Goal: Task Accomplishment & Management: Manage account settings

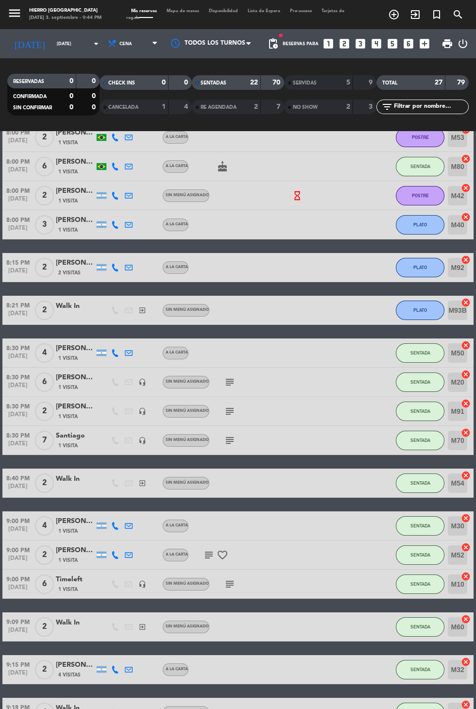
scroll to position [127, 0]
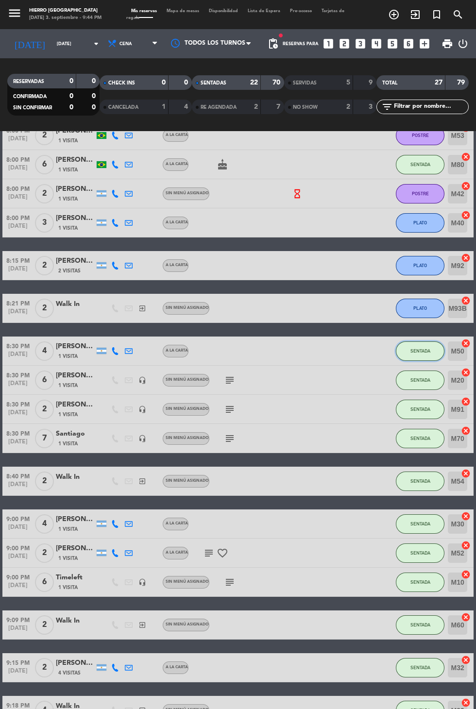
click at [403, 357] on button "SENTADA" at bounding box center [420, 350] width 49 height 19
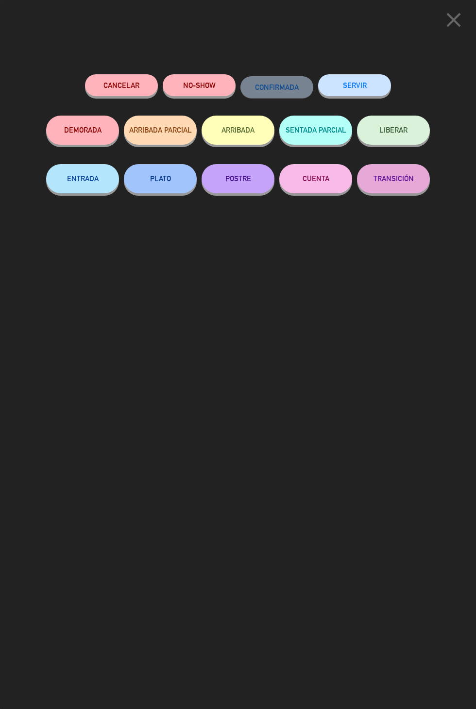
click at [149, 188] on button "PLATO" at bounding box center [160, 178] width 73 height 29
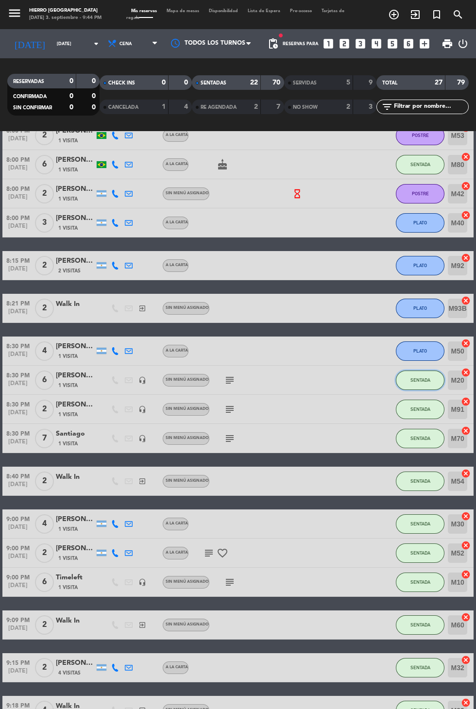
click at [406, 384] on button "SENTADA" at bounding box center [420, 380] width 49 height 19
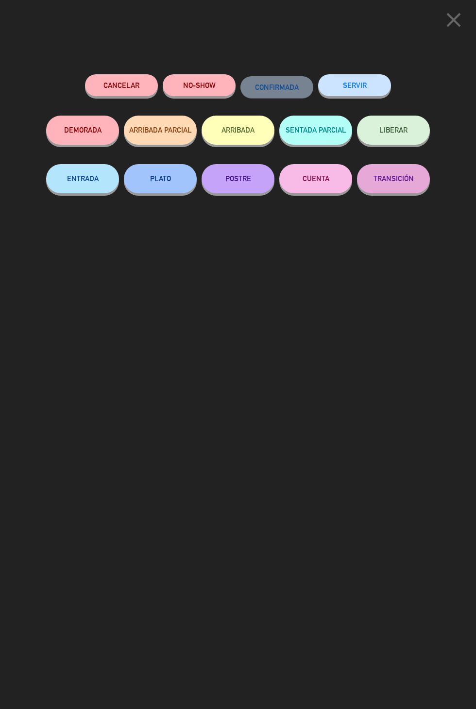
click at [156, 167] on button "PLATO" at bounding box center [160, 178] width 73 height 29
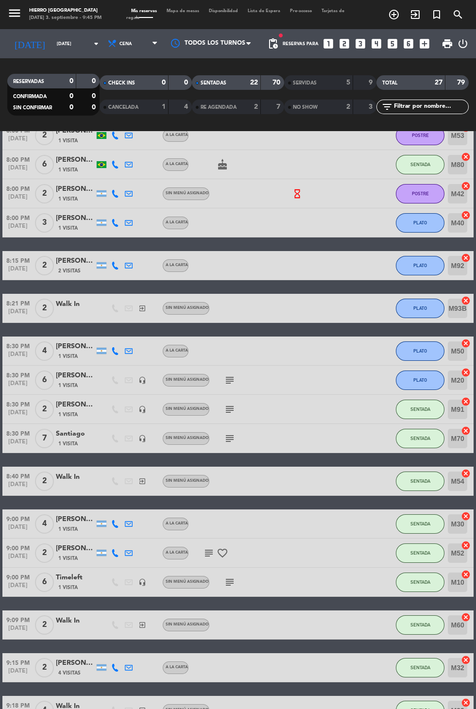
scroll to position [0, 0]
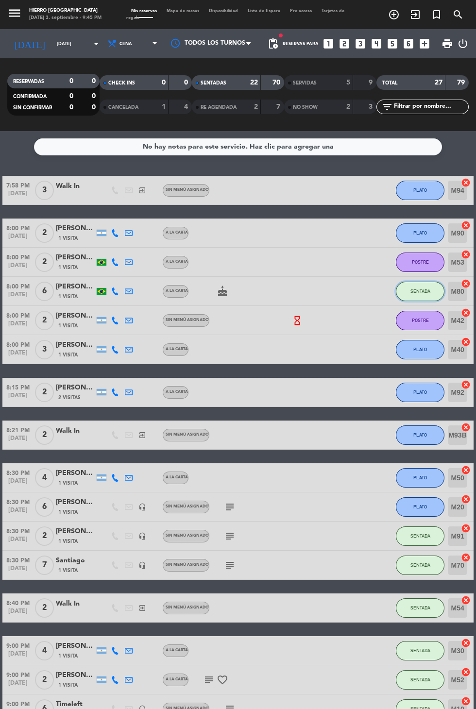
click at [405, 300] on button "SENTADA" at bounding box center [420, 291] width 49 height 19
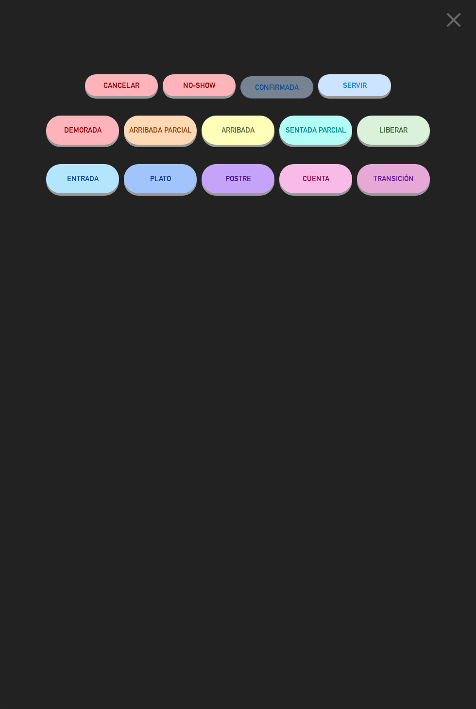
click at [149, 180] on button "PLATO" at bounding box center [160, 178] width 73 height 29
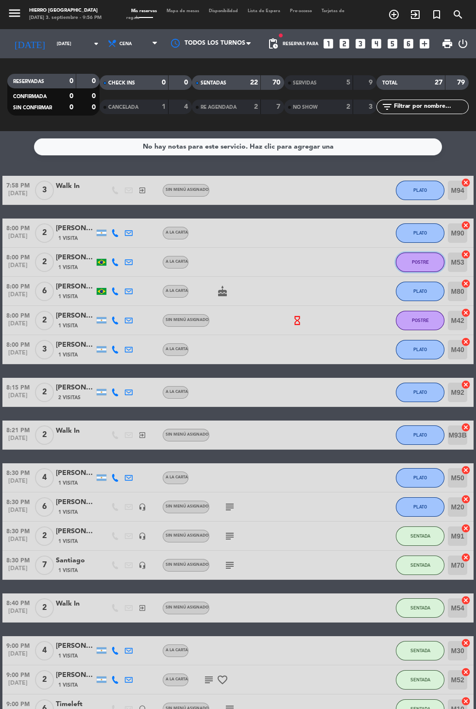
click at [405, 261] on button "POSTRE" at bounding box center [420, 262] width 49 height 19
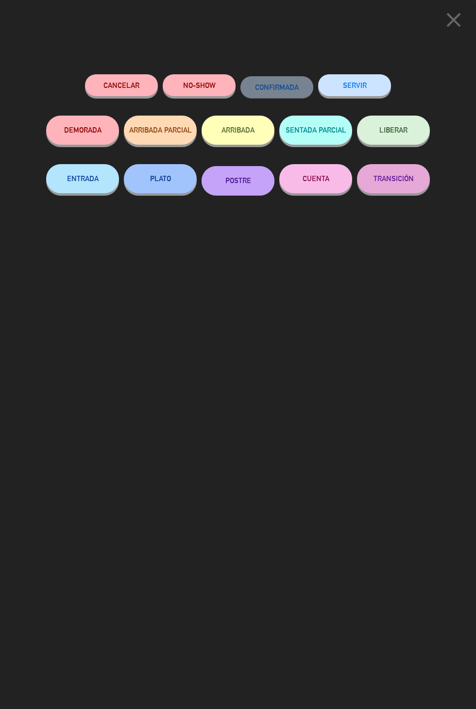
click at [338, 84] on button "SERVIR" at bounding box center [354, 85] width 73 height 22
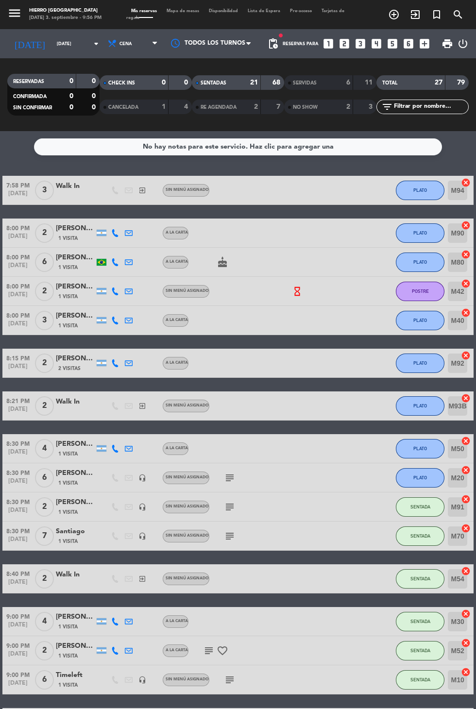
click at [177, 12] on span "Mapa de mesas" at bounding box center [183, 11] width 42 height 4
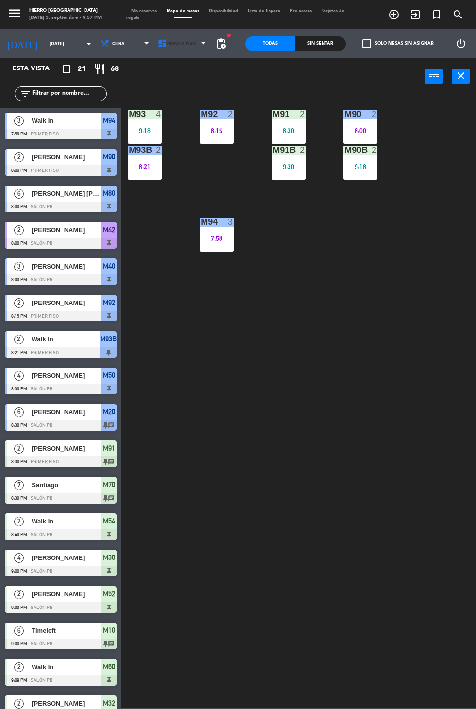
click at [157, 45] on icon at bounding box center [162, 44] width 10 height 10
click at [151, 87] on ng-component "menu Hierro [GEOGRAPHIC_DATA] [DATE] 3. septiembre - 9:57 PM Mis reservas Mapa …" at bounding box center [238, 354] width 476 height 708
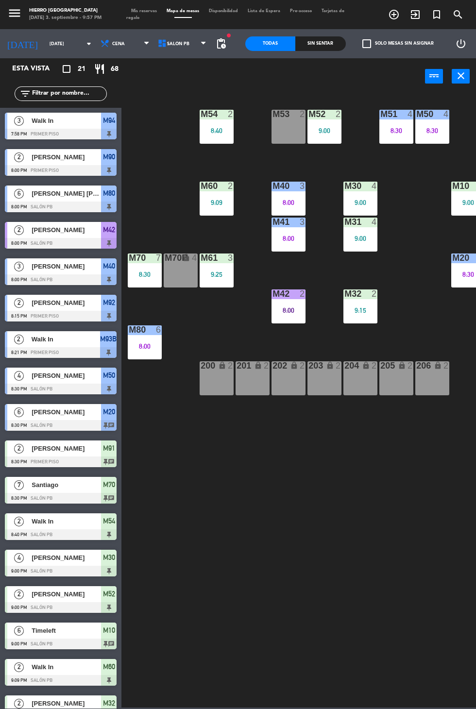
click at [279, 141] on div "M53 2" at bounding box center [288, 127] width 34 height 34
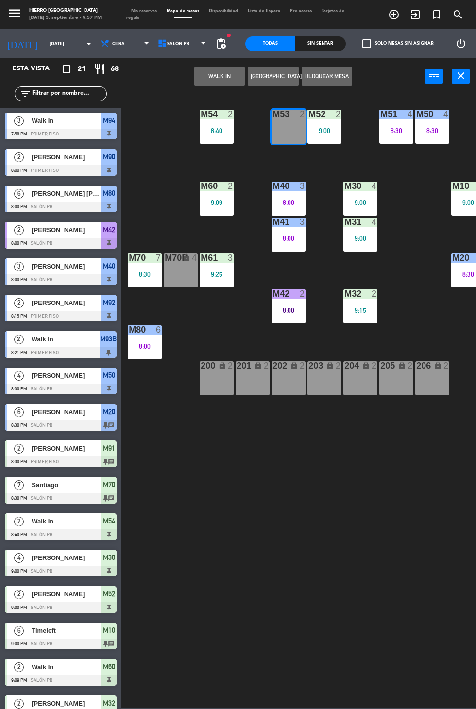
click at [200, 82] on button "WALK IN" at bounding box center [219, 76] width 51 height 19
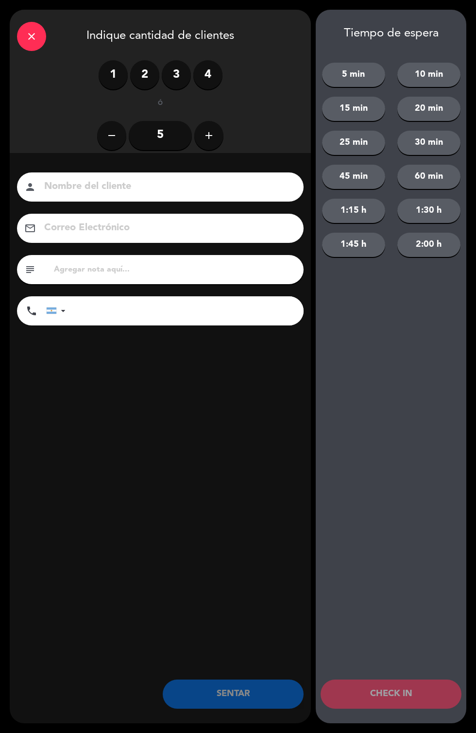
click at [140, 85] on label "2" at bounding box center [144, 74] width 29 height 29
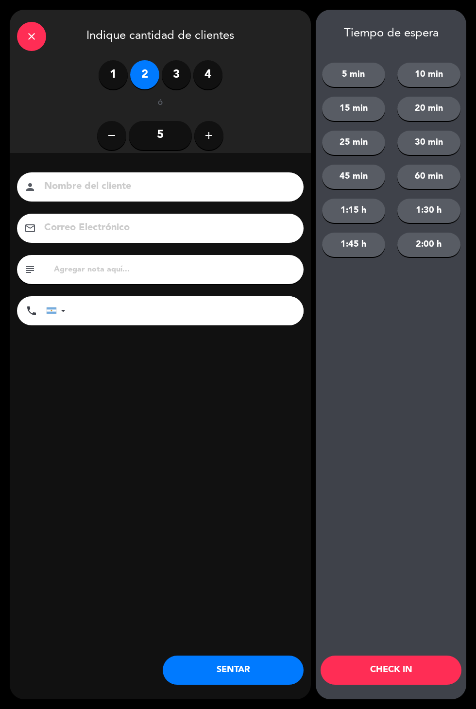
click at [212, 677] on button "SENTAR" at bounding box center [233, 670] width 141 height 29
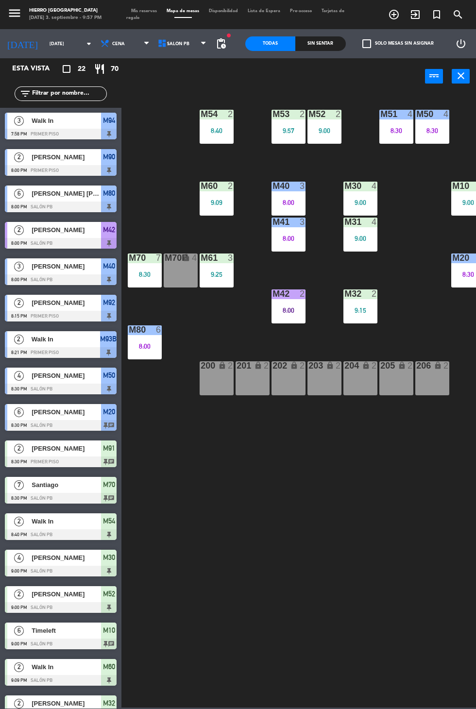
click at [134, 11] on span "Mis reservas" at bounding box center [143, 11] width 35 height 4
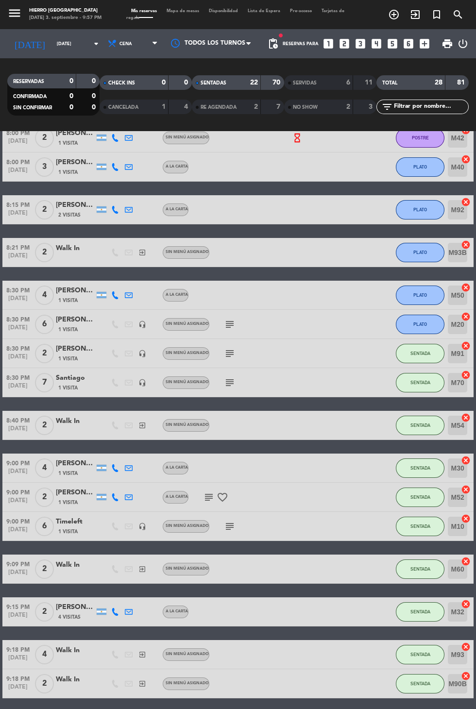
scroll to position [154, 0]
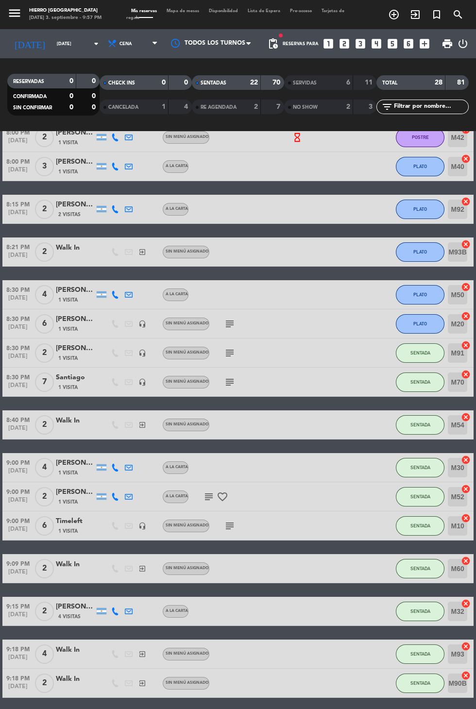
click at [396, 357] on div "SENTADA" at bounding box center [420, 352] width 49 height 29
click at [408, 358] on button "SENTADA" at bounding box center [420, 352] width 49 height 19
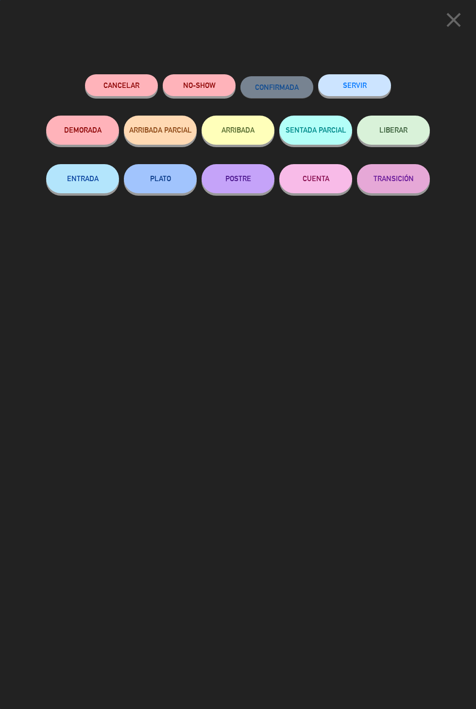
click at [149, 186] on button "PLATO" at bounding box center [160, 178] width 73 height 29
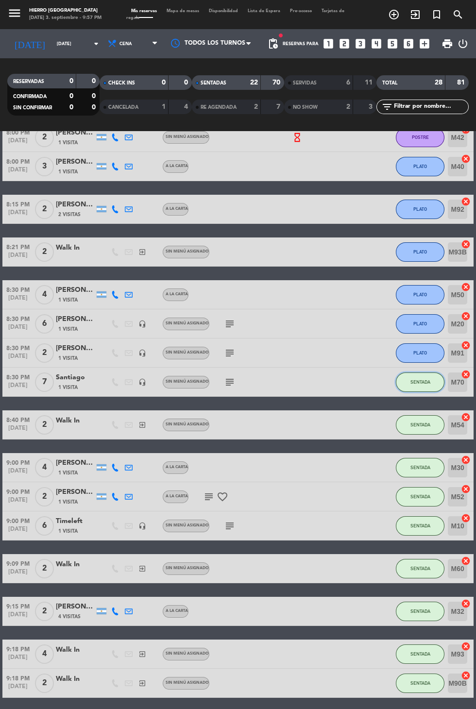
click at [410, 389] on button "SENTADA" at bounding box center [420, 381] width 49 height 19
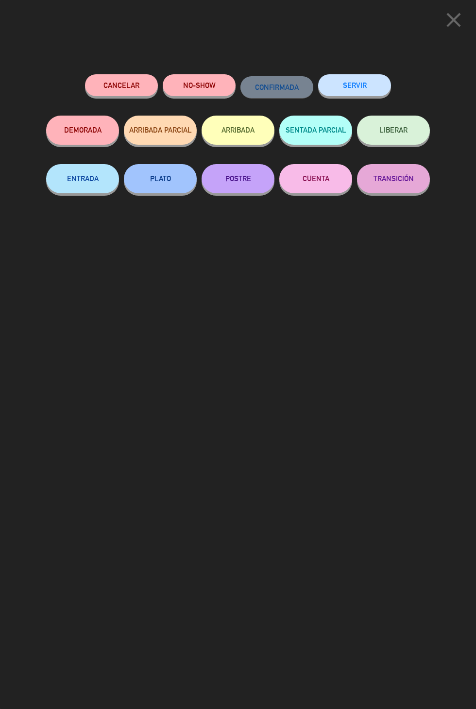
click at [154, 181] on button "PLATO" at bounding box center [160, 178] width 73 height 29
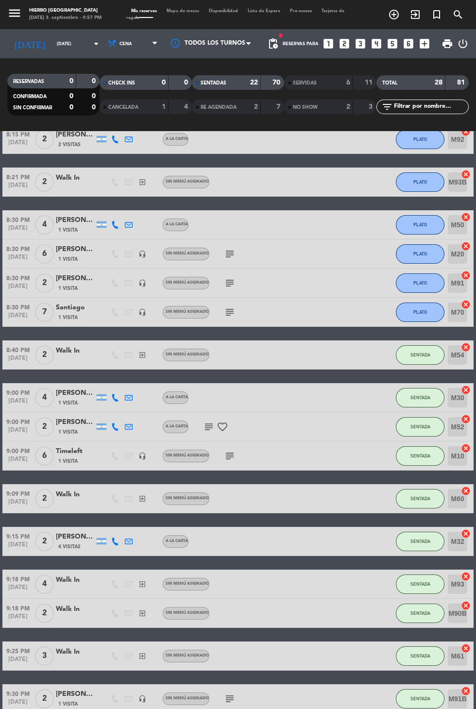
scroll to position [249, 0]
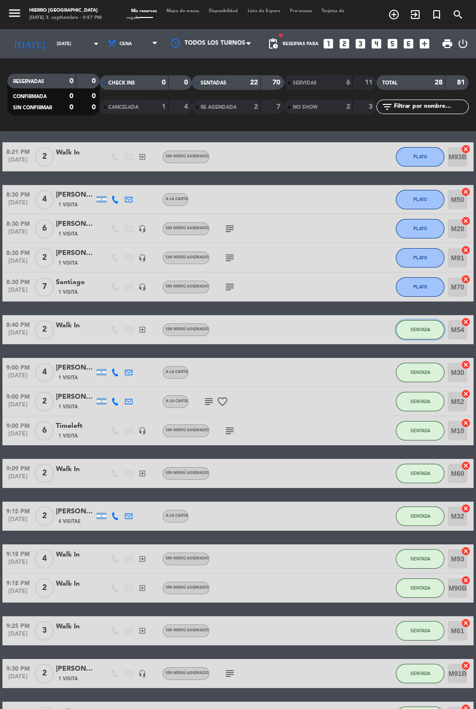
click at [404, 337] on button "SENTADA" at bounding box center [420, 329] width 49 height 19
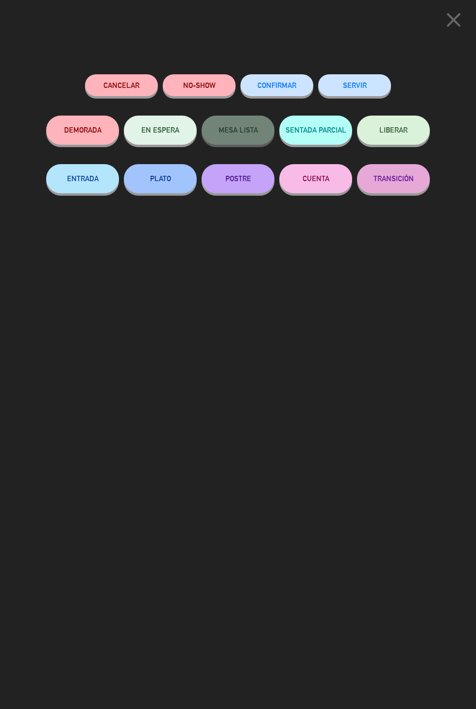
click at [145, 184] on button "PLATO" at bounding box center [160, 178] width 73 height 29
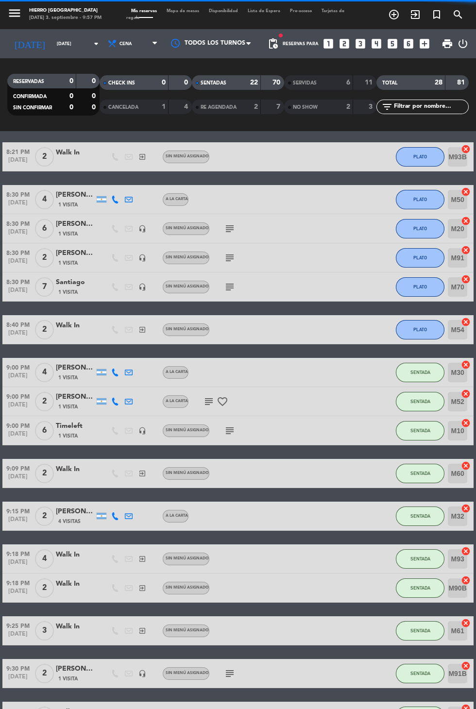
scroll to position [252, 0]
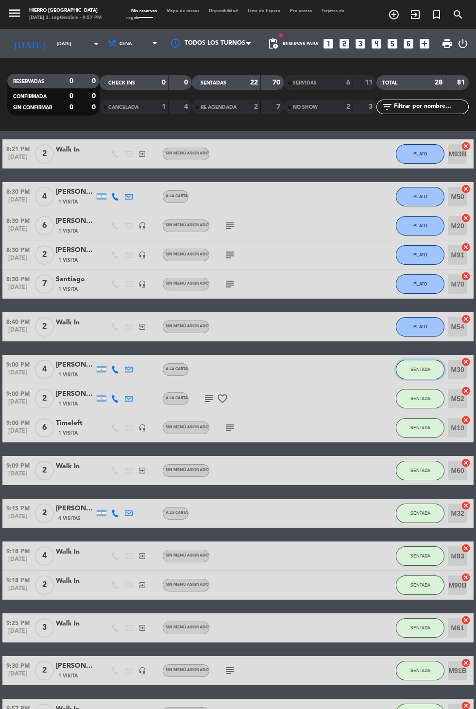
click at [403, 374] on button "SENTADA" at bounding box center [420, 369] width 49 height 19
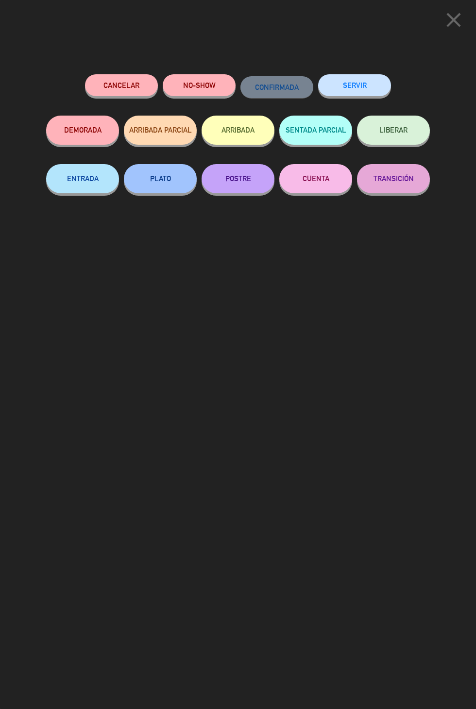
click at [171, 178] on button "PLATO" at bounding box center [160, 178] width 73 height 29
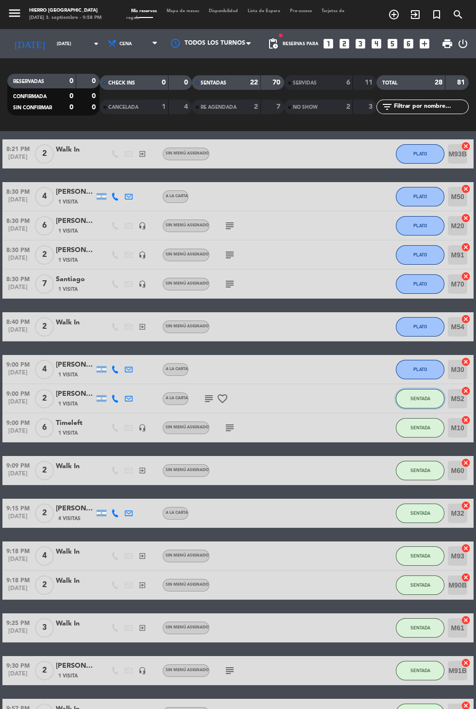
click at [409, 397] on button "SENTADA" at bounding box center [420, 398] width 49 height 19
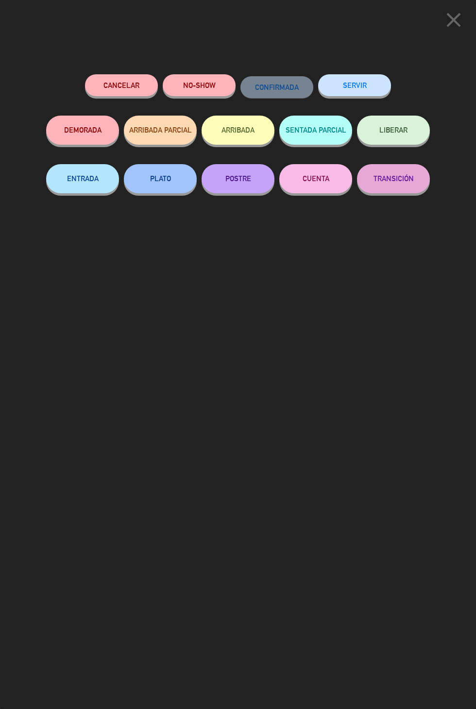
click at [151, 189] on button "PLATO" at bounding box center [160, 178] width 73 height 29
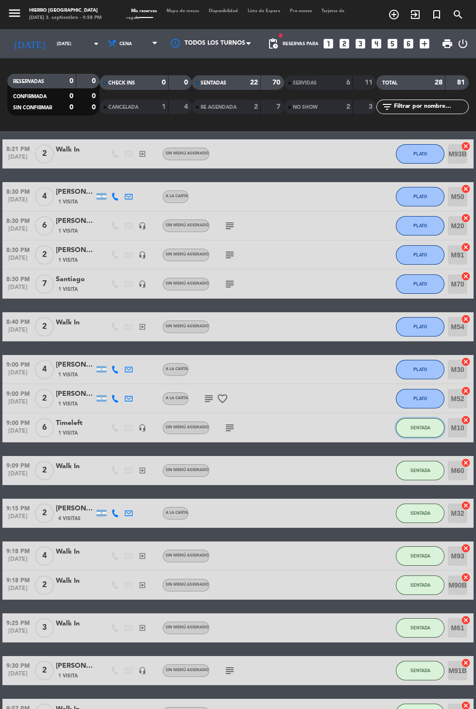
click at [398, 431] on button "SENTADA" at bounding box center [420, 427] width 49 height 19
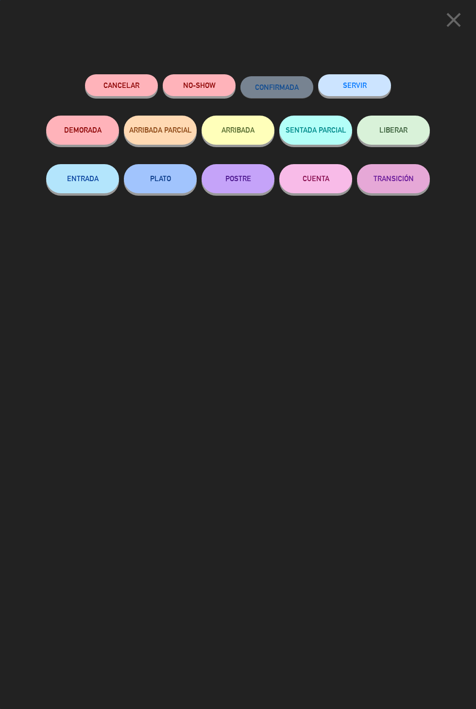
click at [75, 187] on button "ENTRADA" at bounding box center [82, 178] width 73 height 29
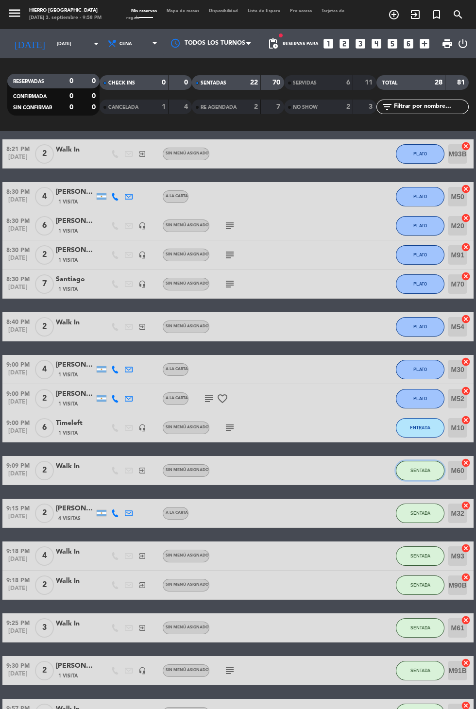
click at [408, 476] on button "SENTADA" at bounding box center [420, 470] width 49 height 19
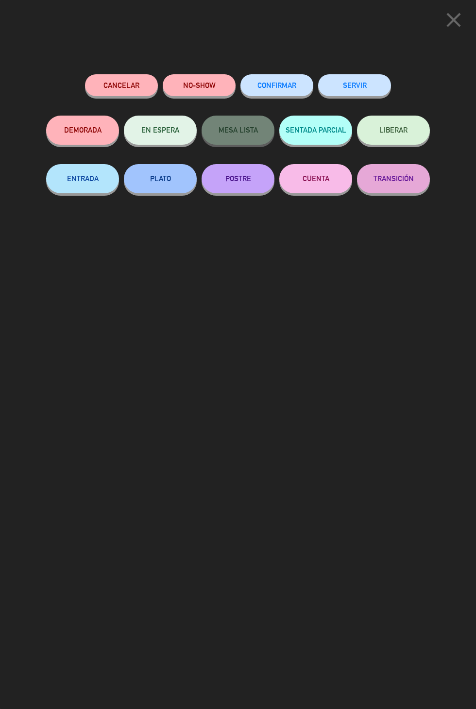
click at [154, 185] on button "PLATO" at bounding box center [160, 178] width 73 height 29
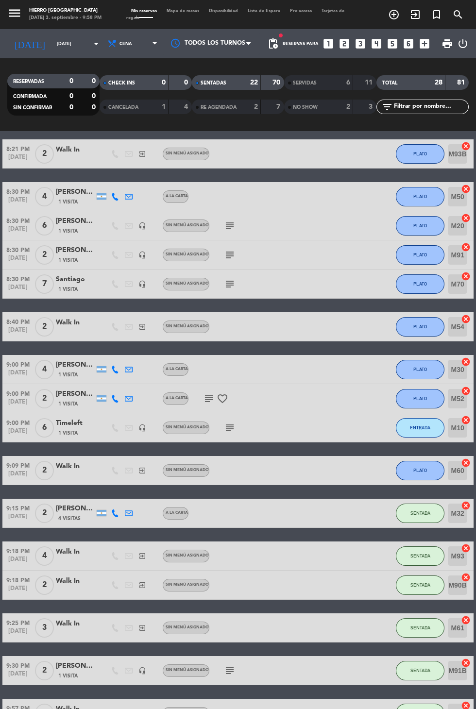
scroll to position [25, 0]
click at [413, 504] on button "SENTADA" at bounding box center [420, 513] width 49 height 19
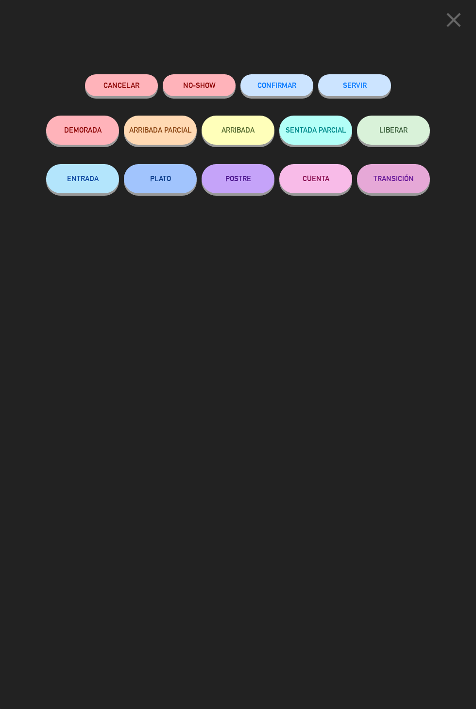
click at [78, 186] on button "ENTRADA" at bounding box center [82, 178] width 73 height 29
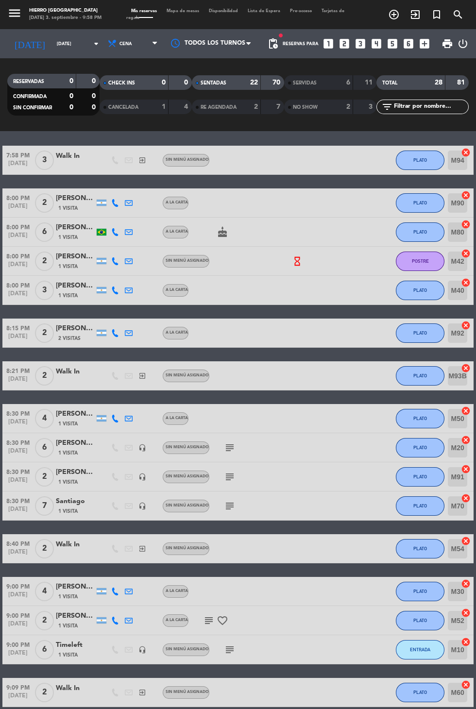
scroll to position [0, 0]
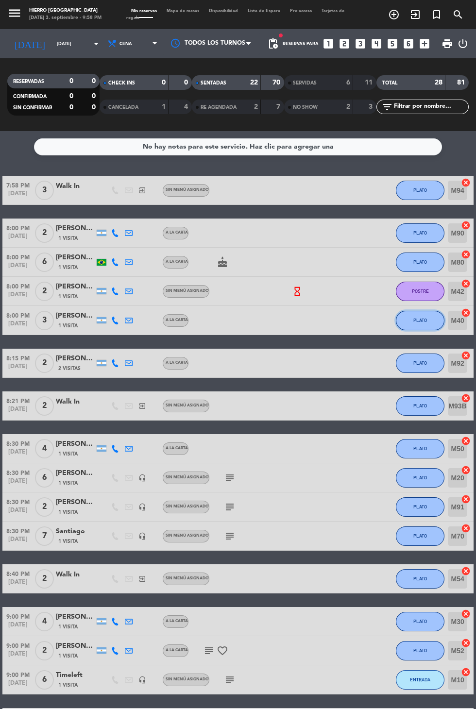
click at [408, 311] on button "PLATO" at bounding box center [420, 320] width 49 height 19
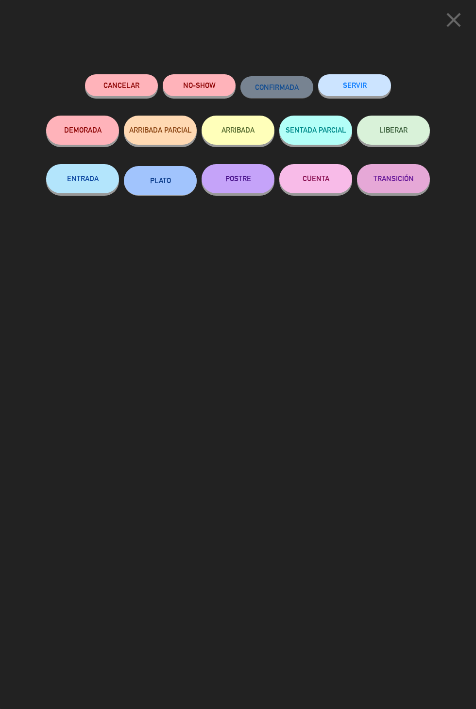
click at [442, 26] on icon "close" at bounding box center [453, 20] width 24 height 24
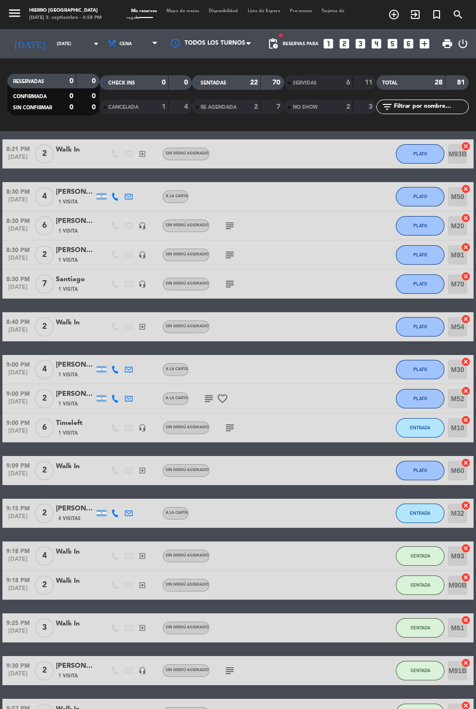
scroll to position [48, 0]
click at [420, 546] on button "SENTADA" at bounding box center [420, 555] width 49 height 19
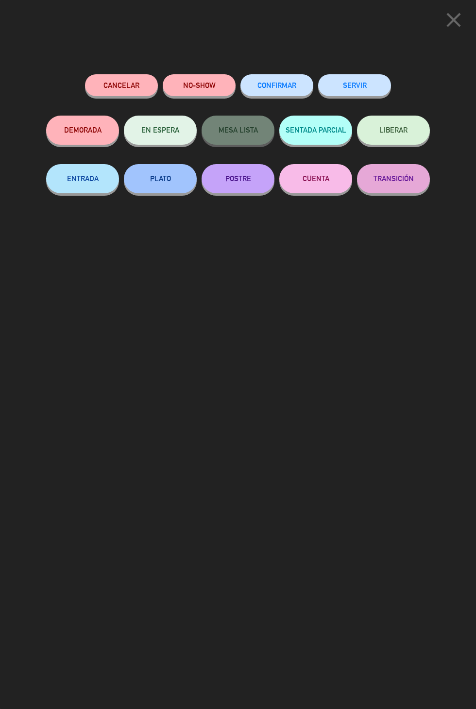
click at [452, 28] on icon "close" at bounding box center [453, 20] width 24 height 24
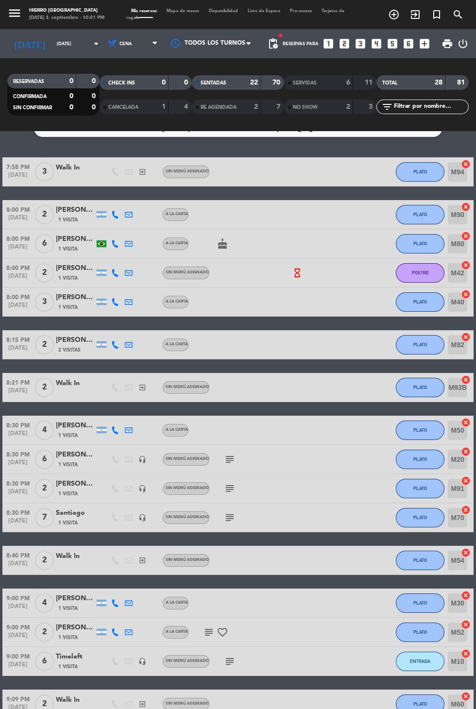
scroll to position [0, 0]
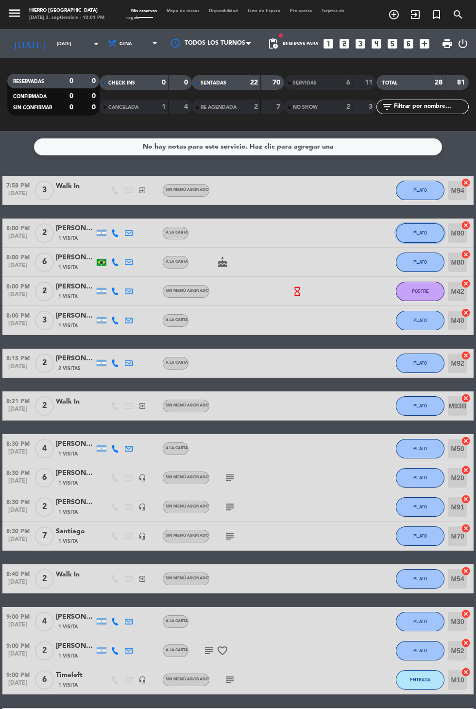
click at [426, 230] on span "PLATO" at bounding box center [420, 232] width 14 height 5
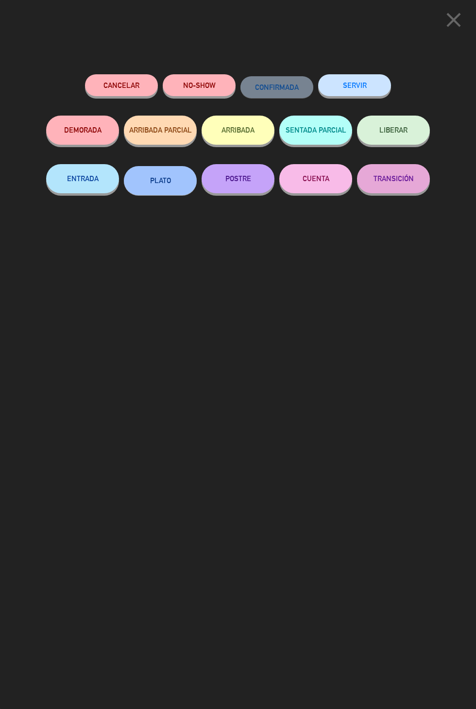
click at [395, 183] on button "TRANSICIÓN" at bounding box center [393, 178] width 73 height 29
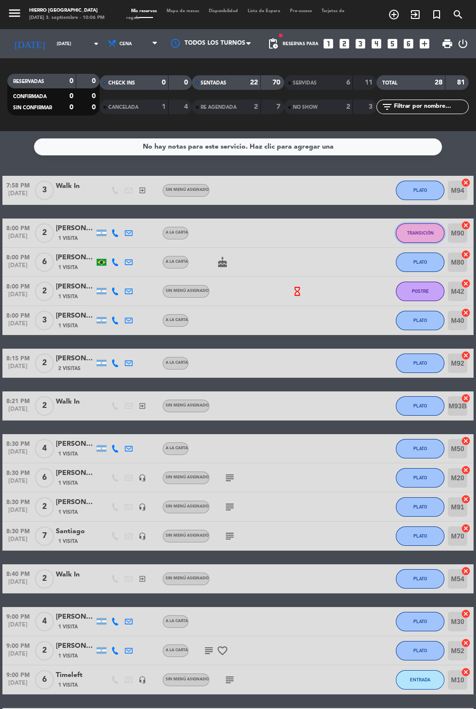
click at [405, 223] on button "TRANSICIÓN" at bounding box center [420, 232] width 49 height 19
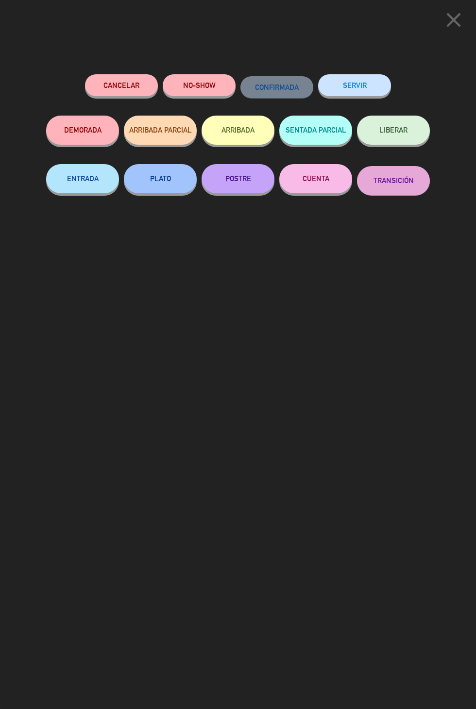
click at [346, 88] on button "SERVIR" at bounding box center [354, 85] width 73 height 22
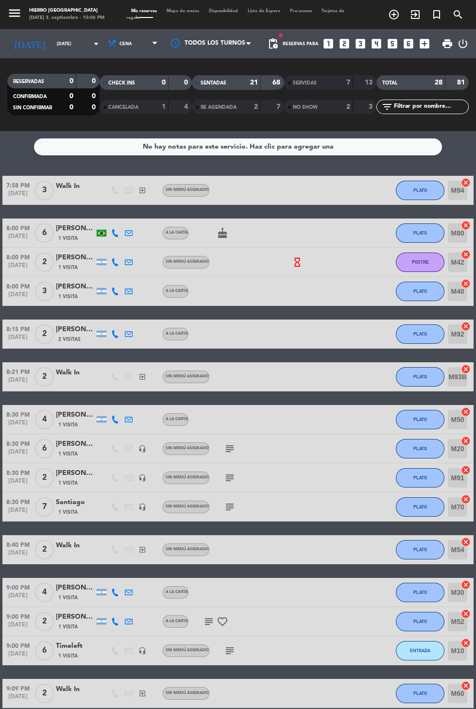
click at [185, 11] on span "Mapa de mesas" at bounding box center [183, 11] width 42 height 4
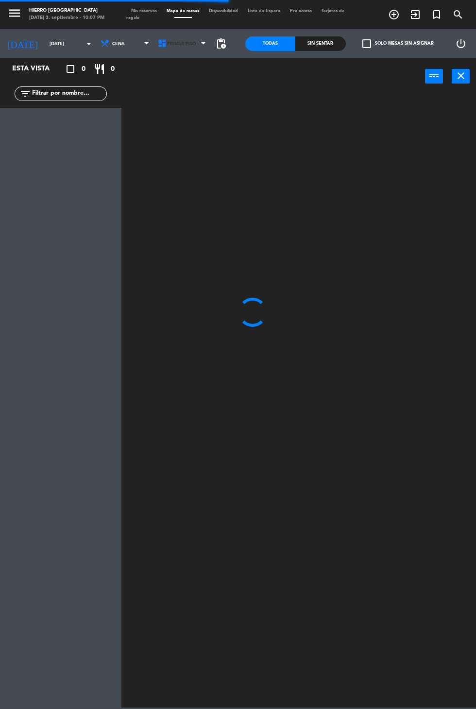
click at [171, 51] on span "Primer Piso" at bounding box center [182, 43] width 57 height 21
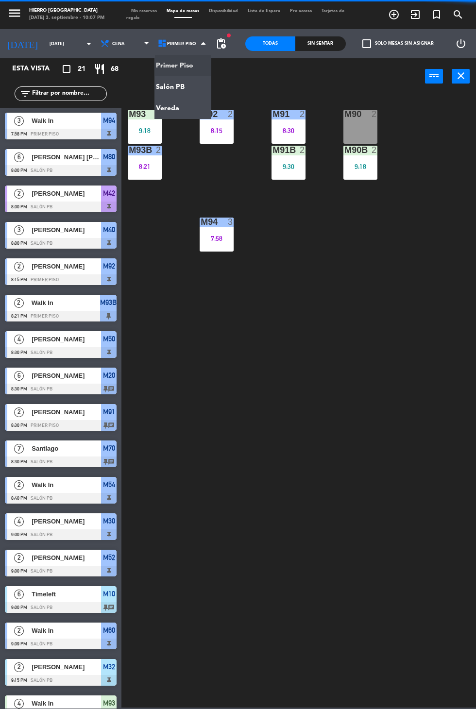
click at [166, 88] on ng-component "menu Hierro [GEOGRAPHIC_DATA] [DATE] 3. septiembre - 10:07 PM Mis reservas Mapa…" at bounding box center [238, 354] width 476 height 708
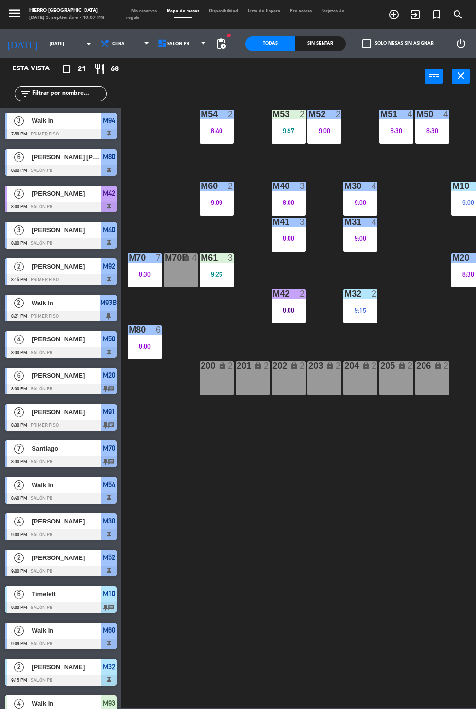
click at [158, 47] on icon at bounding box center [162, 44] width 10 height 10
click at [166, 77] on ng-component "menu Hierro [GEOGRAPHIC_DATA] [DATE] 3. septiembre - 10:07 PM Mis reservas Mapa…" at bounding box center [238, 354] width 476 height 708
click at [180, 51] on span "Salón PB" at bounding box center [182, 43] width 57 height 21
click at [163, 76] on ng-component "menu Hierro [GEOGRAPHIC_DATA] [DATE] 3. septiembre - 10:07 PM Mis reservas Mapa…" at bounding box center [238, 354] width 476 height 708
click at [158, 42] on icon at bounding box center [162, 44] width 10 height 10
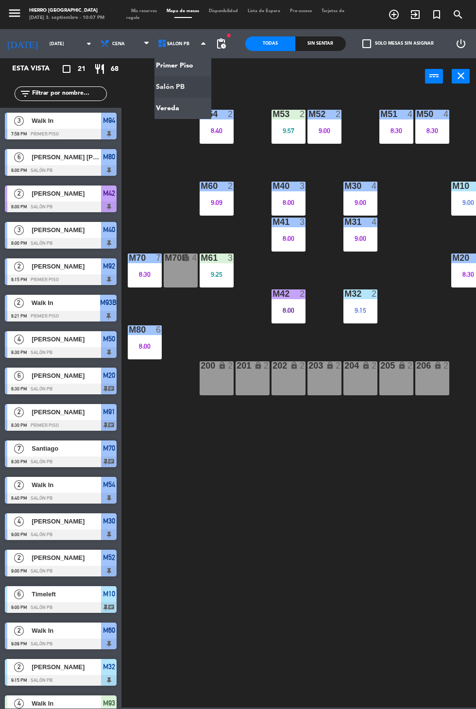
click at [162, 65] on ng-component "menu Hierro [GEOGRAPHIC_DATA] [DATE] 3. septiembre - 10:07 PM Mis reservas Mapa…" at bounding box center [238, 354] width 476 height 708
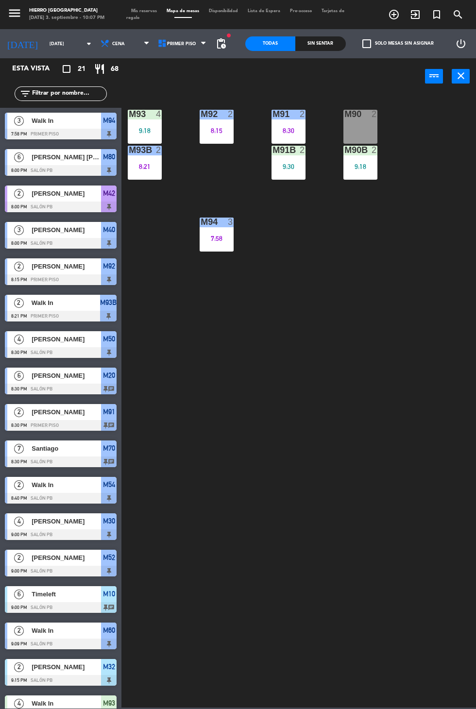
click at [354, 130] on div "M90 2" at bounding box center [360, 127] width 34 height 34
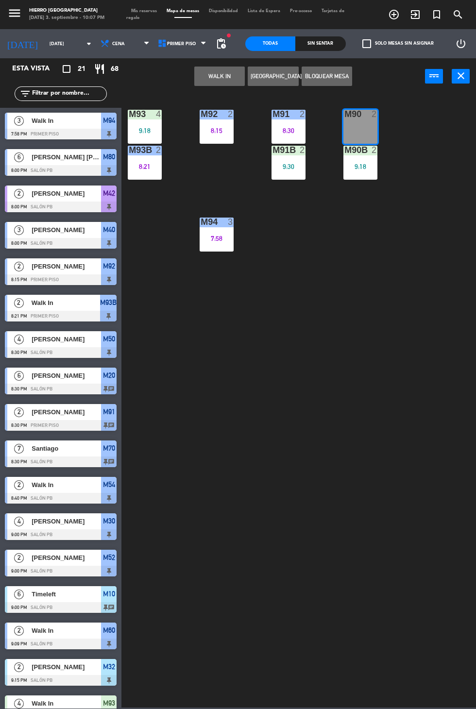
click at [206, 83] on button "WALK IN" at bounding box center [219, 76] width 51 height 19
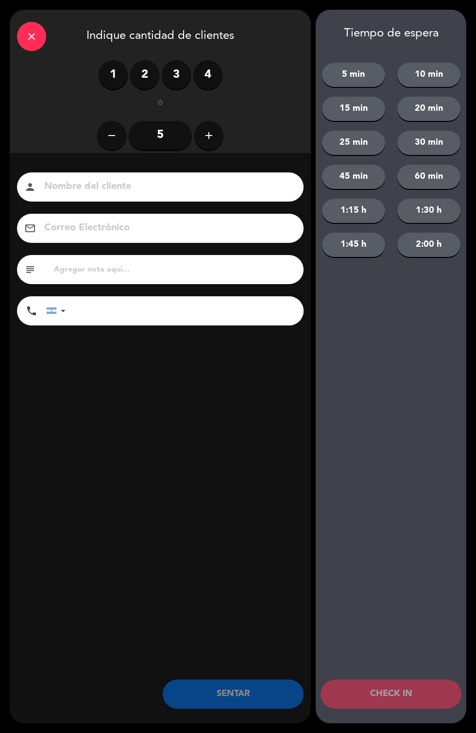
click at [142, 83] on label "2" at bounding box center [144, 74] width 29 height 29
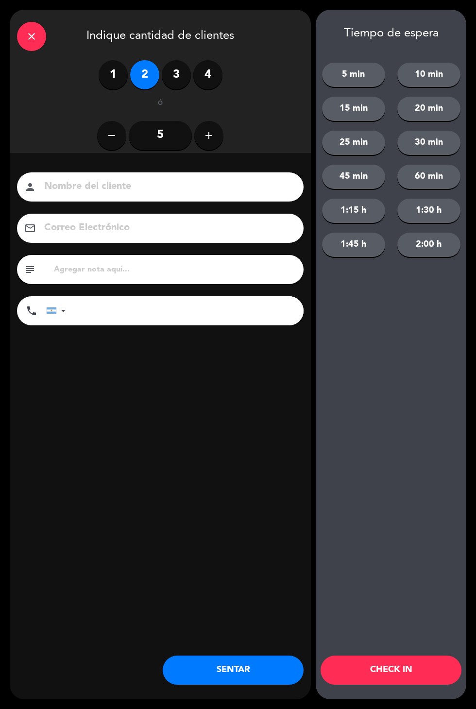
click at [263, 681] on button "SENTAR" at bounding box center [233, 670] width 141 height 29
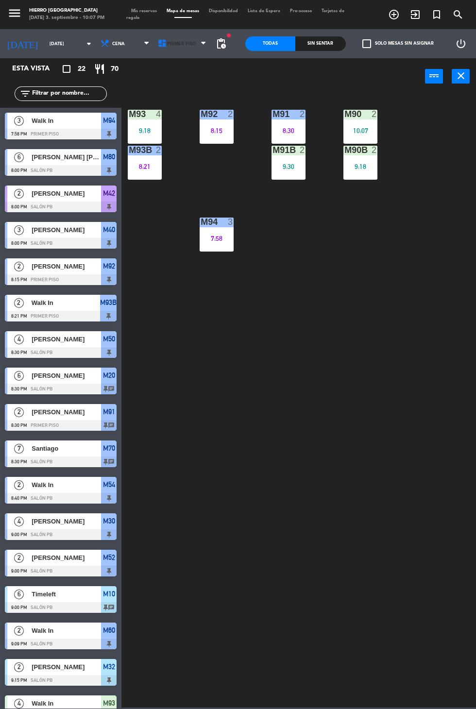
click at [170, 43] on span "Primer Piso" at bounding box center [181, 43] width 29 height 5
click at [152, 86] on ng-component "menu Hierro [GEOGRAPHIC_DATA] [DATE] 3. septiembre - 10:07 PM Mis reservas Mapa…" at bounding box center [238, 354] width 476 height 708
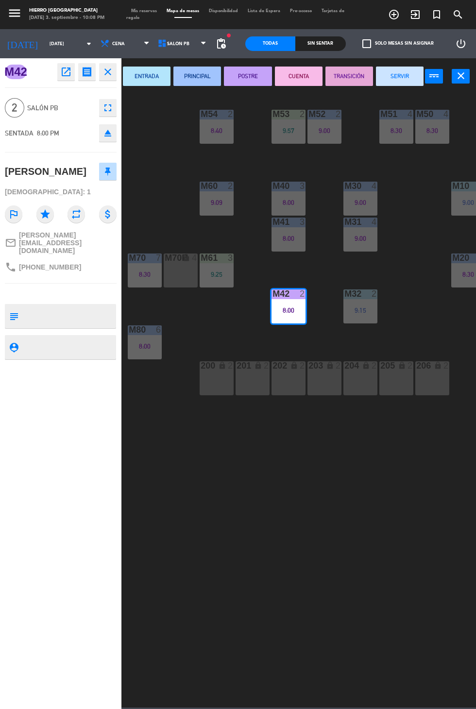
click at [398, 75] on button "SERVIR" at bounding box center [400, 76] width 48 height 19
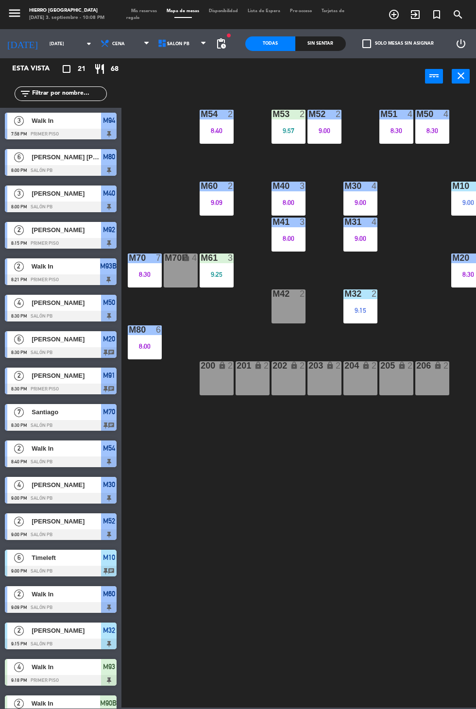
click at [53, 313] on div at bounding box center [61, 316] width 112 height 11
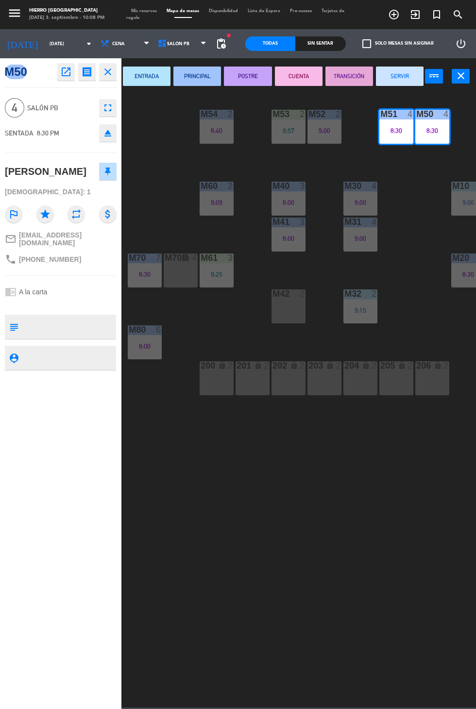
click at [399, 83] on button "SERVIR" at bounding box center [400, 76] width 48 height 19
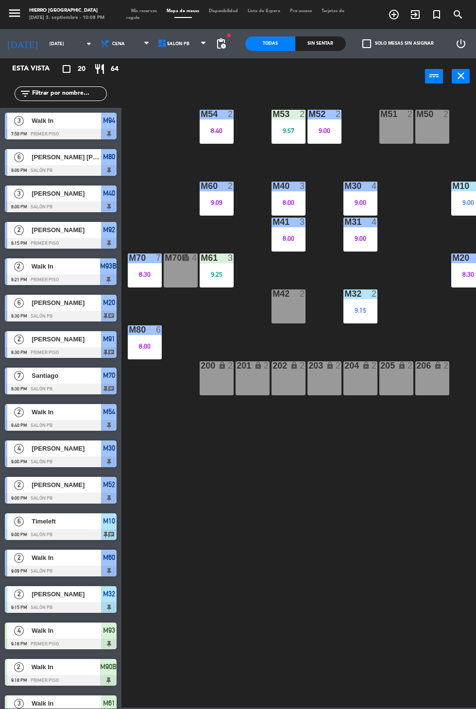
click at [135, 11] on span "Mis reservas" at bounding box center [143, 11] width 35 height 4
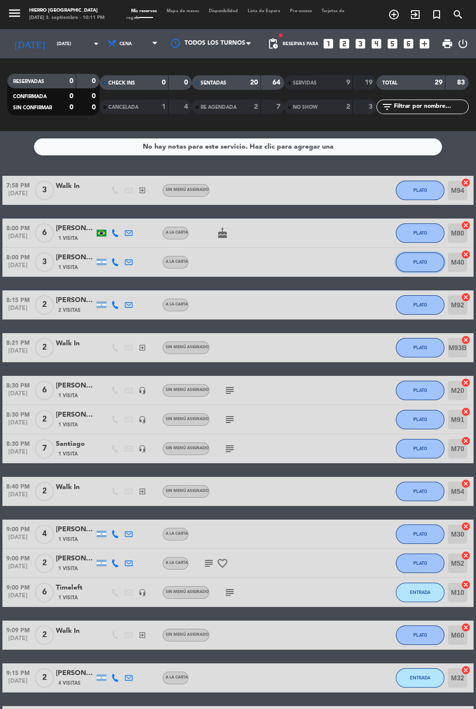
click at [434, 269] on button "PLATO" at bounding box center [420, 262] width 49 height 19
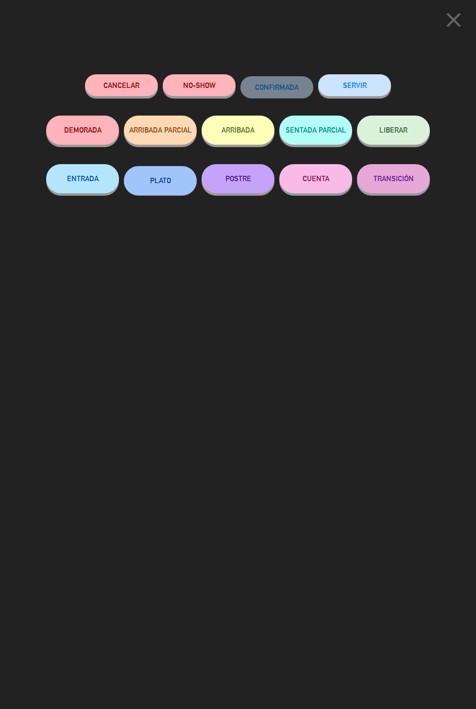
click at [245, 184] on button "POSTRE" at bounding box center [238, 178] width 73 height 29
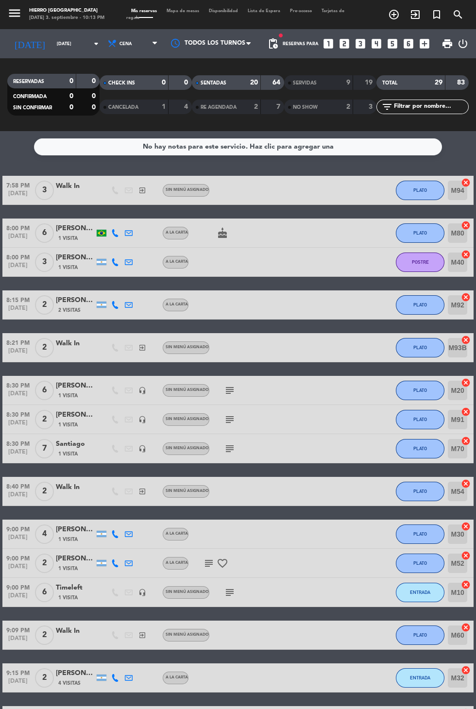
scroll to position [2, 0]
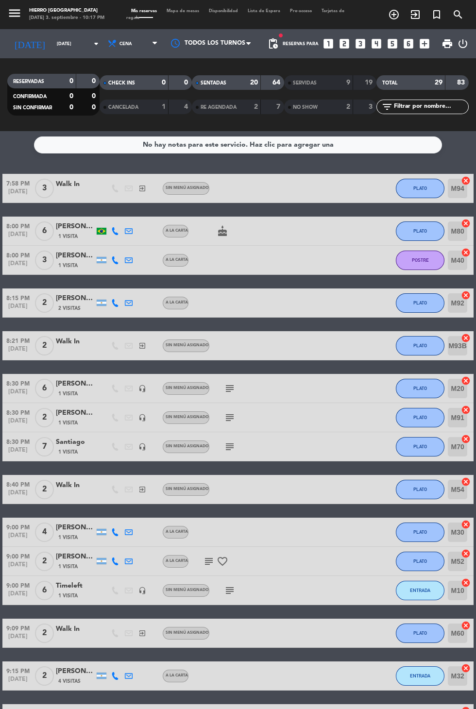
click at [52, 41] on input "[DATE]" at bounding box center [82, 43] width 61 height 15
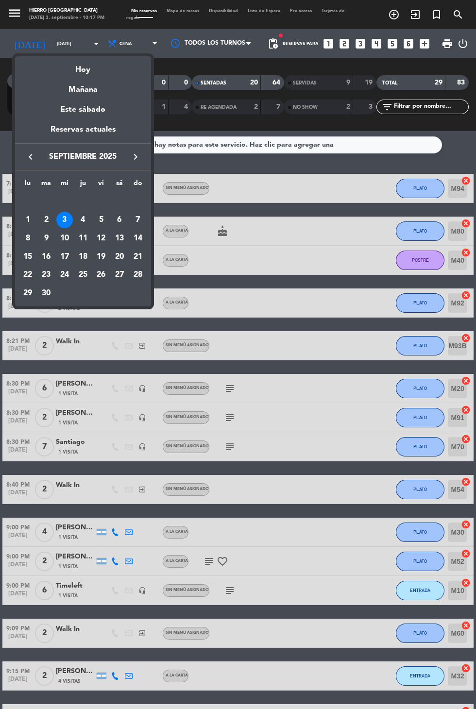
click at [82, 219] on div "4" at bounding box center [83, 220] width 17 height 17
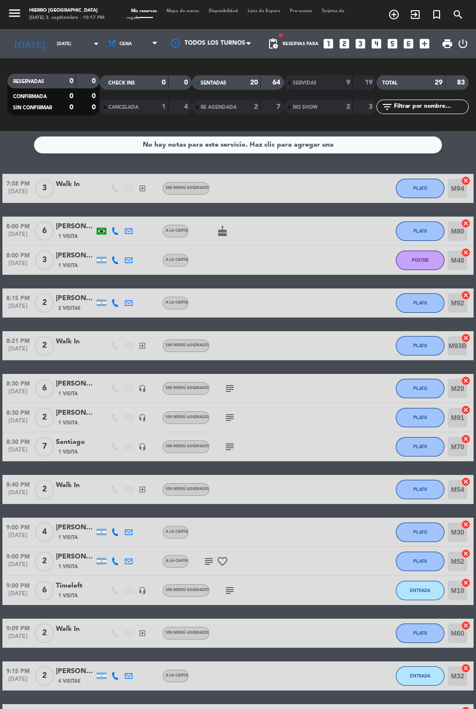
type input "[DEMOGRAPHIC_DATA][DATE]"
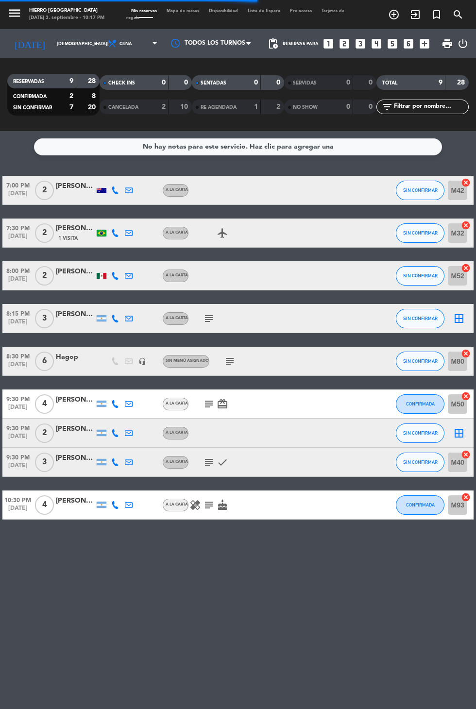
scroll to position [0, 0]
click at [205, 320] on icon "subject" at bounding box center [209, 319] width 12 height 12
click at [228, 365] on icon "subject" at bounding box center [230, 361] width 12 height 12
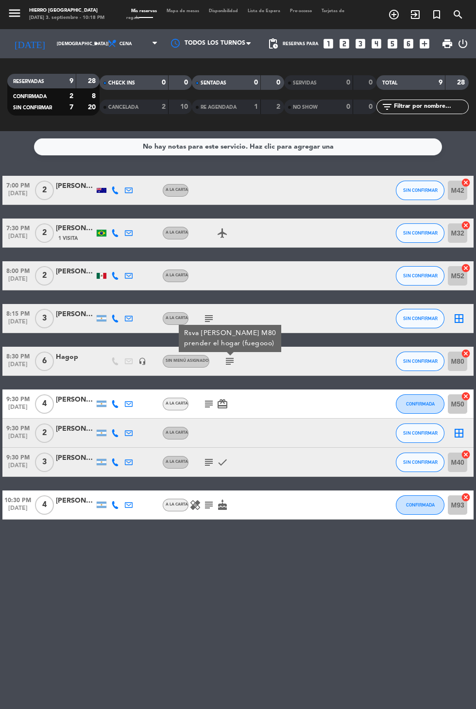
click at [456, 438] on icon "border_all" at bounding box center [459, 433] width 12 height 12
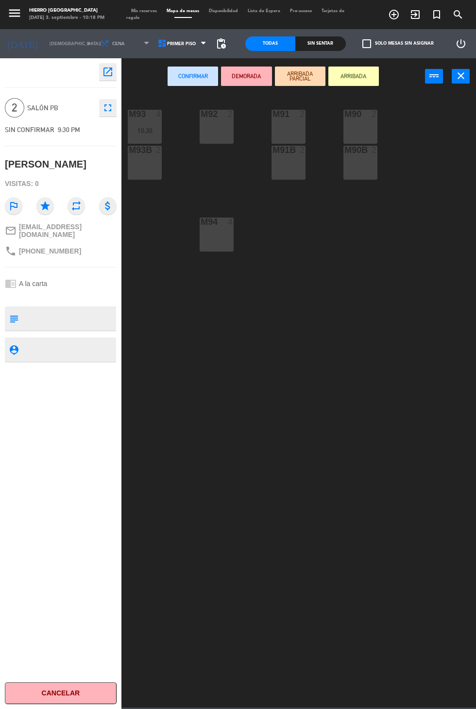
click at [200, 132] on div "M92 2" at bounding box center [217, 127] width 34 height 34
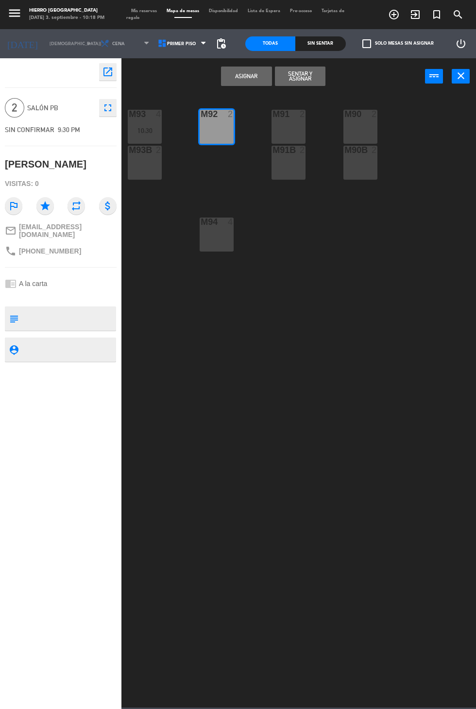
click at [229, 79] on button "Asignar" at bounding box center [246, 76] width 51 height 19
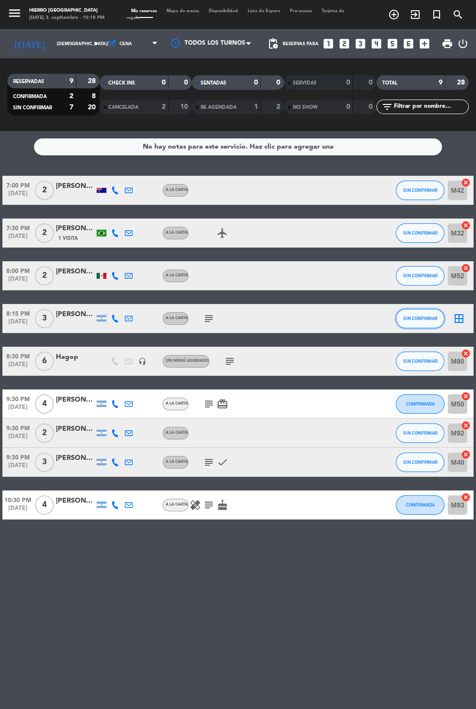
click at [441, 323] on button "SIN CONFIRMAR" at bounding box center [420, 318] width 49 height 19
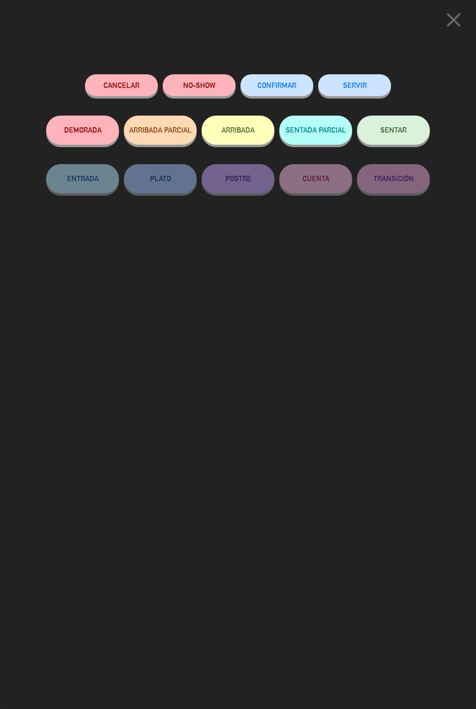
click at [446, 32] on span "close" at bounding box center [453, 30] width 24 height 8
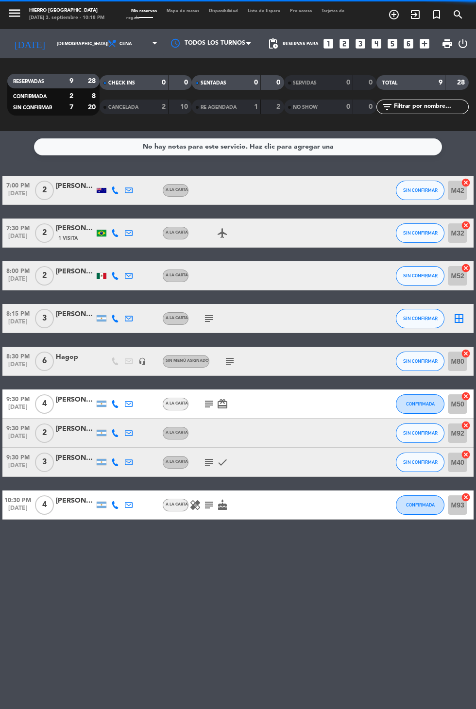
click at [459, 321] on icon "border_all" at bounding box center [459, 319] width 12 height 12
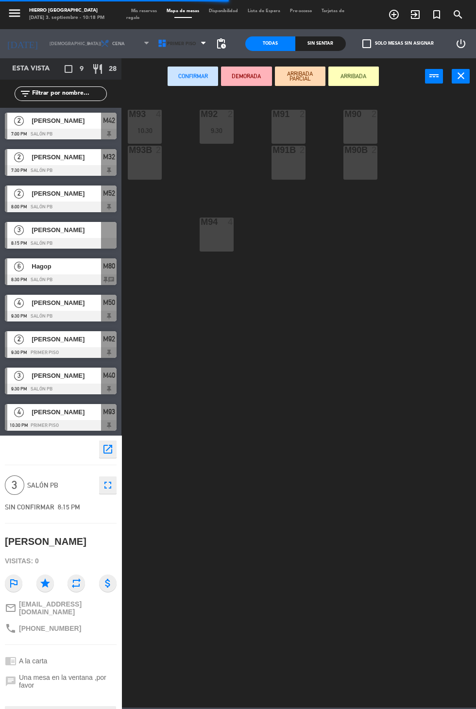
click at [158, 45] on icon at bounding box center [162, 44] width 10 height 10
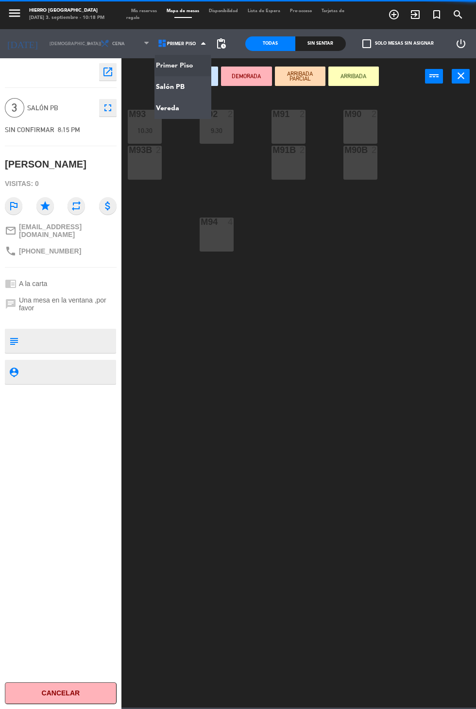
click at [160, 97] on ng-component "menu Hierro [GEOGRAPHIC_DATA] [DATE] 3. septiembre - 10:18 PM Mis reservas Mapa…" at bounding box center [238, 354] width 476 height 708
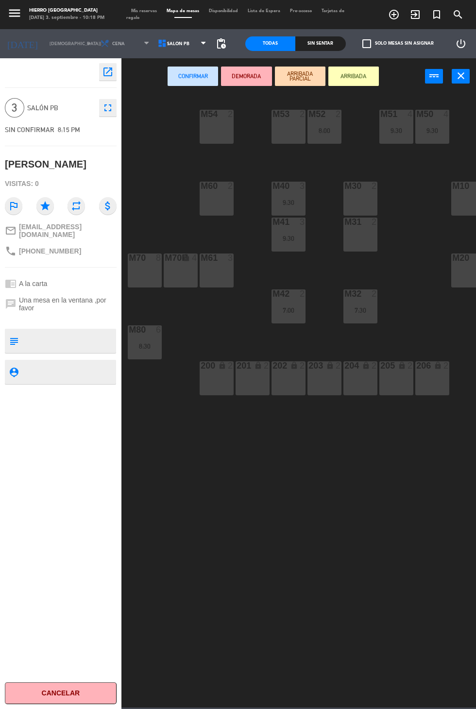
click at [361, 202] on div "M30 2" at bounding box center [360, 199] width 34 height 34
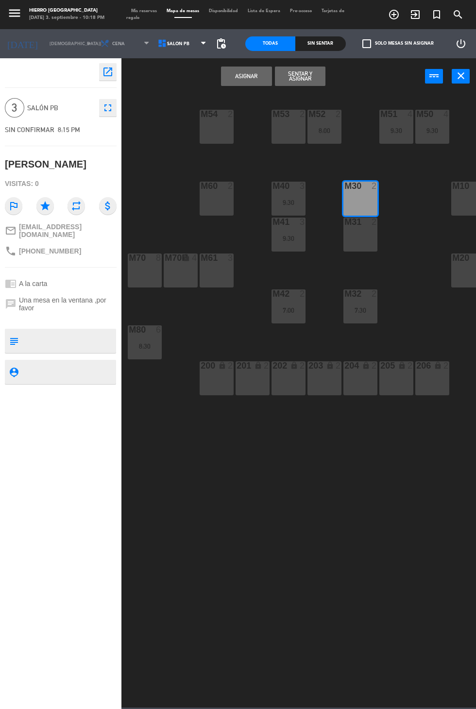
click at [352, 250] on div "m31 2" at bounding box center [360, 235] width 34 height 34
click at [229, 82] on button "Asignar" at bounding box center [246, 76] width 51 height 19
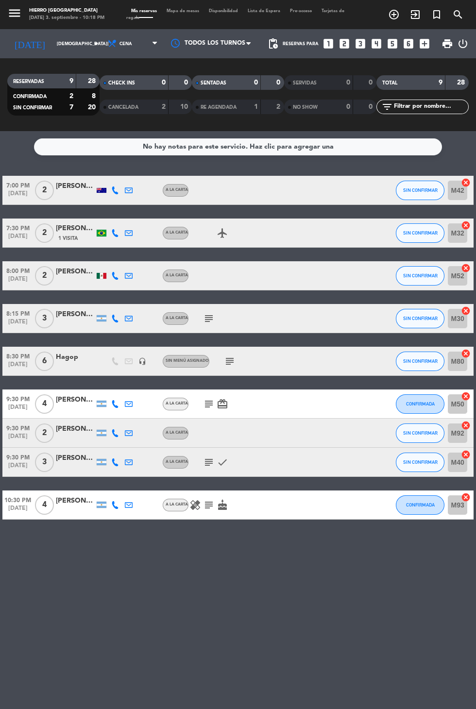
click at [52, 43] on input "[DEMOGRAPHIC_DATA][DATE]" at bounding box center [82, 43] width 61 height 15
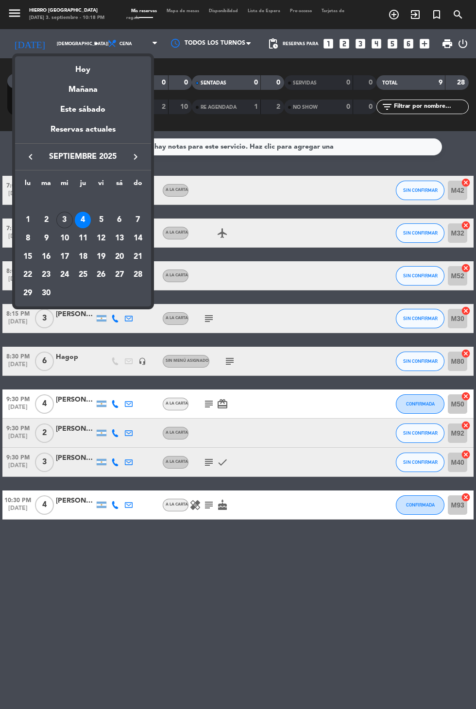
click at [64, 219] on div "3" at bounding box center [64, 220] width 17 height 17
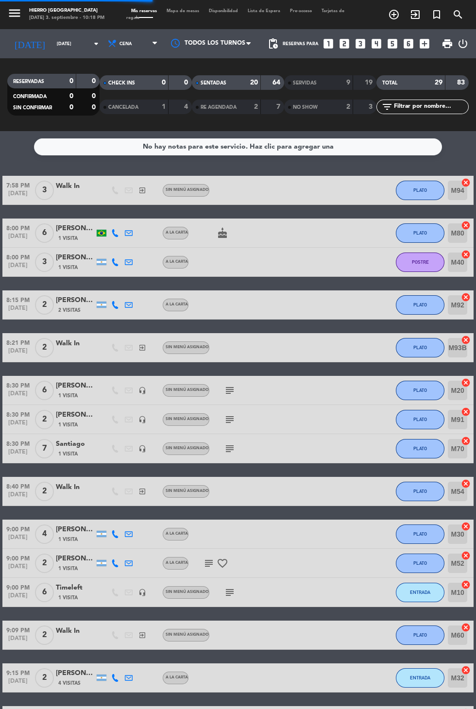
click at [52, 43] on input "[DATE]" at bounding box center [82, 43] width 61 height 15
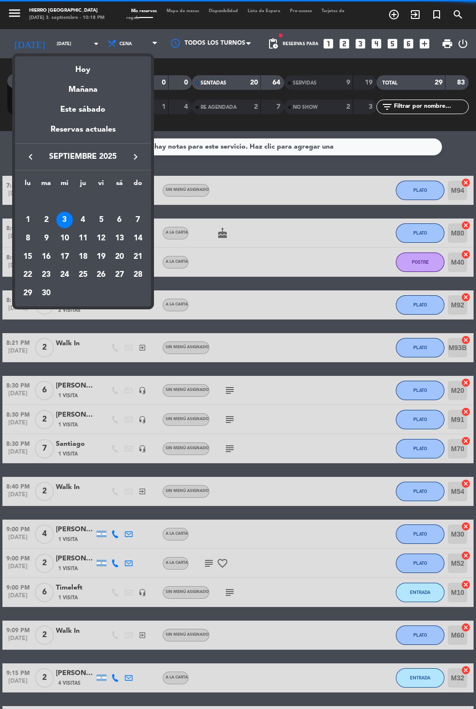
click at [47, 218] on div "2" at bounding box center [46, 220] width 17 height 17
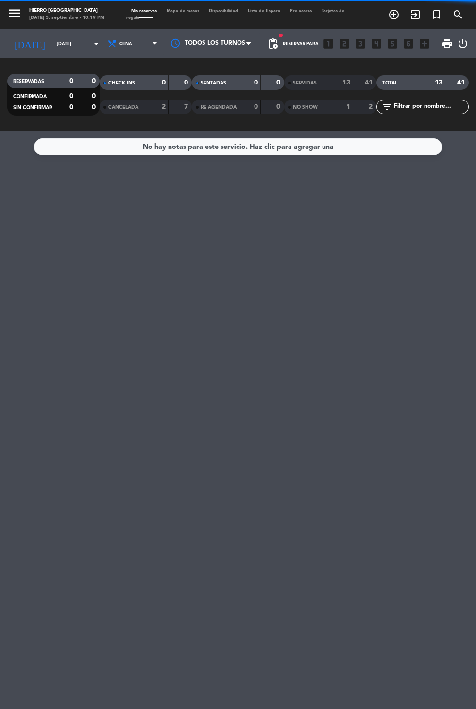
click at [318, 84] on div "SERVIDAS" at bounding box center [309, 82] width 45 height 11
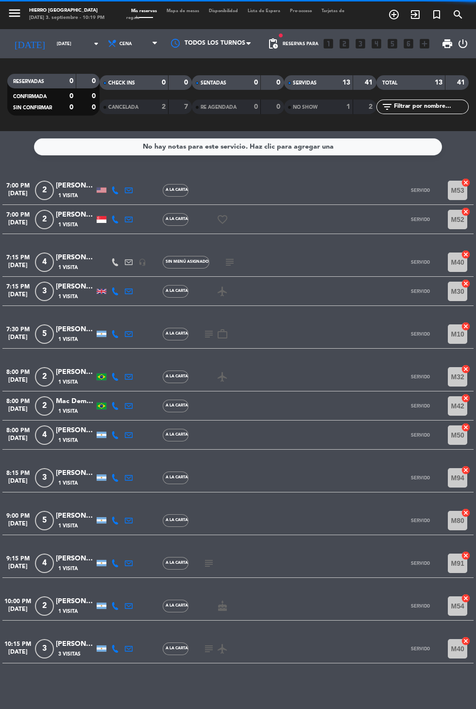
click at [203, 652] on icon "subject" at bounding box center [209, 649] width 12 height 12
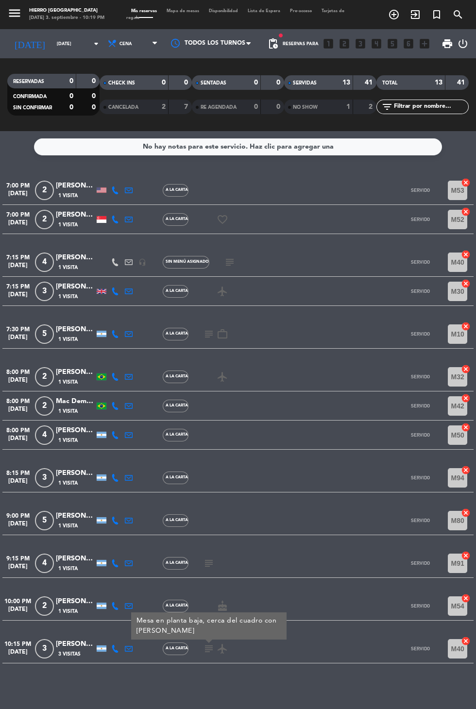
click at [52, 38] on input "[DATE]" at bounding box center [82, 43] width 61 height 15
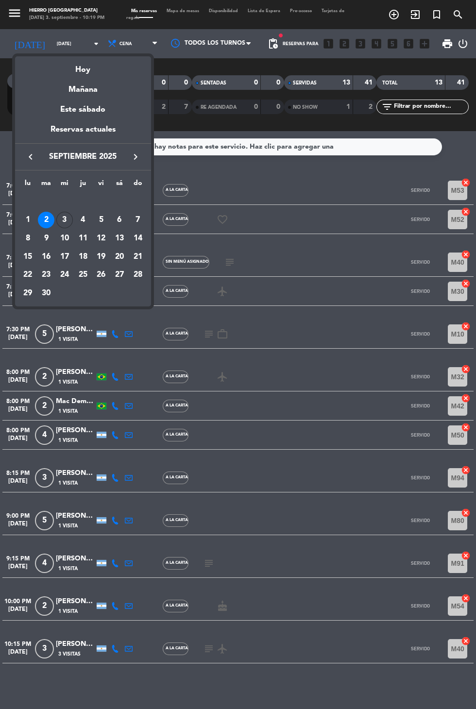
click at [78, 65] on div "Hoy" at bounding box center [83, 66] width 136 height 20
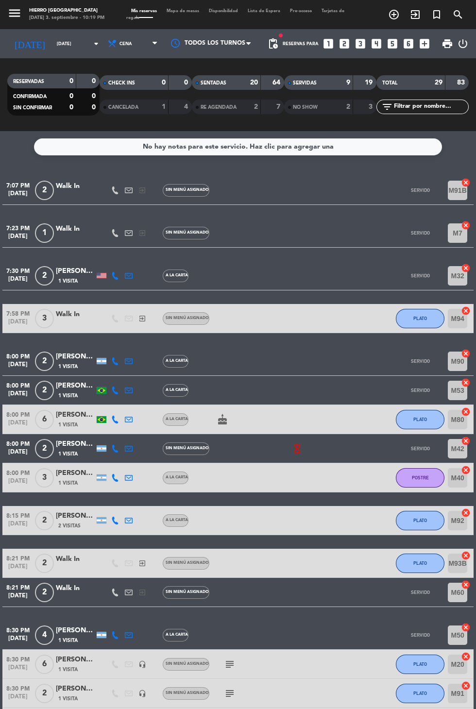
click at [304, 87] on div "SERVIDAS" at bounding box center [309, 82] width 45 height 11
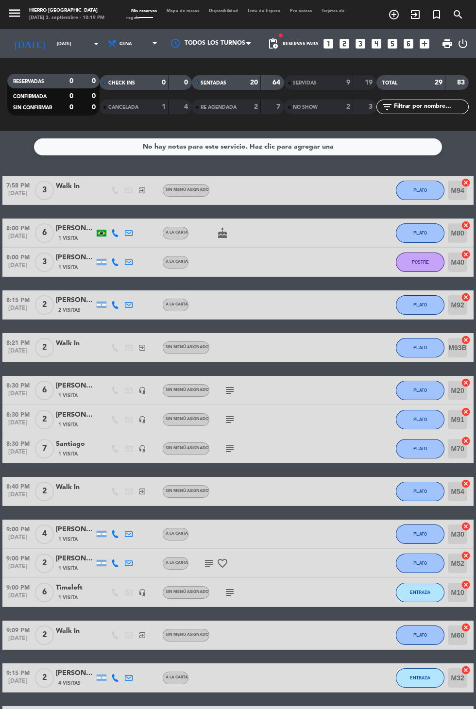
click at [52, 43] on input "[DATE]" at bounding box center [82, 43] width 61 height 15
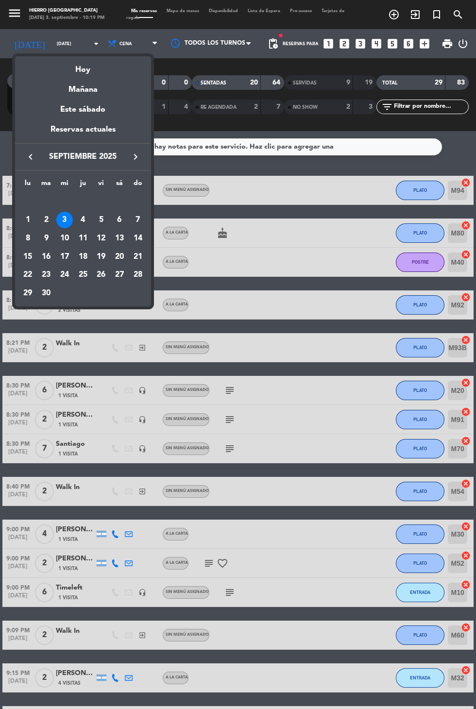
click at [101, 220] on div "5" at bounding box center [101, 220] width 17 height 17
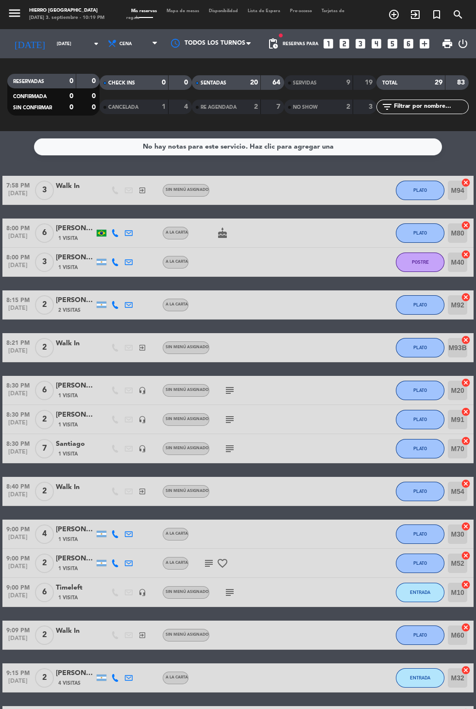
type input "[DATE]"
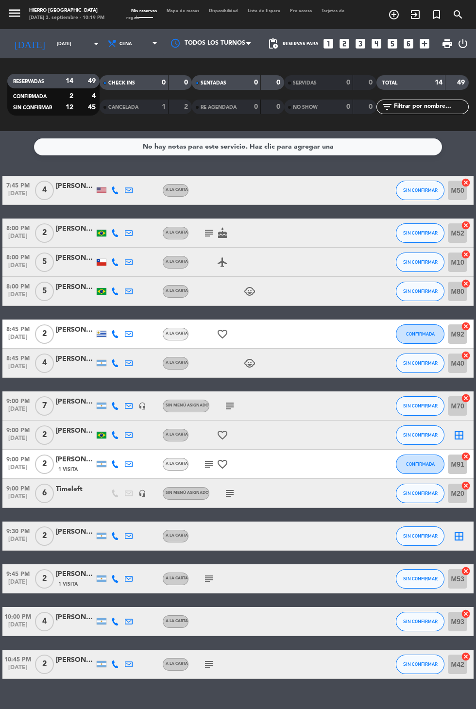
click at [209, 580] on icon "subject" at bounding box center [209, 579] width 12 height 12
click at [457, 432] on icon "border_all" at bounding box center [459, 435] width 12 height 12
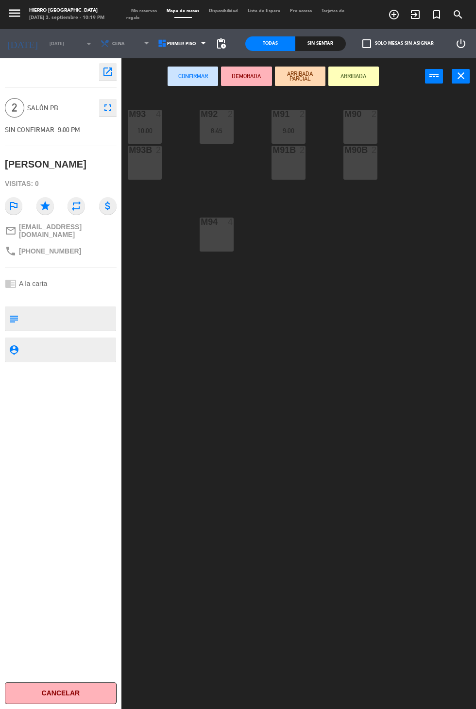
click at [359, 122] on div "M90 2" at bounding box center [360, 127] width 34 height 34
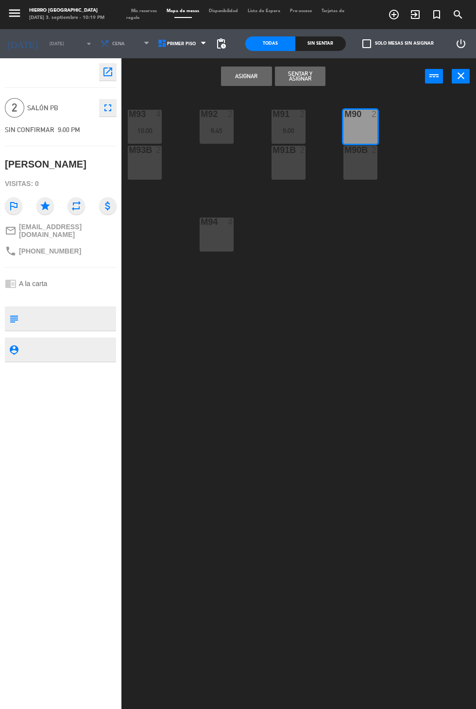
click at [230, 83] on button "Asignar" at bounding box center [246, 76] width 51 height 19
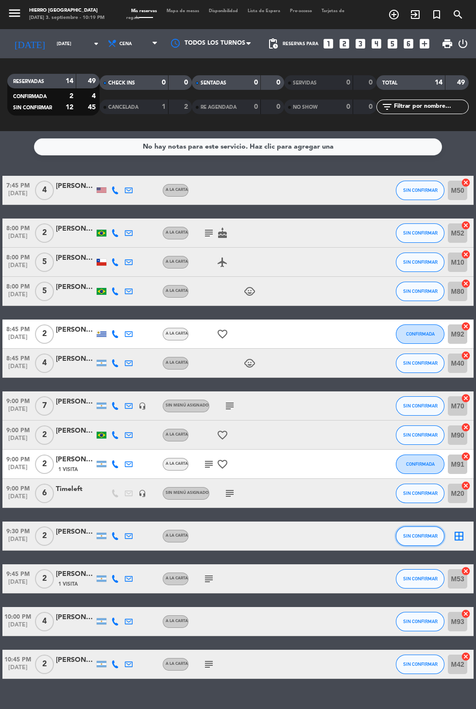
click at [442, 541] on button "SIN CONFIRMAR" at bounding box center [420, 535] width 49 height 19
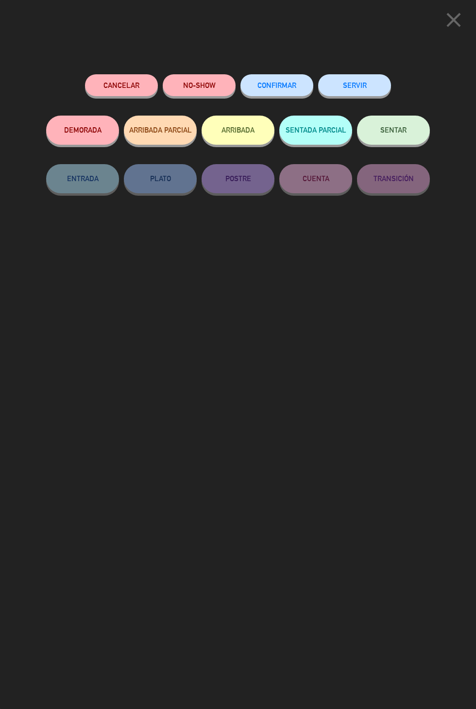
click at [446, 33] on span "close" at bounding box center [453, 30] width 24 height 8
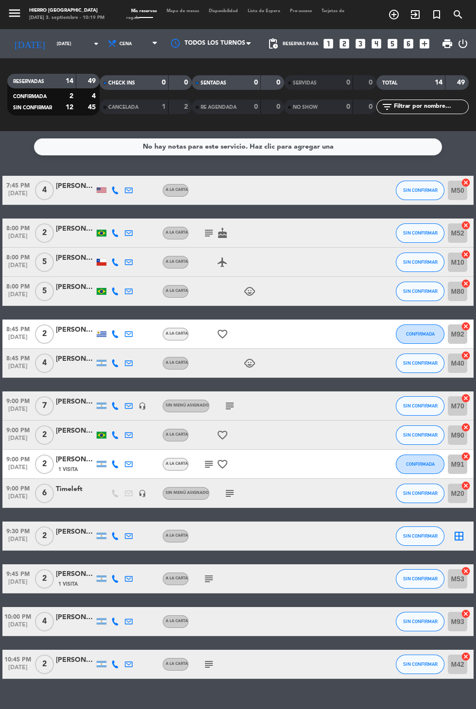
click at [458, 540] on icon "border_all" at bounding box center [459, 536] width 12 height 12
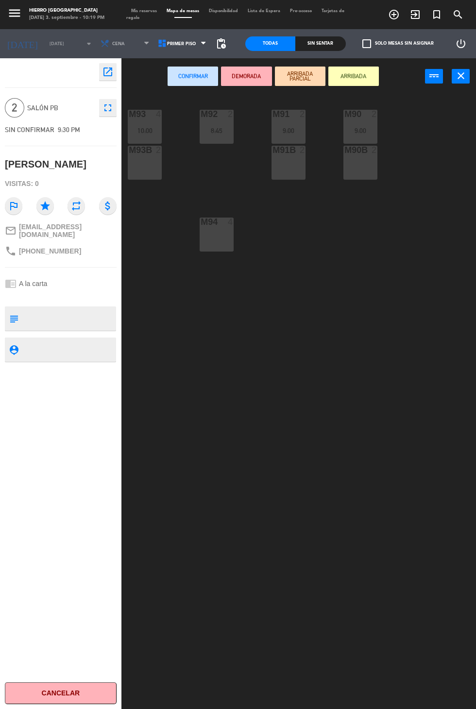
click at [282, 176] on div "M91B 2" at bounding box center [288, 163] width 34 height 34
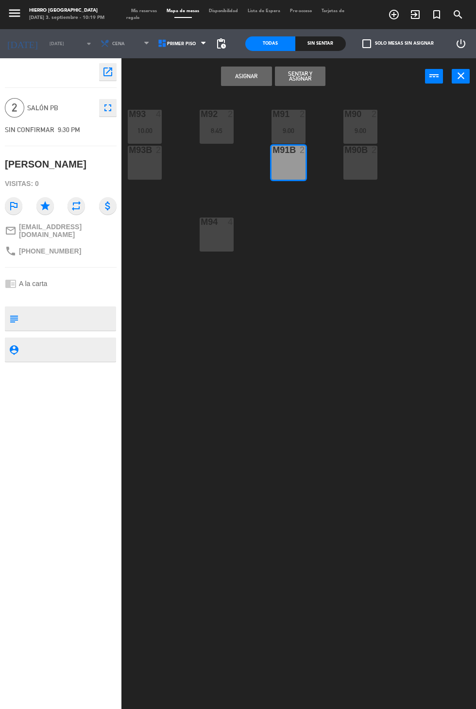
click at [227, 81] on button "Asignar" at bounding box center [246, 76] width 51 height 19
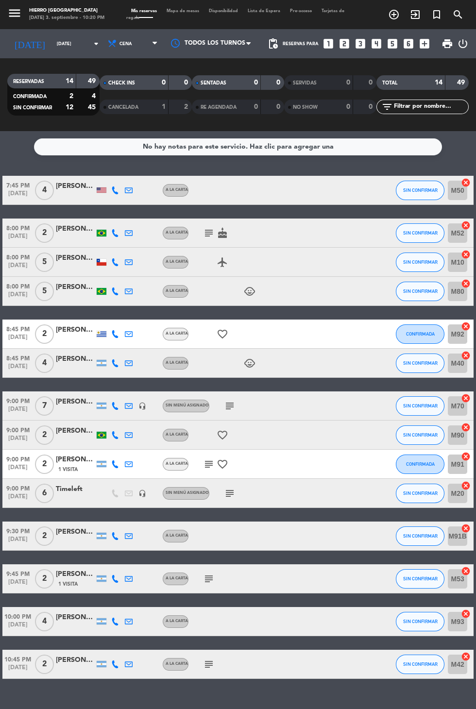
click at [52, 39] on input "[DATE]" at bounding box center [82, 43] width 61 height 15
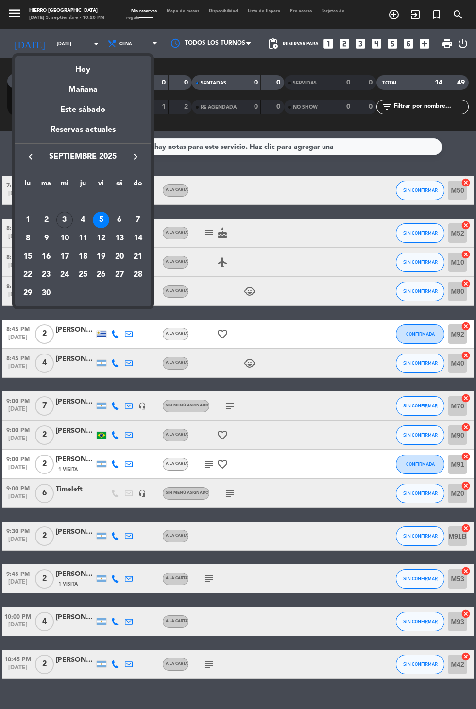
click at [119, 219] on div "6" at bounding box center [119, 220] width 17 height 17
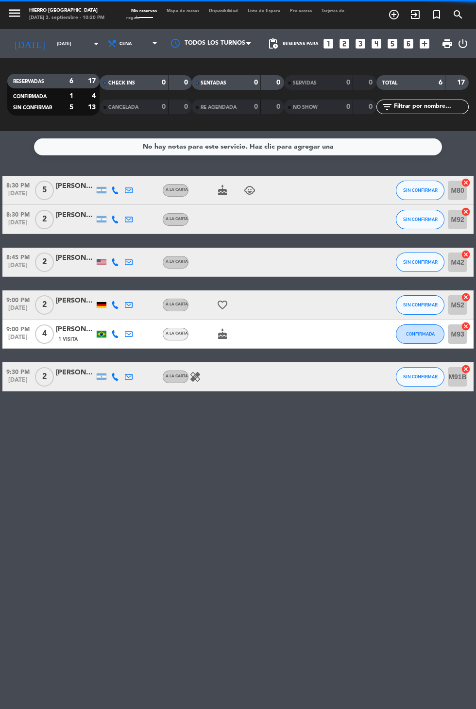
click at [52, 48] on input "[DATE]" at bounding box center [82, 43] width 61 height 15
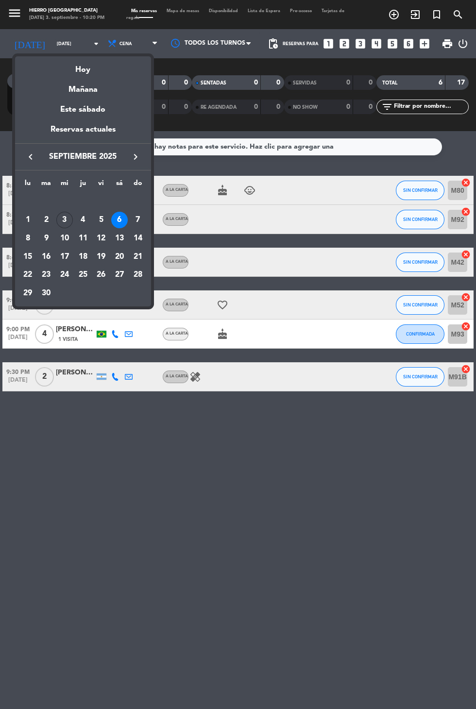
click at [137, 219] on div "7" at bounding box center [138, 220] width 17 height 17
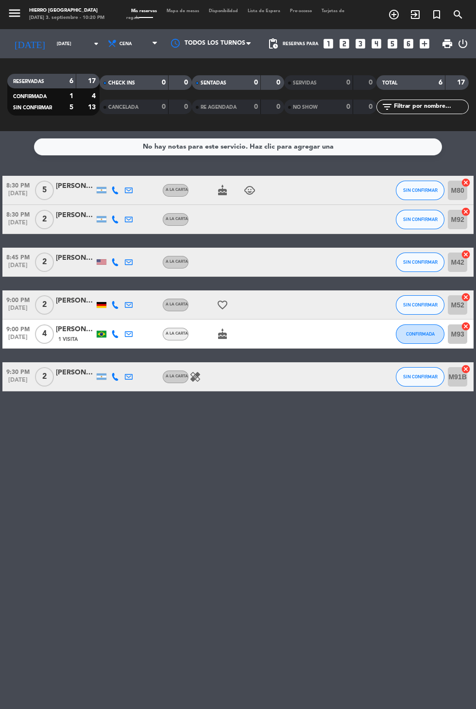
type input "[DATE]"
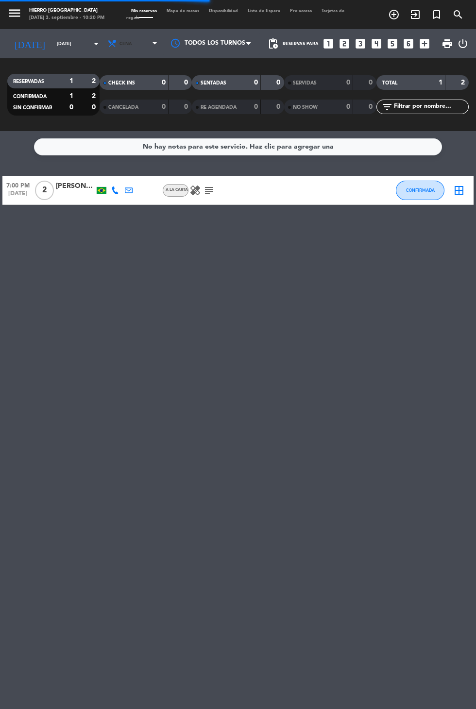
click at [124, 36] on span "Cena" at bounding box center [133, 43] width 58 height 21
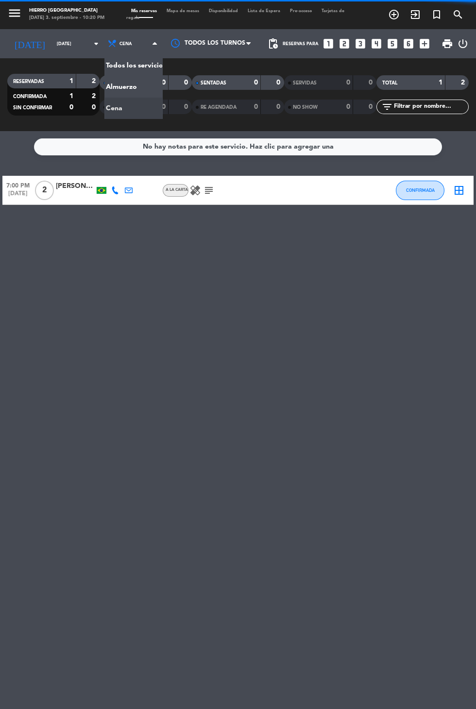
click at [112, 84] on div "menu Hierro [GEOGRAPHIC_DATA] [DATE] 3. septiembre - 10:20 PM Mis reservas Mapa…" at bounding box center [238, 65] width 476 height 131
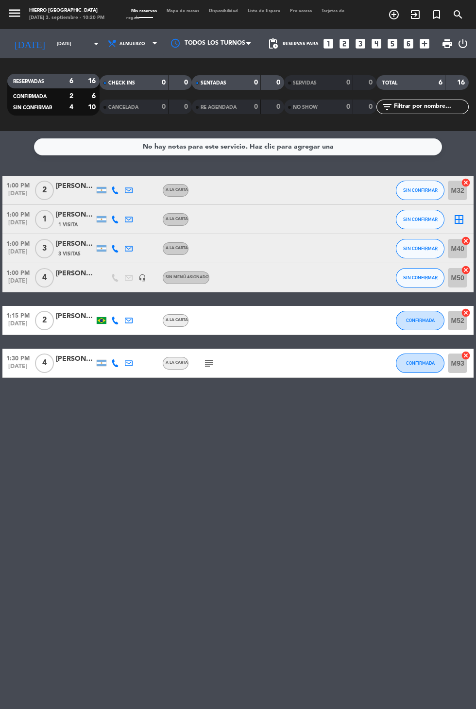
click at [456, 219] on icon "border_all" at bounding box center [459, 220] width 12 height 12
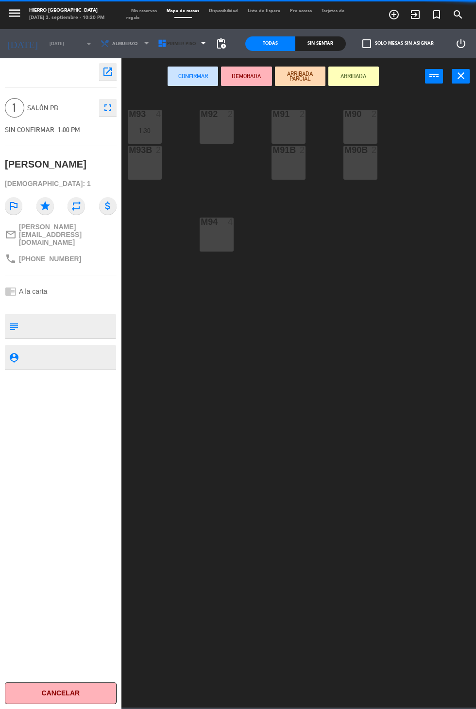
click at [174, 43] on span "Primer Piso" at bounding box center [181, 43] width 29 height 5
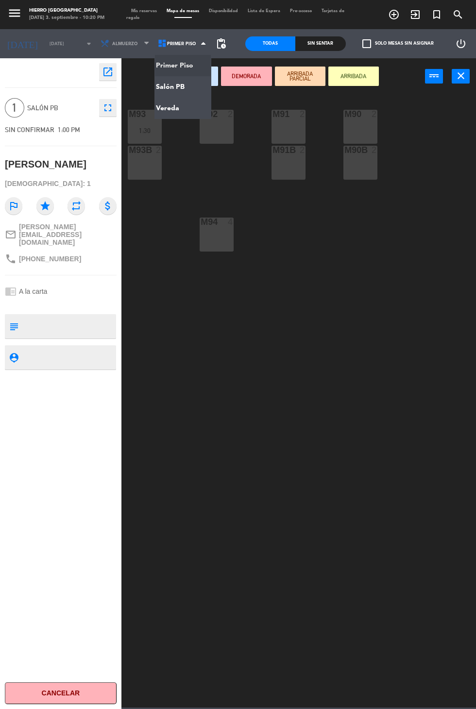
click at [157, 86] on ng-component "menu Hierro [GEOGRAPHIC_DATA] [DATE] 3. septiembre - 10:20 PM Mis reservas Mapa…" at bounding box center [238, 354] width 476 height 708
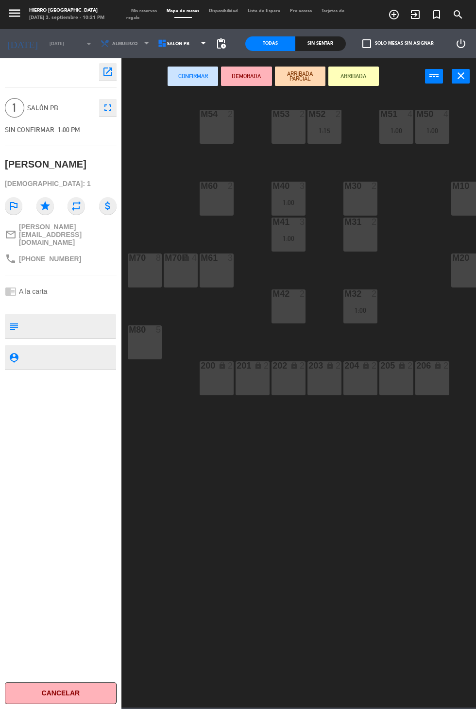
click at [287, 142] on div "M53 2" at bounding box center [288, 127] width 34 height 34
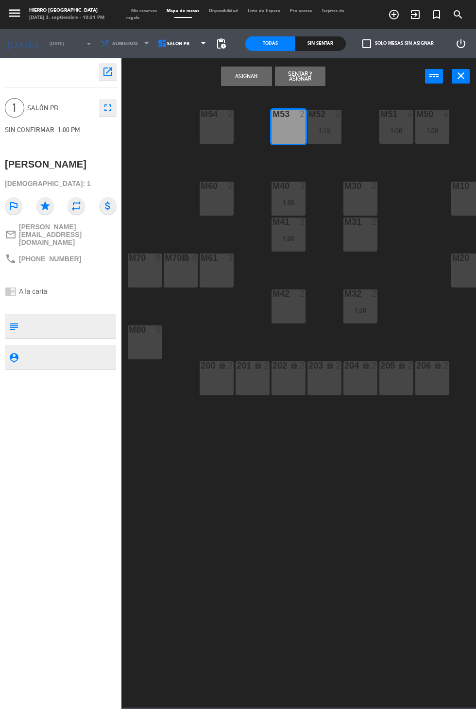
click at [237, 82] on button "Asignar" at bounding box center [246, 76] width 51 height 19
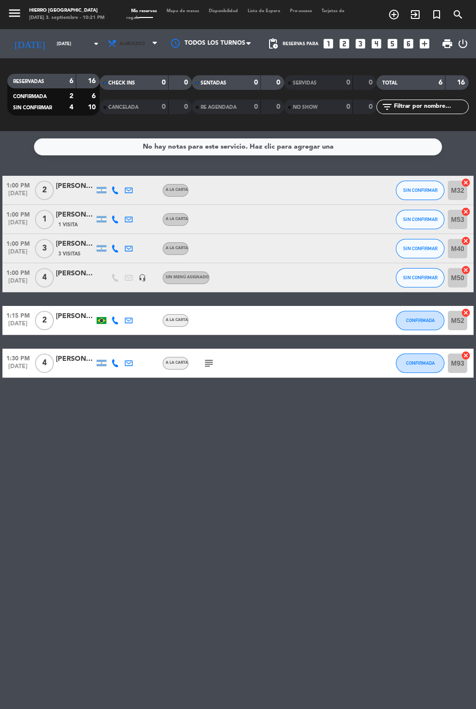
click at [119, 45] on span "Almuerzo" at bounding box center [131, 43] width 25 height 5
click at [117, 116] on div "menu Hierro [GEOGRAPHIC_DATA] [DATE] 3. septiembre - 10:21 PM Mis reservas Mapa…" at bounding box center [238, 65] width 476 height 131
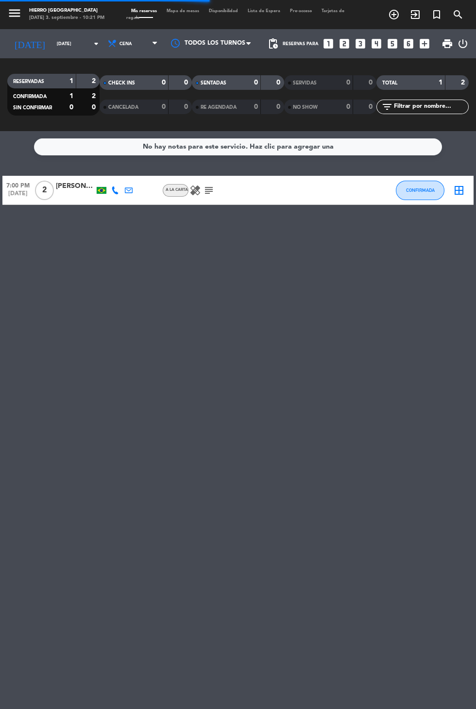
click at [52, 43] on input "[DATE]" at bounding box center [82, 43] width 61 height 15
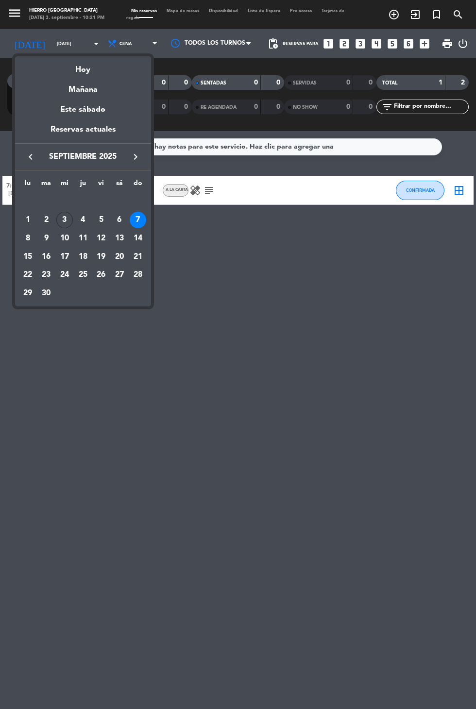
click at [73, 67] on div "Hoy" at bounding box center [83, 66] width 136 height 20
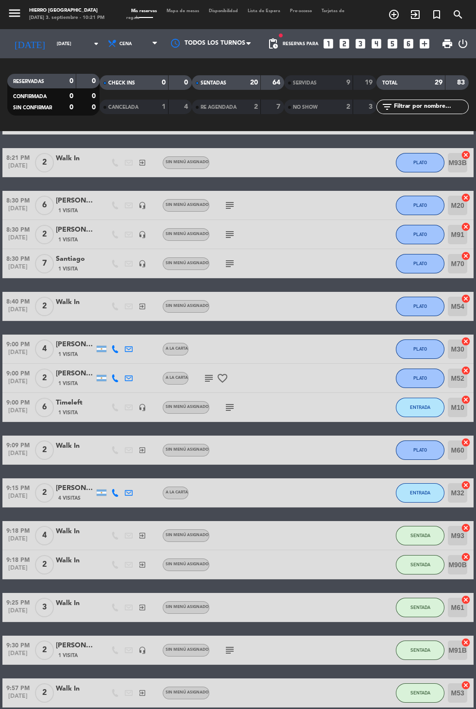
scroll to position [207, 0]
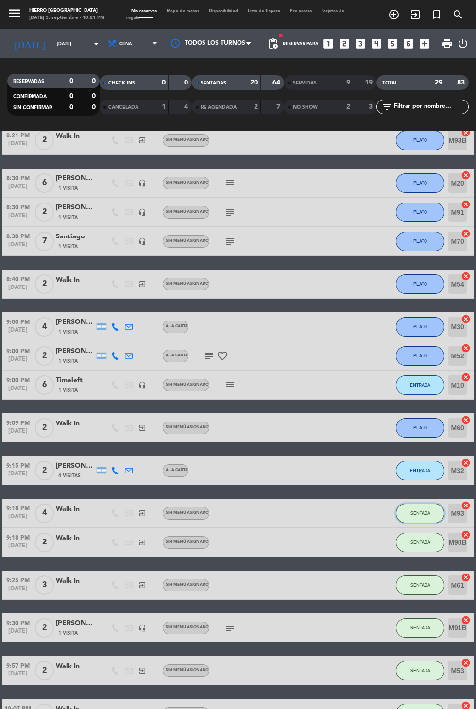
click at [405, 522] on button "SENTADA" at bounding box center [420, 513] width 49 height 19
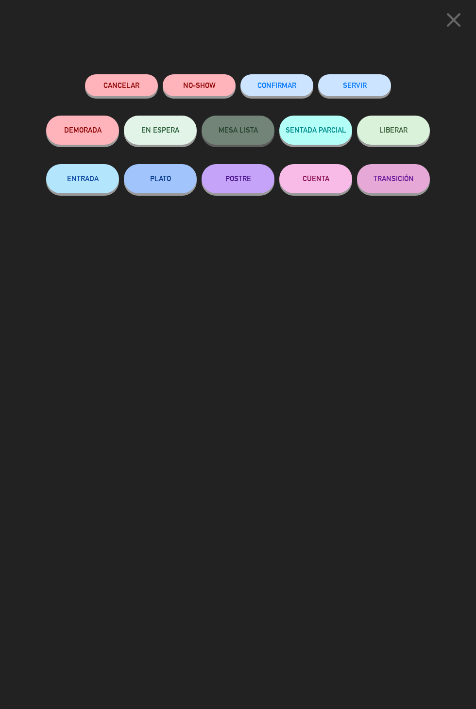
click at [62, 188] on button "ENTRADA" at bounding box center [82, 178] width 73 height 29
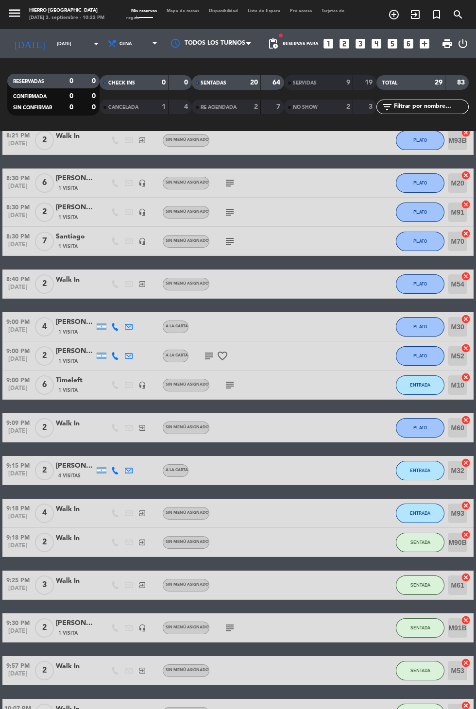
scroll to position [0, 0]
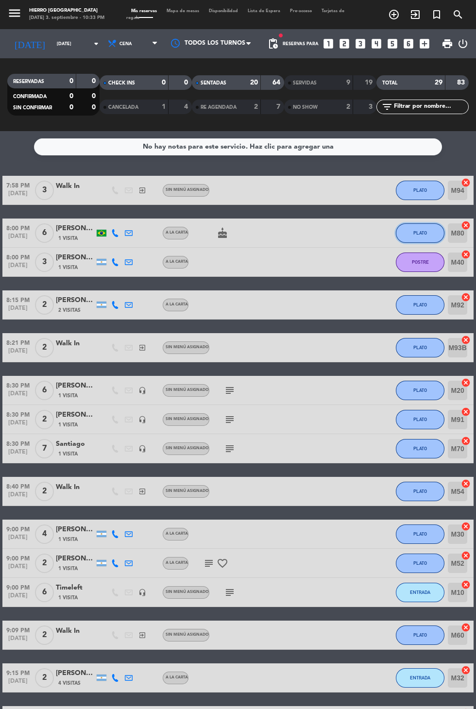
click at [413, 238] on button "PLATO" at bounding box center [420, 232] width 49 height 19
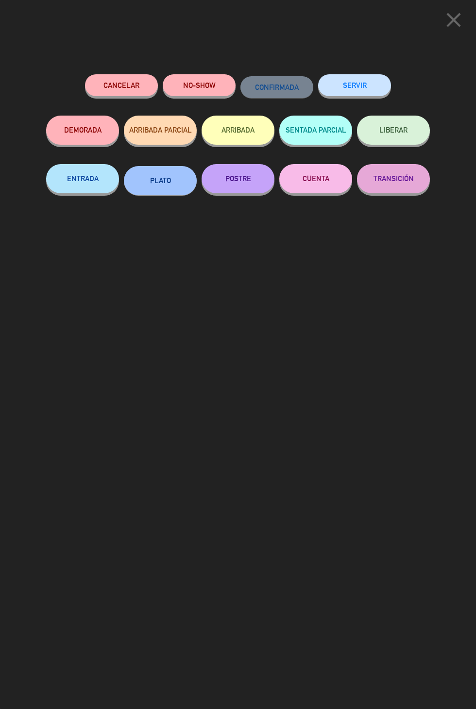
click at [451, 17] on icon "close" at bounding box center [453, 20] width 24 height 24
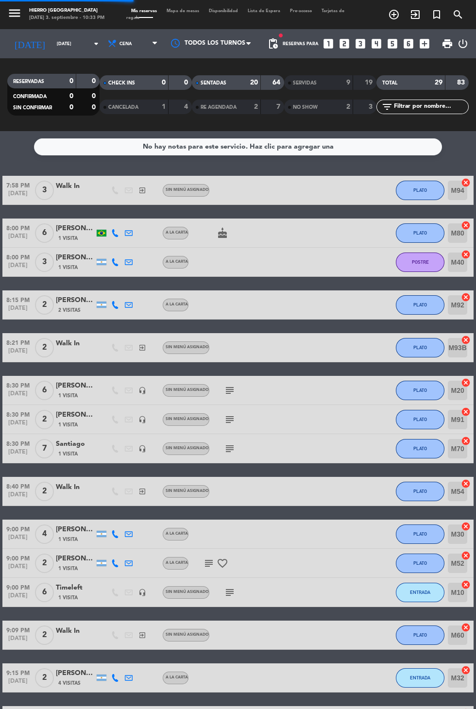
scroll to position [207, 0]
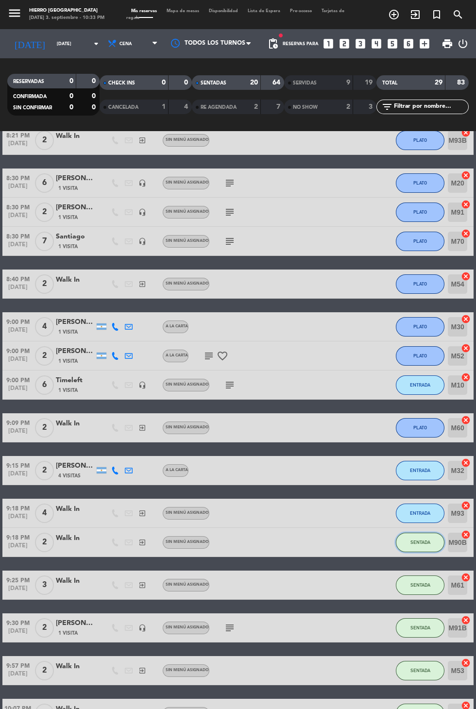
click at [414, 551] on button "SENTADA" at bounding box center [420, 542] width 49 height 19
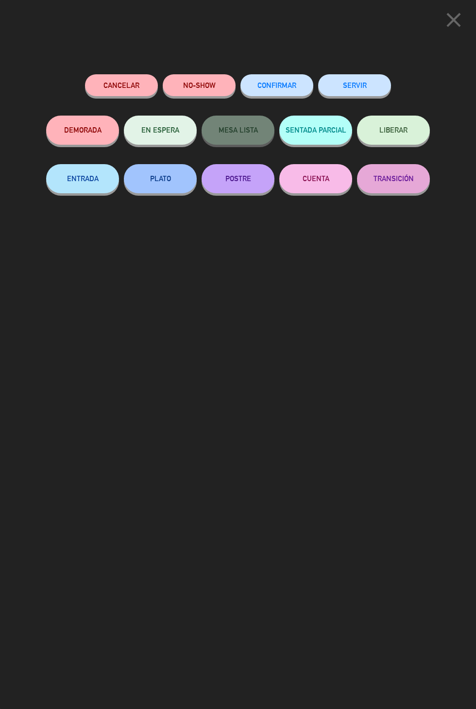
click at [149, 172] on button "PLATO" at bounding box center [160, 178] width 73 height 29
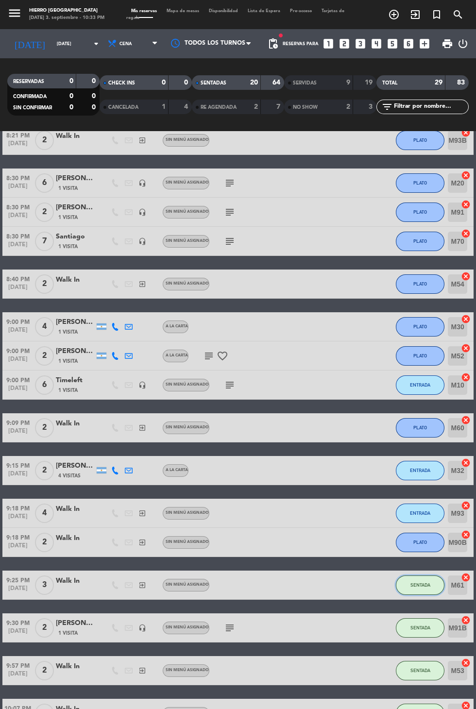
click at [410, 591] on button "SENTADA" at bounding box center [420, 584] width 49 height 19
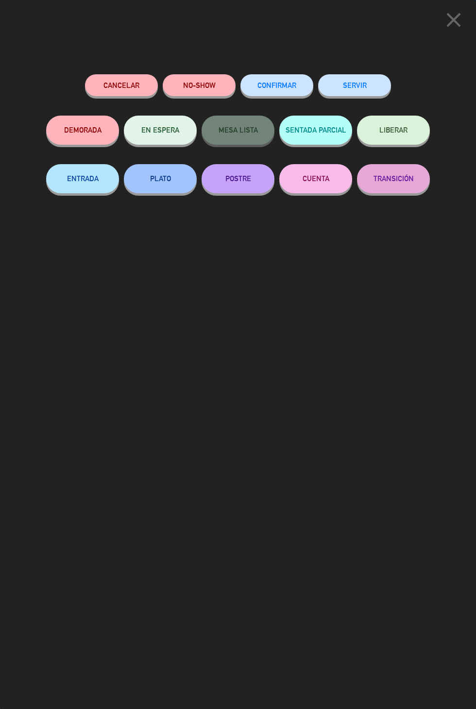
click at [153, 181] on button "PLATO" at bounding box center [160, 178] width 73 height 29
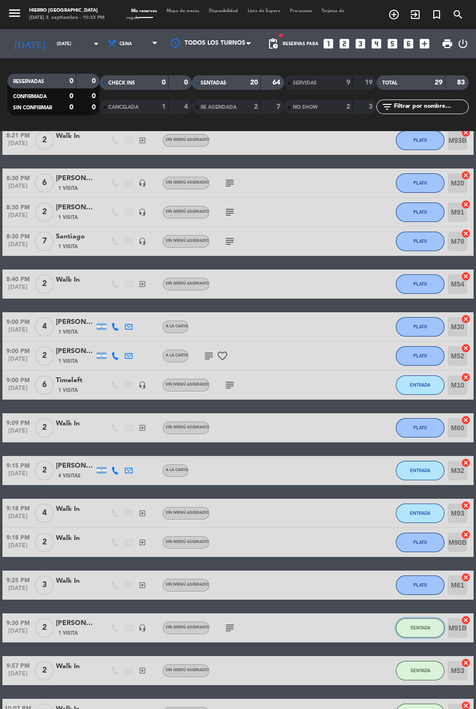
click at [413, 634] on button "SENTADA" at bounding box center [420, 627] width 49 height 19
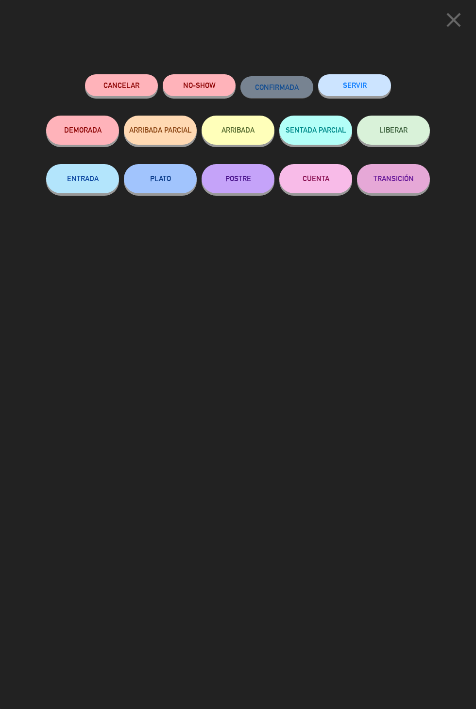
click at [142, 181] on button "PLATO" at bounding box center [160, 178] width 73 height 29
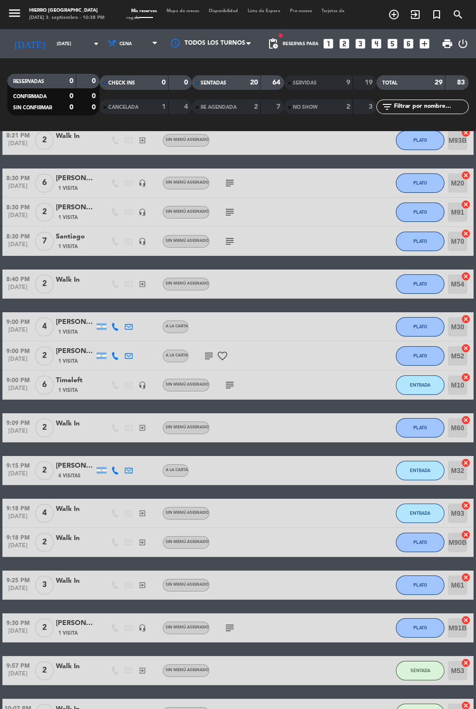
scroll to position [0, 0]
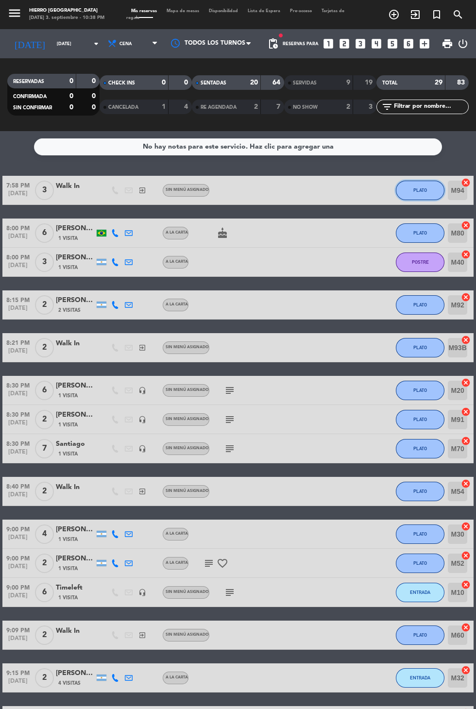
click at [404, 198] on button "PLATO" at bounding box center [420, 190] width 49 height 19
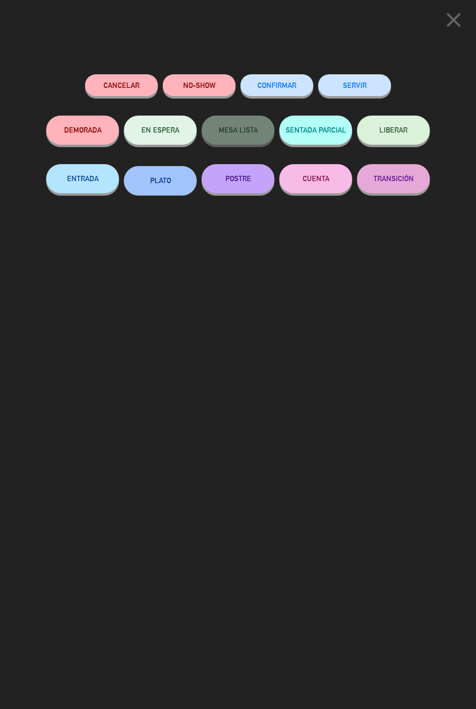
click at [328, 81] on button "SERVIR" at bounding box center [354, 85] width 73 height 22
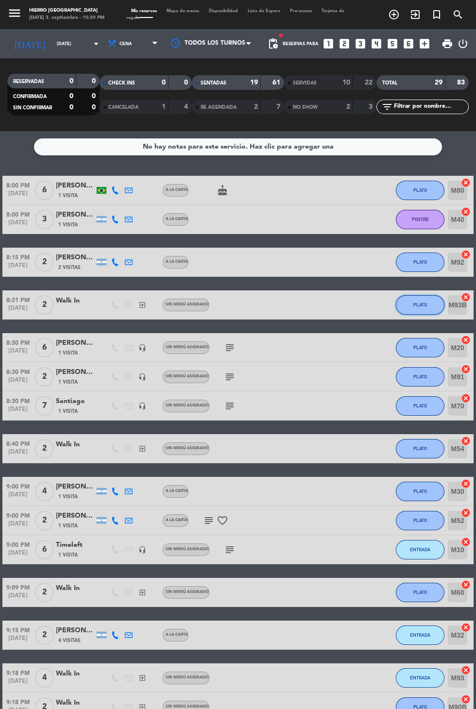
click at [404, 312] on button "PLATO" at bounding box center [420, 304] width 49 height 19
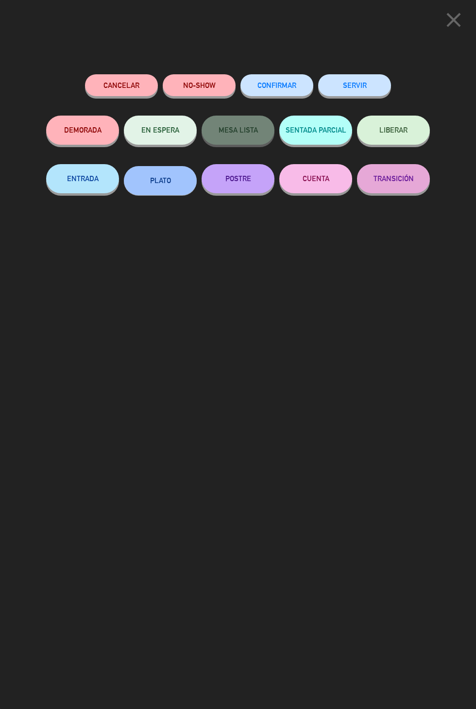
click at [342, 88] on button "SERVIR" at bounding box center [354, 85] width 73 height 22
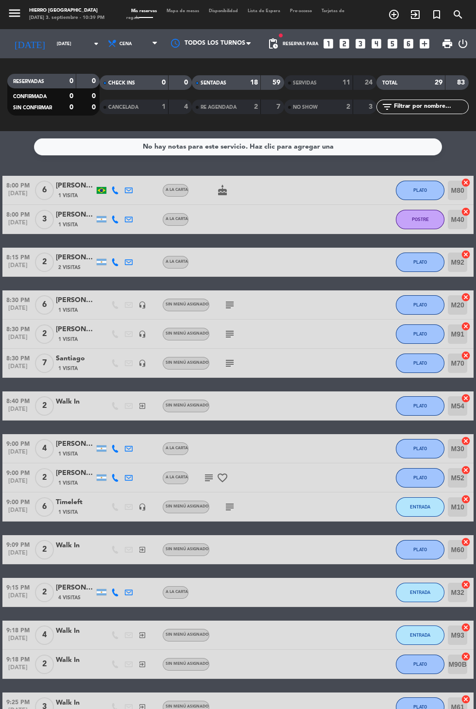
scroll to position [122, 0]
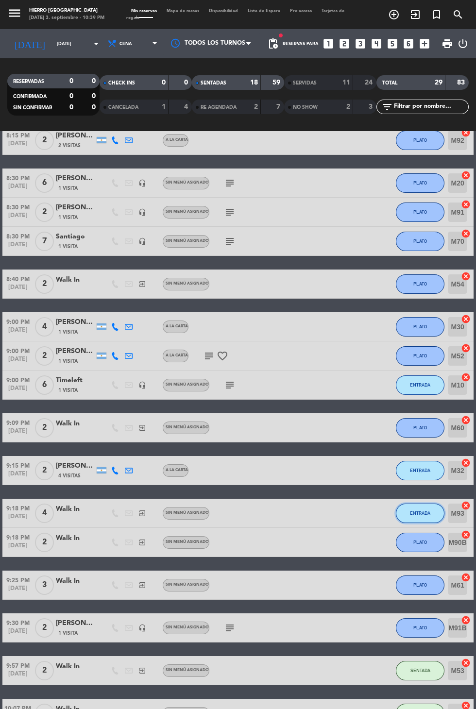
click at [405, 515] on button "ENTRADA" at bounding box center [420, 513] width 49 height 19
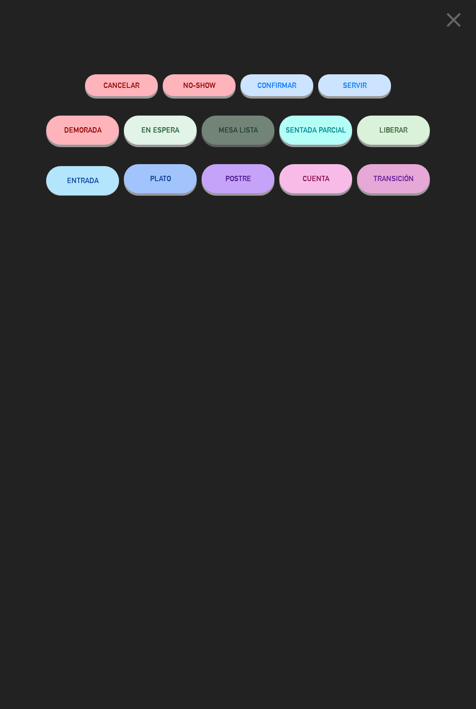
click at [343, 81] on button "SERVIR" at bounding box center [354, 85] width 73 height 22
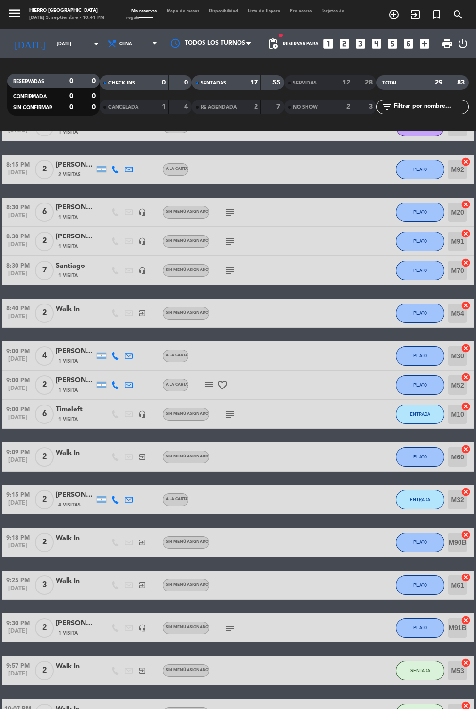
scroll to position [0, 0]
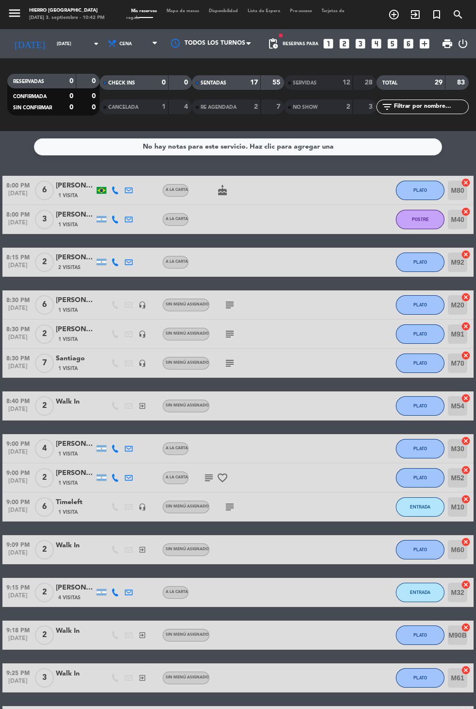
click at [224, 337] on icon "subject" at bounding box center [230, 334] width 12 height 12
click at [228, 367] on icon "subject" at bounding box center [230, 363] width 12 height 12
click at [204, 482] on icon "subject" at bounding box center [209, 478] width 12 height 12
click at [231, 510] on icon "subject" at bounding box center [230, 507] width 12 height 12
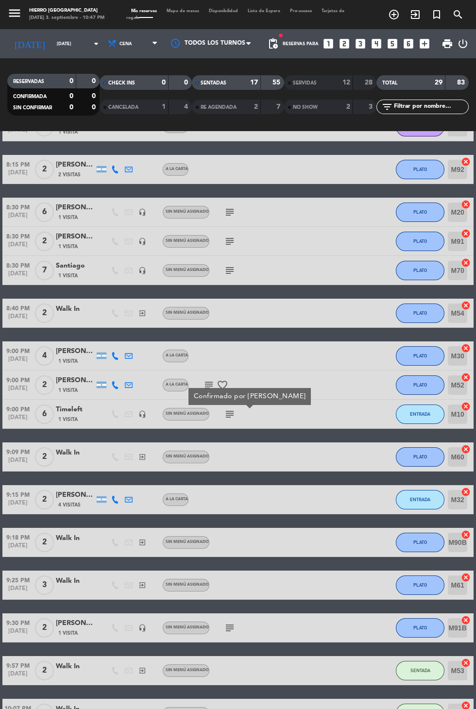
click at [226, 628] on icon "subject" at bounding box center [230, 628] width 12 height 12
click at [205, 386] on icon "subject" at bounding box center [209, 385] width 12 height 12
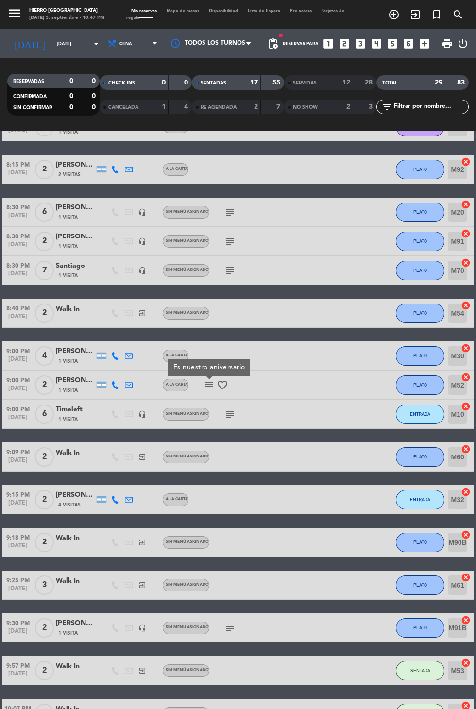
scroll to position [0, 0]
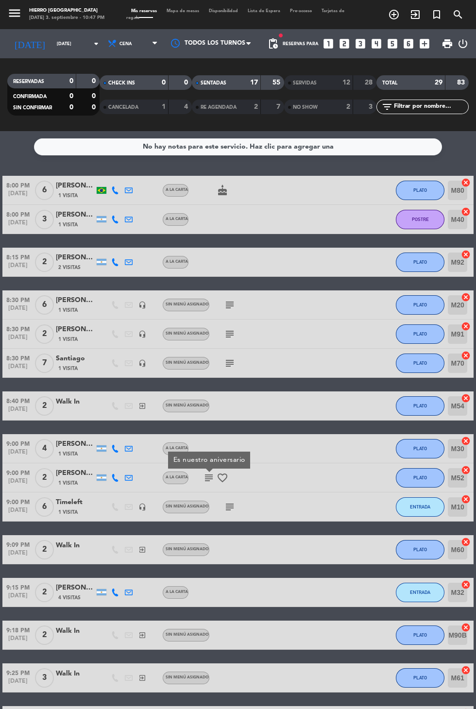
click at [230, 300] on icon "subject" at bounding box center [230, 305] width 12 height 12
click at [227, 366] on icon "subject" at bounding box center [230, 363] width 12 height 12
click at [227, 327] on div "subject" at bounding box center [250, 334] width 82 height 29
click at [224, 338] on icon "subject" at bounding box center [230, 334] width 12 height 12
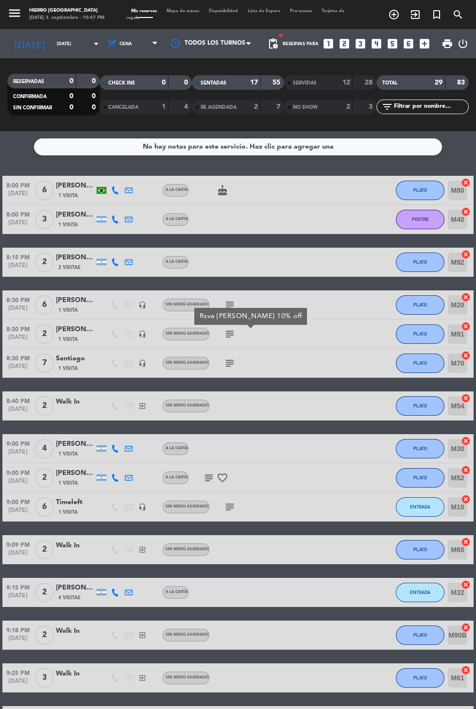
click at [227, 387] on div "8:00 PM [DATE] 6 [PERSON_NAME] [PERSON_NAME] 1 Visita A la carta cake PLATO M80…" at bounding box center [237, 498] width 471 height 645
click at [226, 362] on icon "subject" at bounding box center [230, 363] width 12 height 12
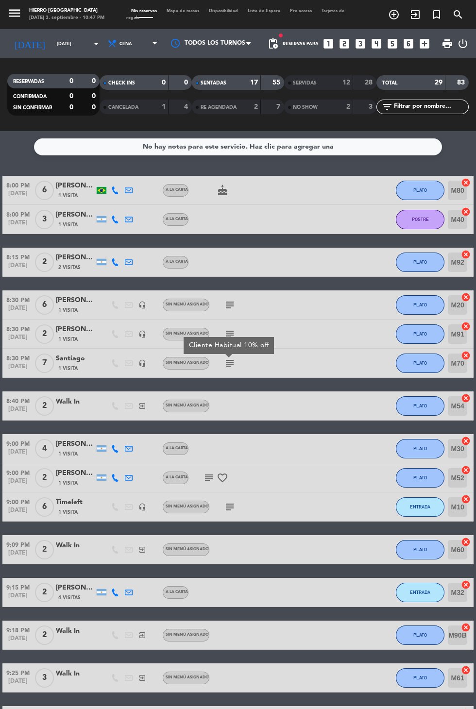
click at [232, 288] on div "8:00 PM [DATE] 6 [PERSON_NAME] [PERSON_NAME] 1 Visita A la carta cake PLATO M80…" at bounding box center [237, 498] width 471 height 645
click at [228, 299] on icon "subject" at bounding box center [230, 305] width 12 height 12
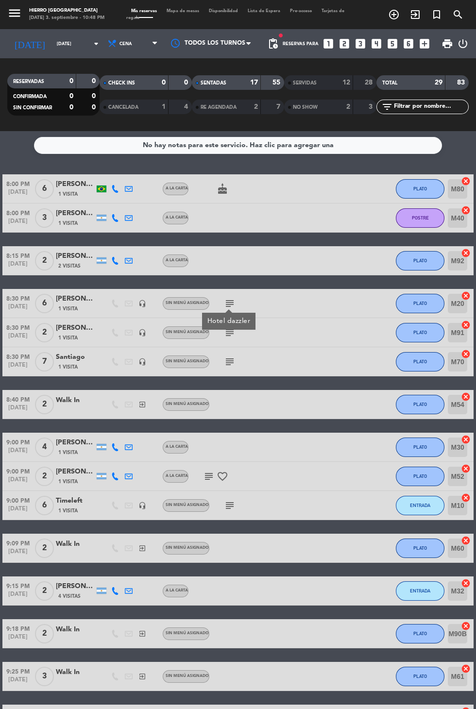
scroll to position [93, 0]
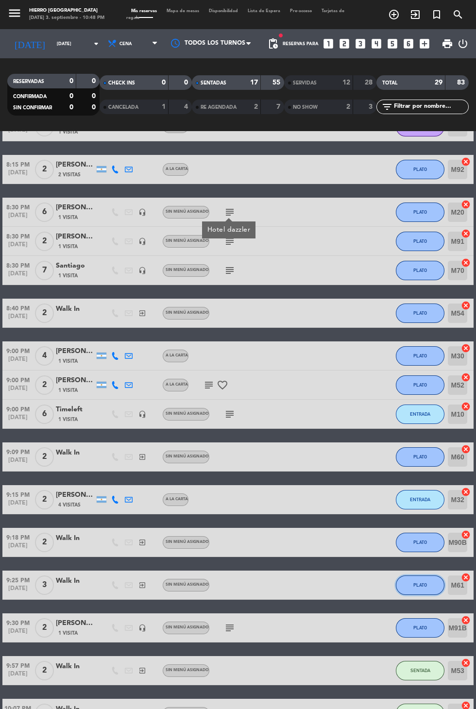
click at [437, 592] on button "PLATO" at bounding box center [420, 584] width 49 height 19
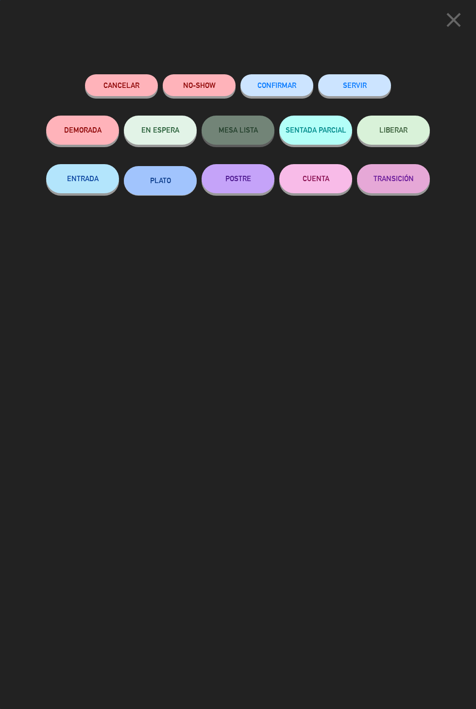
click at [380, 93] on button "SERVIR" at bounding box center [354, 85] width 73 height 22
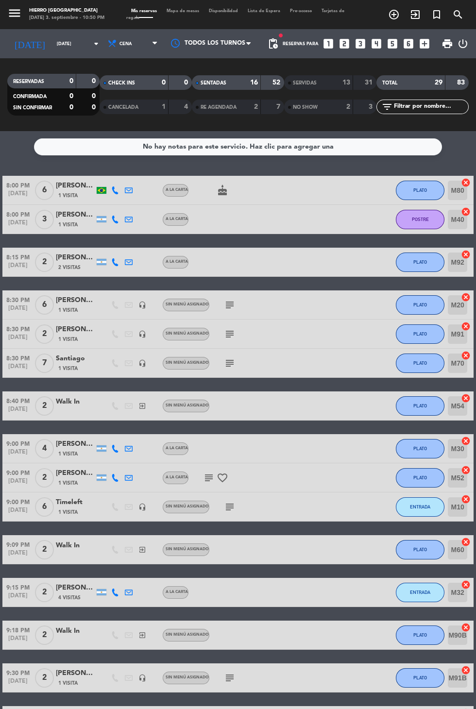
scroll to position [5, 0]
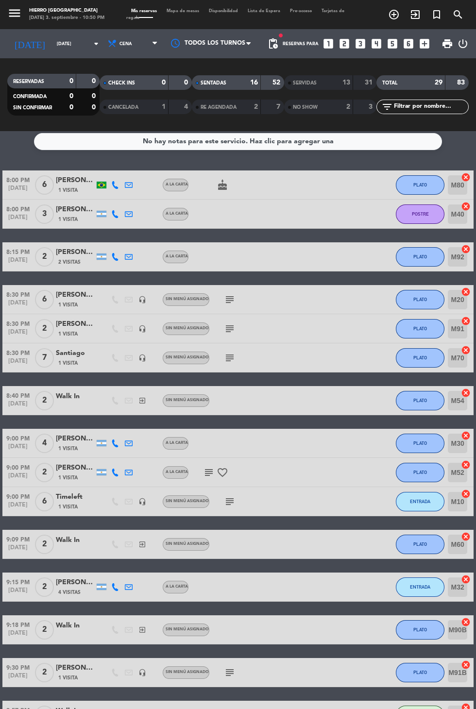
click at [224, 328] on icon "subject" at bounding box center [230, 329] width 12 height 12
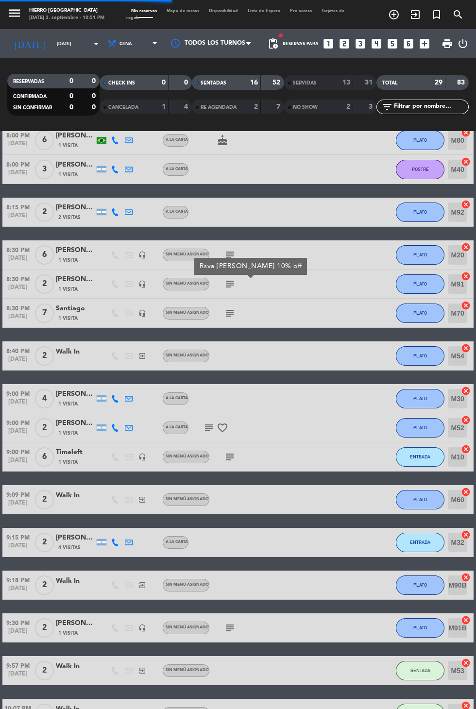
scroll to position [0, 0]
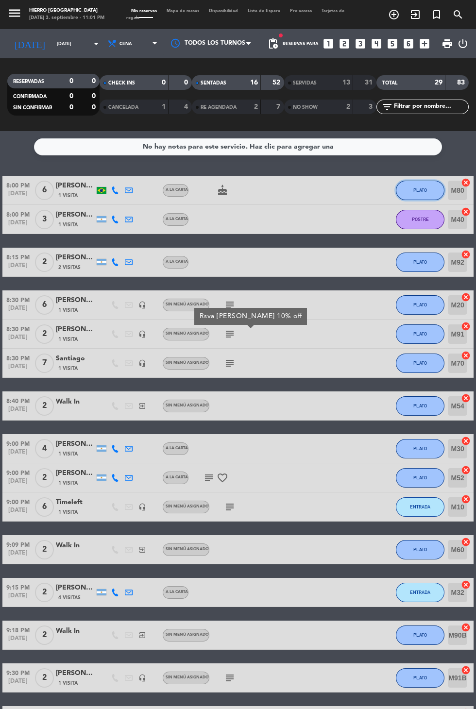
click at [423, 181] on button "PLATO" at bounding box center [420, 190] width 49 height 19
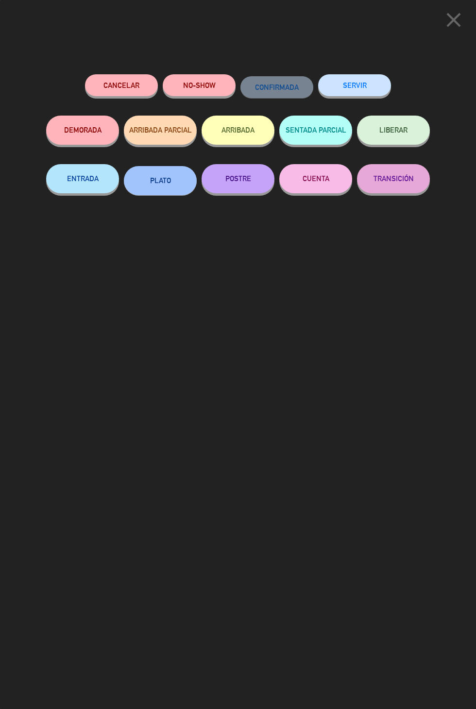
click at [365, 85] on button "SERVIR" at bounding box center [354, 85] width 73 height 22
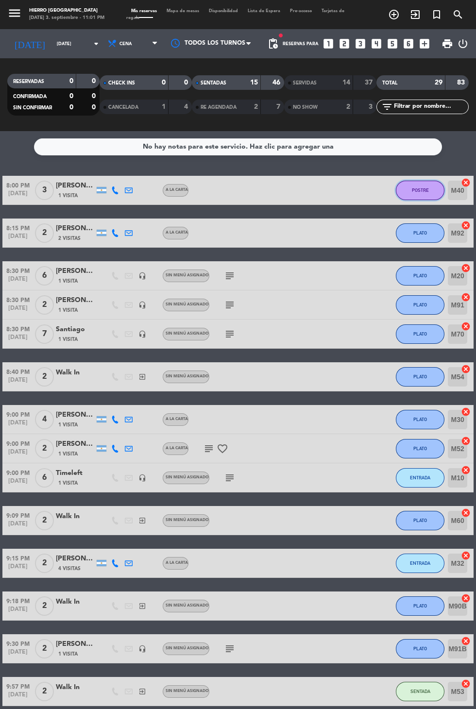
click at [425, 181] on button "POSTRE" at bounding box center [420, 190] width 49 height 19
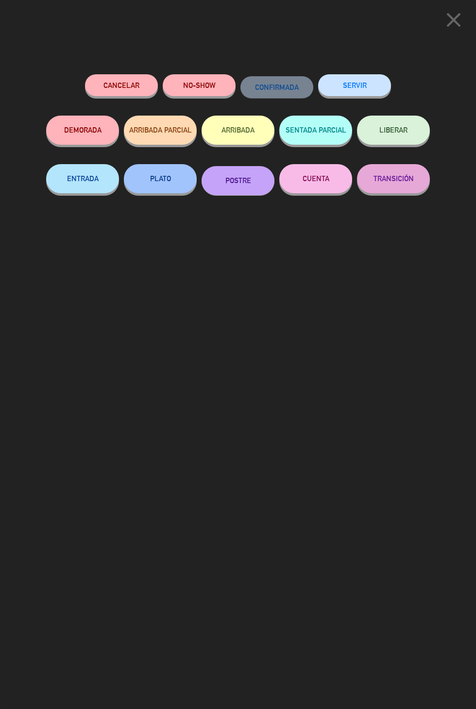
click at [365, 86] on button "SERVIR" at bounding box center [354, 85] width 73 height 22
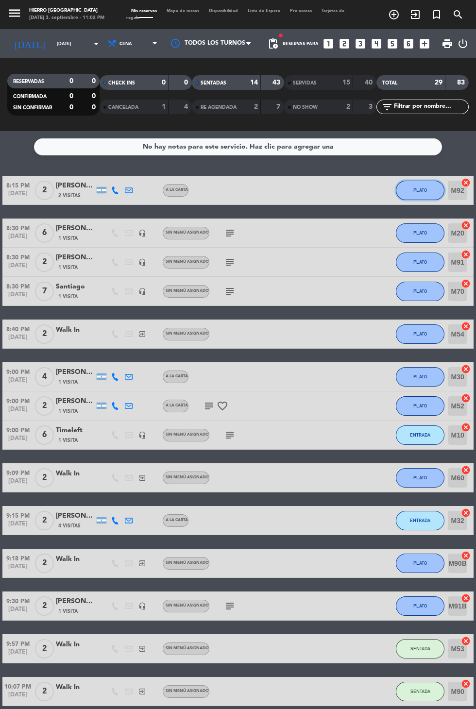
click at [430, 181] on button "PLATO" at bounding box center [420, 190] width 49 height 19
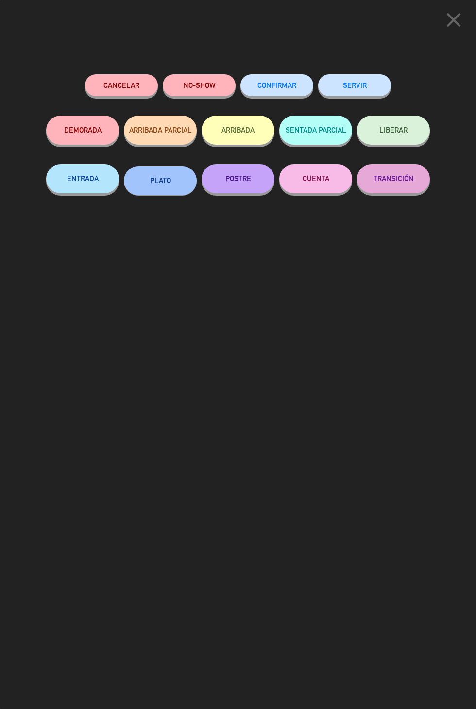
click at [368, 81] on button "SERVIR" at bounding box center [354, 85] width 73 height 22
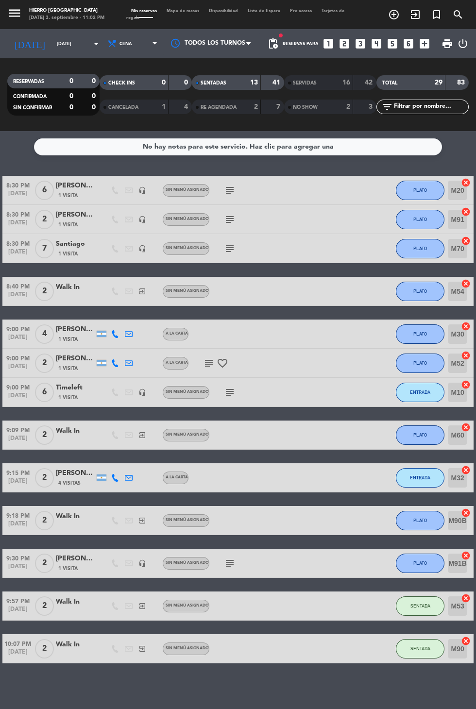
click at [232, 185] on icon "subject" at bounding box center [230, 191] width 12 height 12
click at [421, 181] on button "PLATO" at bounding box center [420, 190] width 49 height 19
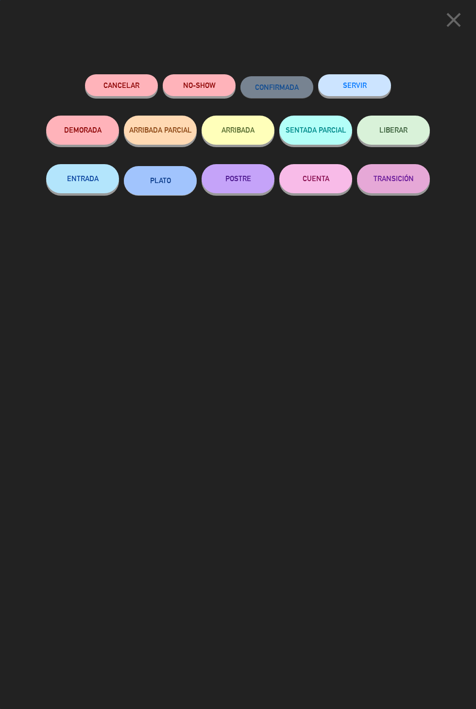
click at [354, 86] on button "SERVIR" at bounding box center [354, 85] width 73 height 22
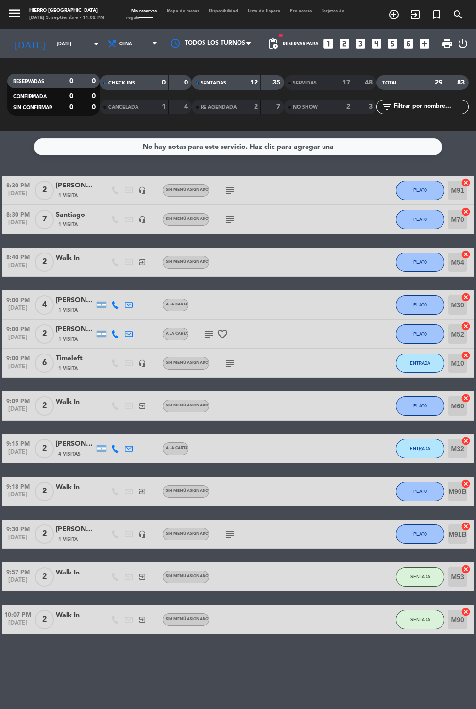
click at [230, 185] on icon "subject" at bounding box center [230, 191] width 12 height 12
click at [433, 181] on button "PLATO" at bounding box center [420, 190] width 49 height 19
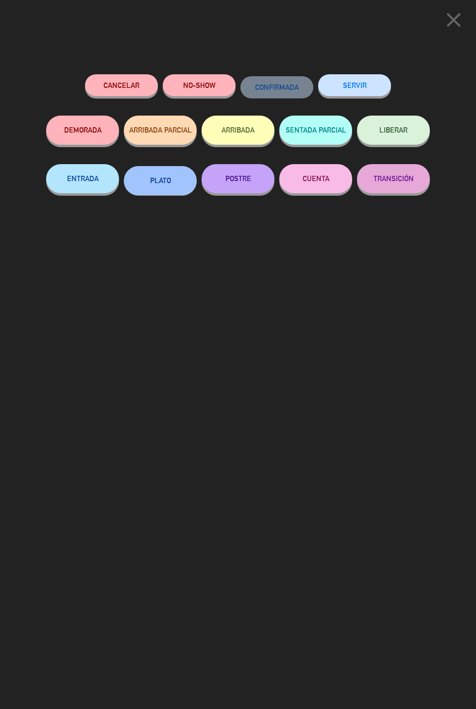
click at [372, 88] on button "SERVIR" at bounding box center [354, 85] width 73 height 22
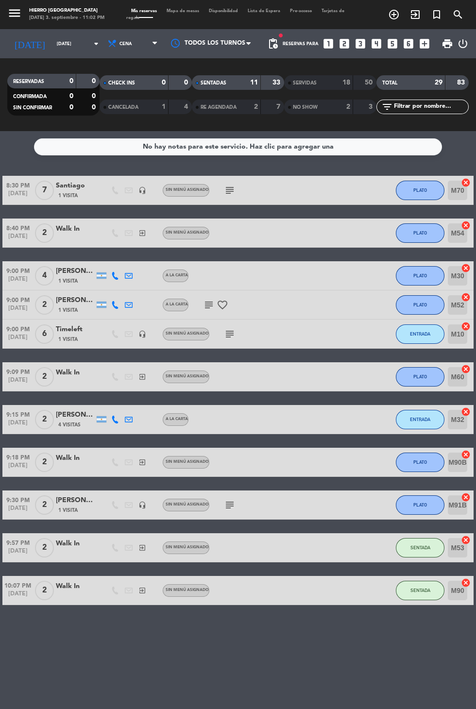
click at [230, 185] on icon "subject" at bounding box center [230, 191] width 12 height 12
click at [427, 181] on button "PLATO" at bounding box center [420, 190] width 49 height 19
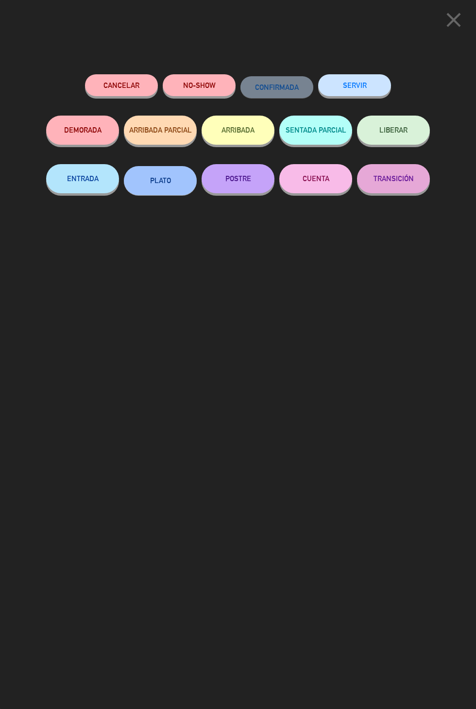
click at [370, 87] on button "SERVIR" at bounding box center [354, 85] width 73 height 22
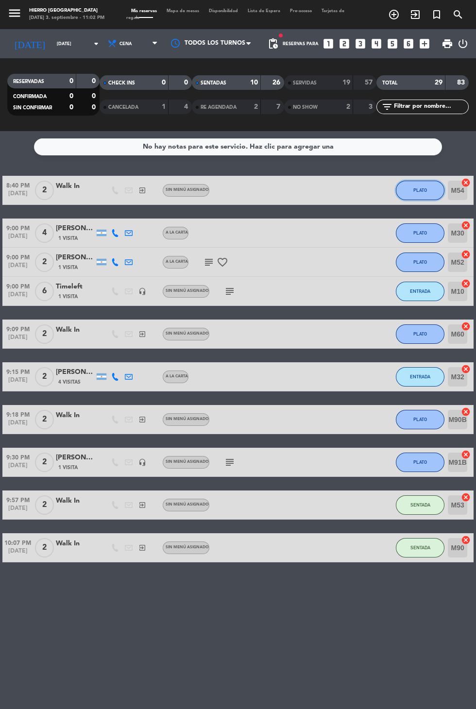
click at [427, 181] on button "PLATO" at bounding box center [420, 190] width 49 height 19
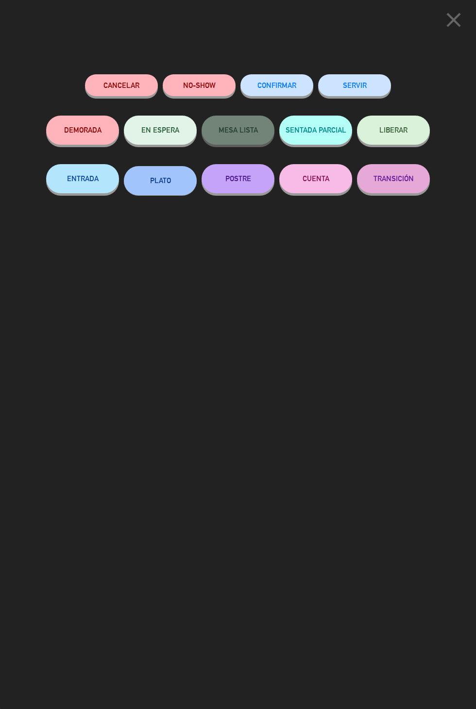
click at [369, 89] on button "SERVIR" at bounding box center [354, 85] width 73 height 22
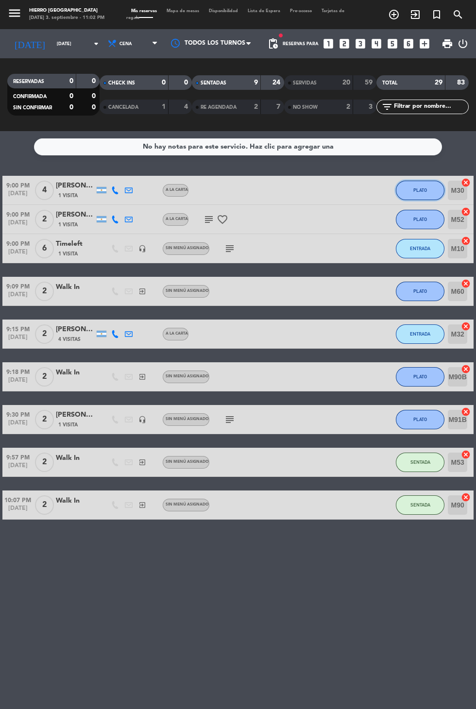
click at [424, 187] on span "PLATO" at bounding box center [420, 189] width 14 height 5
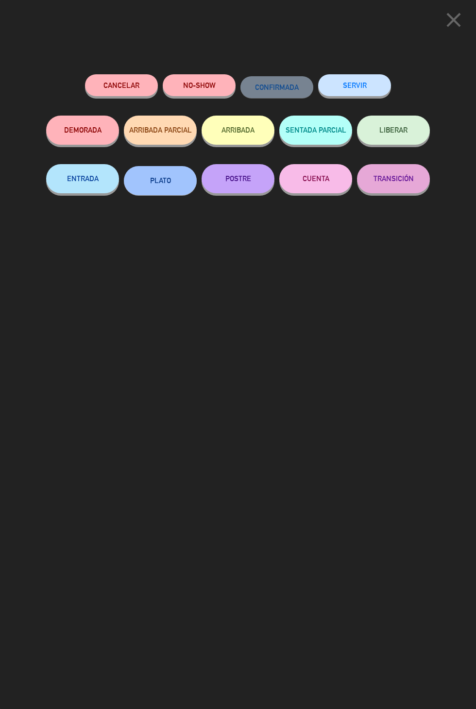
click at [369, 90] on button "SERVIR" at bounding box center [354, 85] width 73 height 22
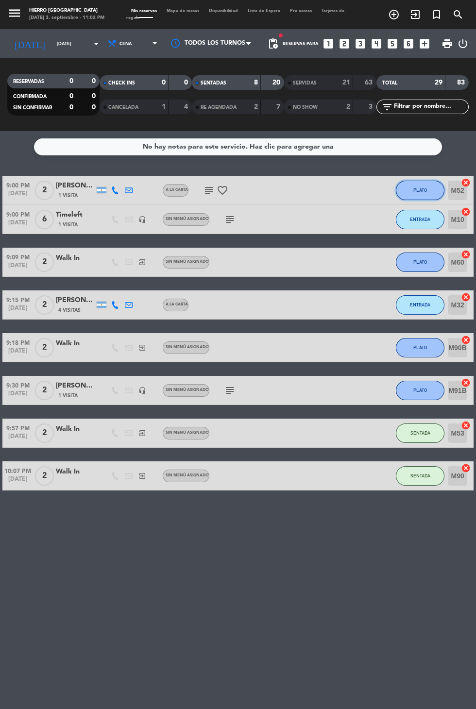
click at [427, 181] on button "PLATO" at bounding box center [420, 190] width 49 height 19
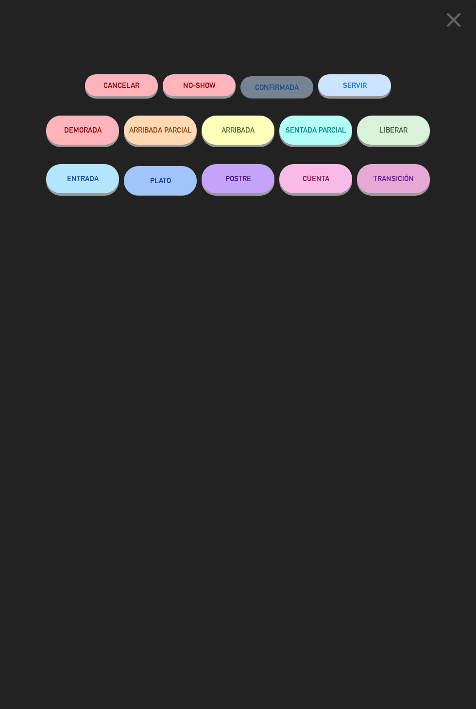
click at [369, 89] on button "SERVIR" at bounding box center [354, 85] width 73 height 22
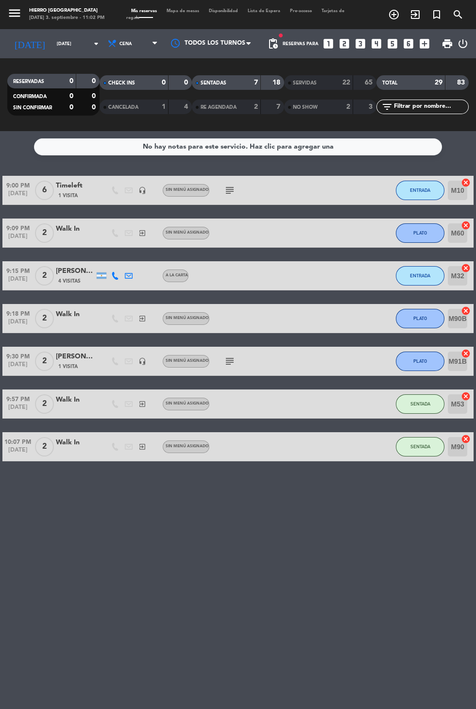
click at [227, 185] on icon "subject" at bounding box center [230, 191] width 12 height 12
click at [427, 181] on button "ENTRADA" at bounding box center [420, 190] width 49 height 19
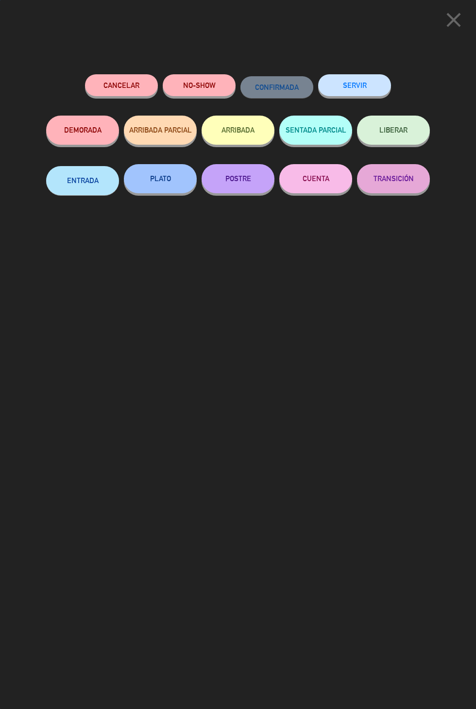
click at [366, 89] on button "SERVIR" at bounding box center [354, 85] width 73 height 22
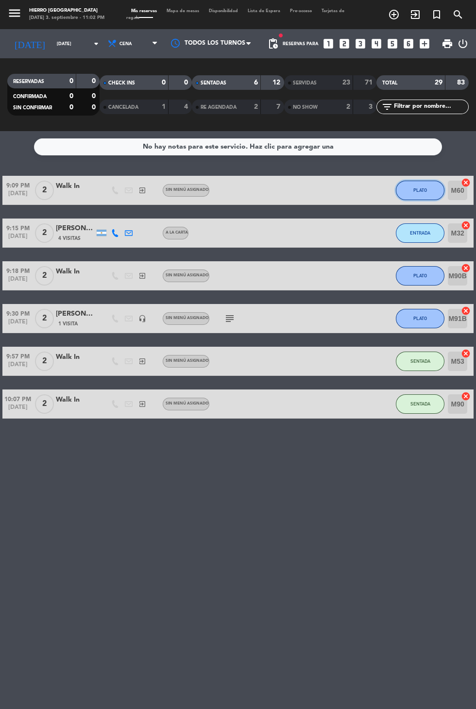
click at [426, 187] on span "PLATO" at bounding box center [420, 189] width 14 height 5
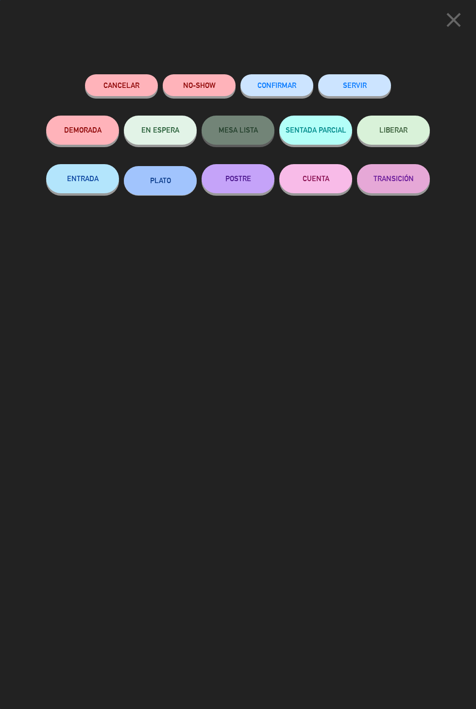
click at [370, 96] on button "SERVIR" at bounding box center [354, 85] width 73 height 22
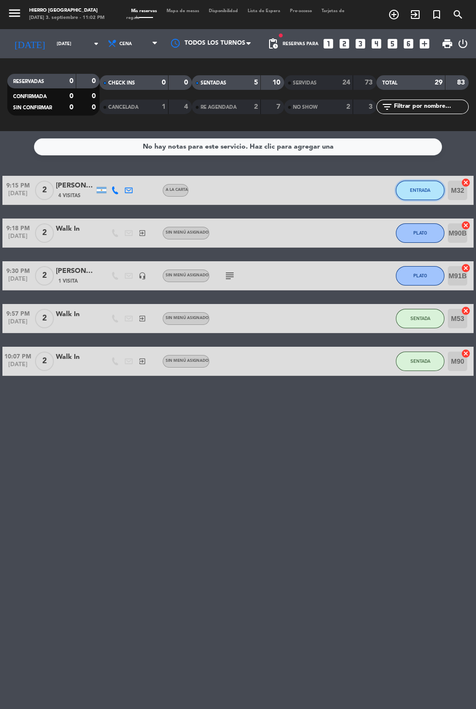
click at [423, 187] on span "ENTRADA" at bounding box center [420, 189] width 20 height 5
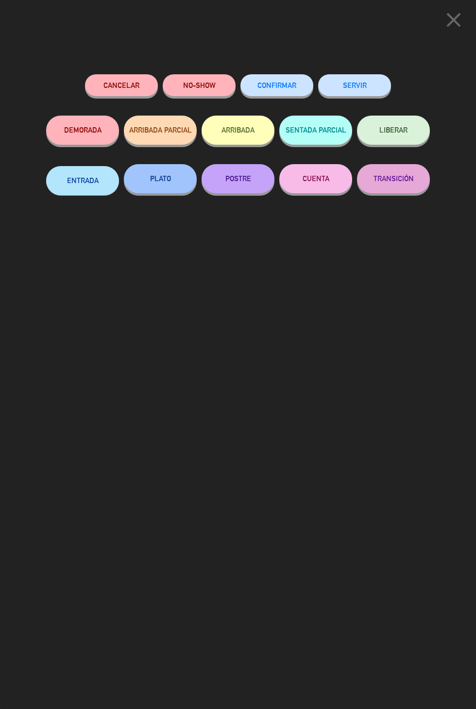
click at [364, 90] on button "SERVIR" at bounding box center [354, 85] width 73 height 22
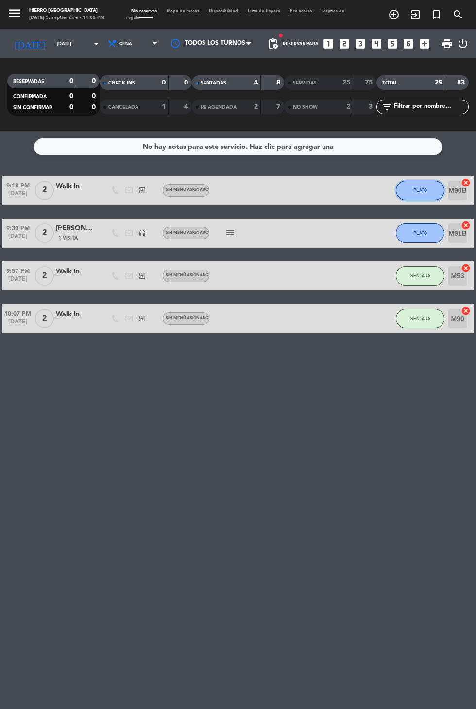
click at [420, 187] on span "PLATO" at bounding box center [420, 189] width 14 height 5
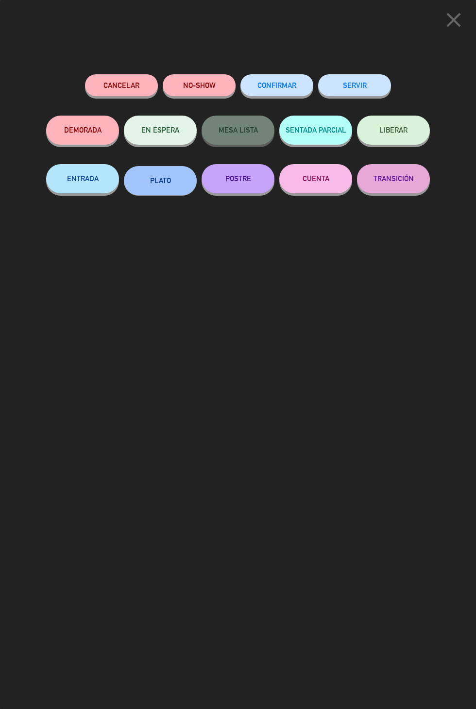
click at [361, 94] on button "SERVIR" at bounding box center [354, 85] width 73 height 22
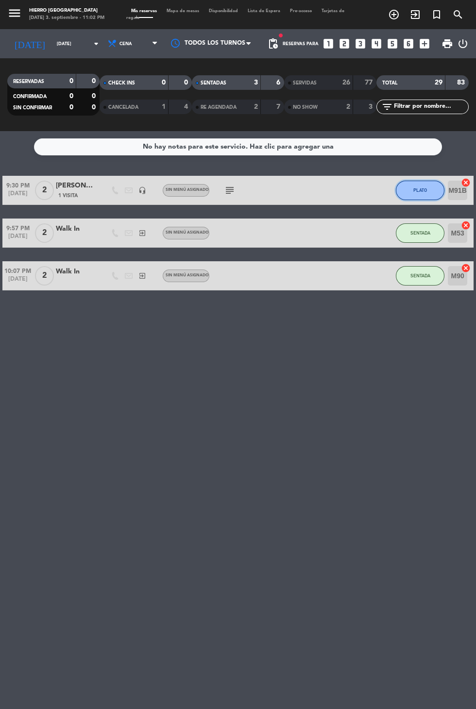
click at [412, 181] on button "PLATO" at bounding box center [420, 190] width 49 height 19
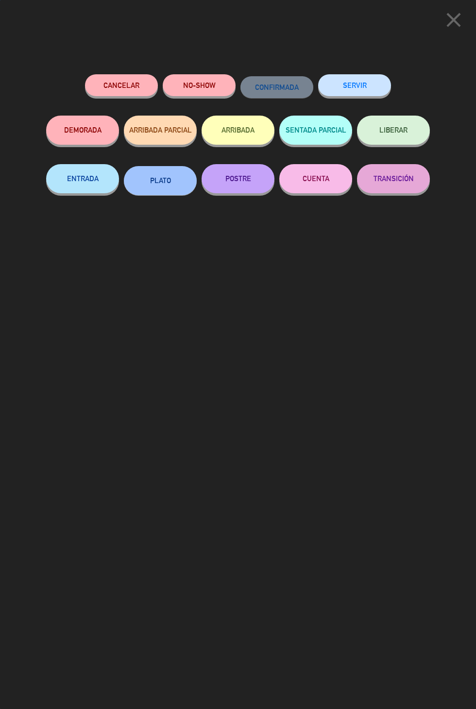
click at [356, 77] on button "SERVIR" at bounding box center [354, 85] width 73 height 22
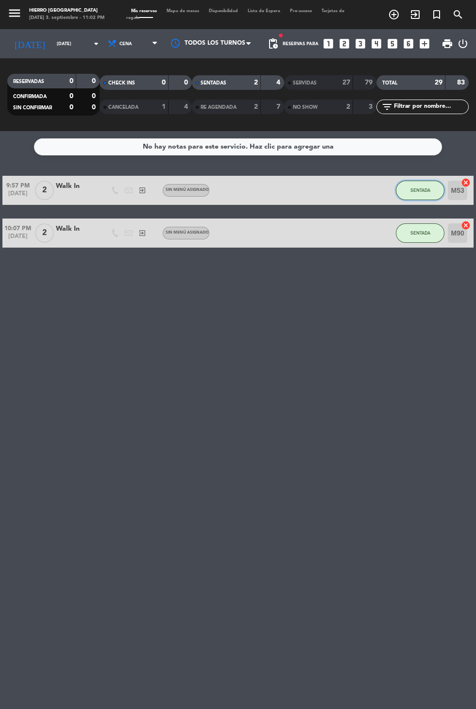
click at [435, 181] on button "SENTADA" at bounding box center [420, 190] width 49 height 19
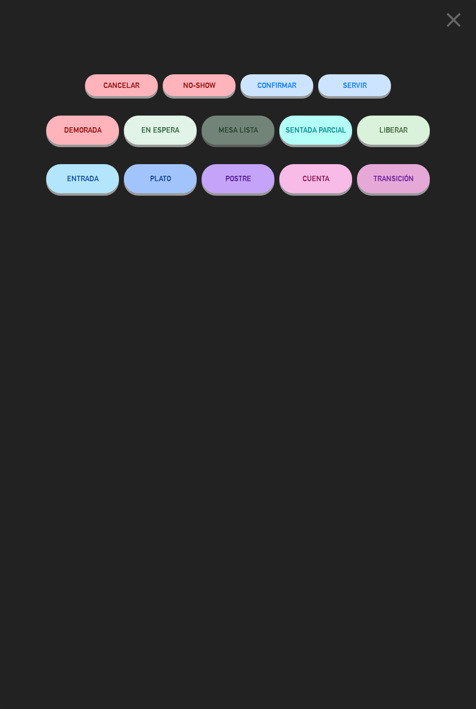
click at [366, 91] on button "SERVIR" at bounding box center [354, 85] width 73 height 22
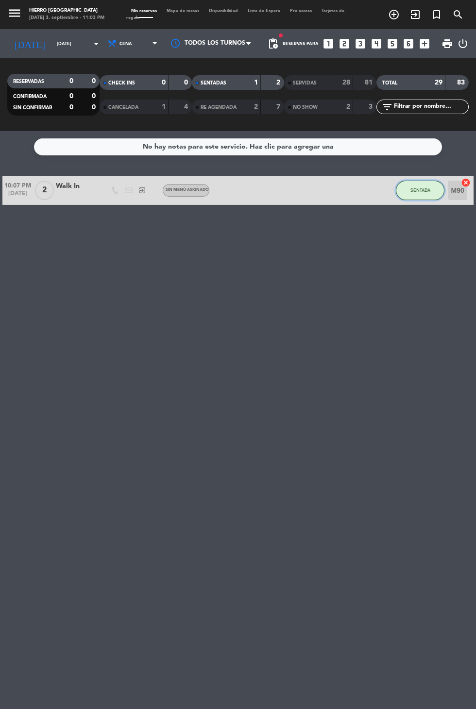
click at [423, 187] on span "SENTADA" at bounding box center [420, 189] width 20 height 5
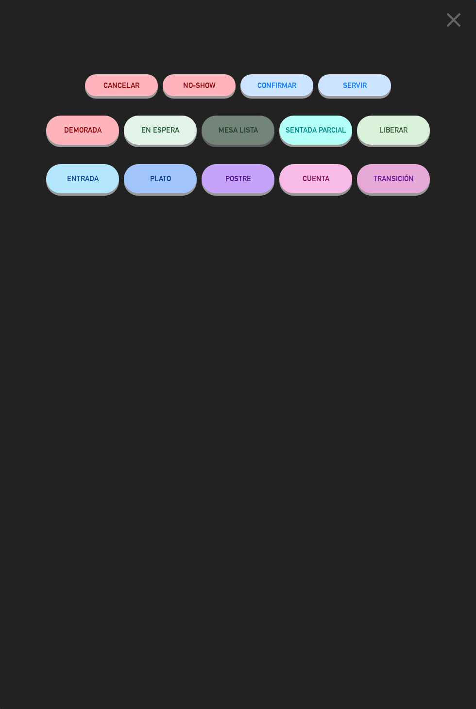
click at [357, 81] on button "SERVIR" at bounding box center [354, 85] width 73 height 22
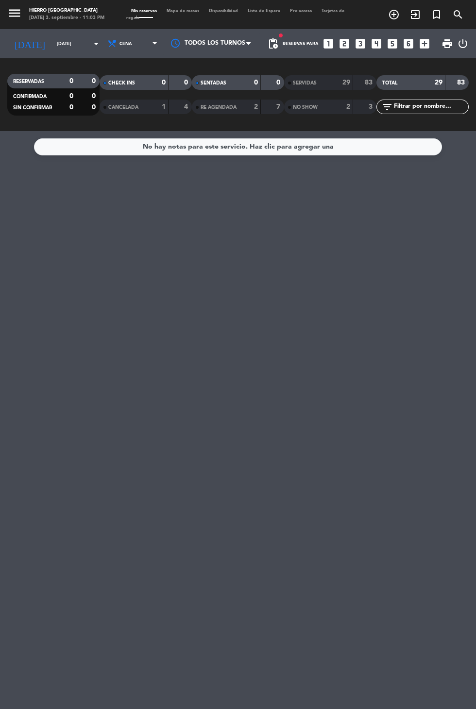
click at [52, 49] on input "[DATE]" at bounding box center [82, 43] width 61 height 15
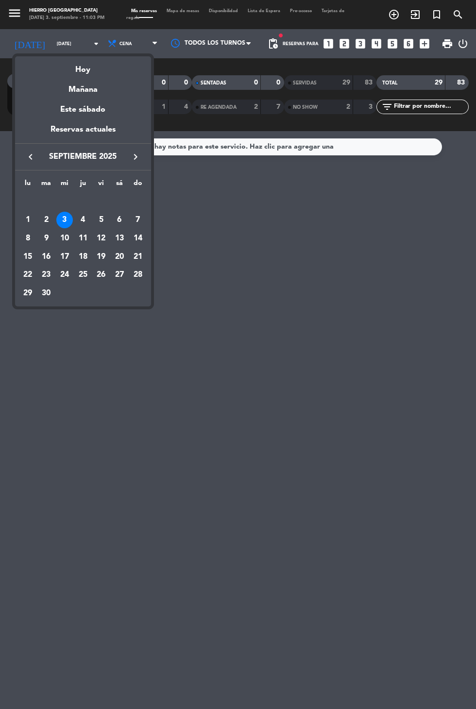
click at [83, 221] on div "4" at bounding box center [83, 220] width 17 height 17
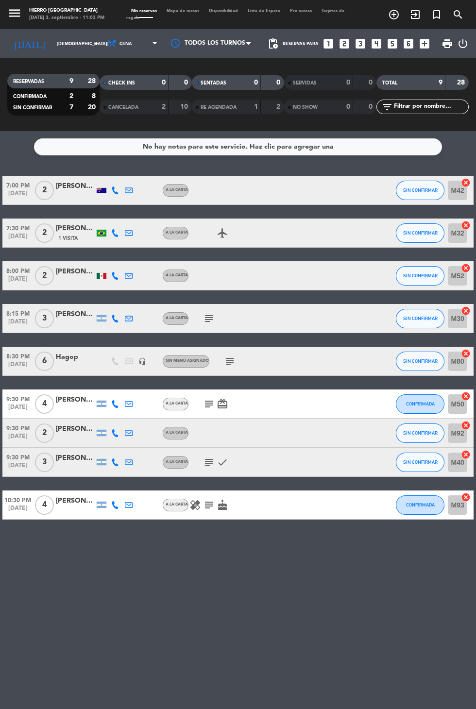
click at [56, 43] on input "[DEMOGRAPHIC_DATA][DATE]" at bounding box center [82, 43] width 61 height 15
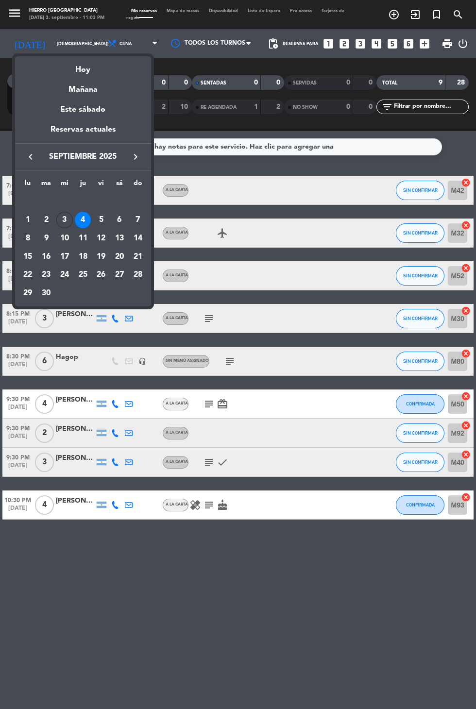
click at [101, 220] on div "5" at bounding box center [101, 220] width 17 height 17
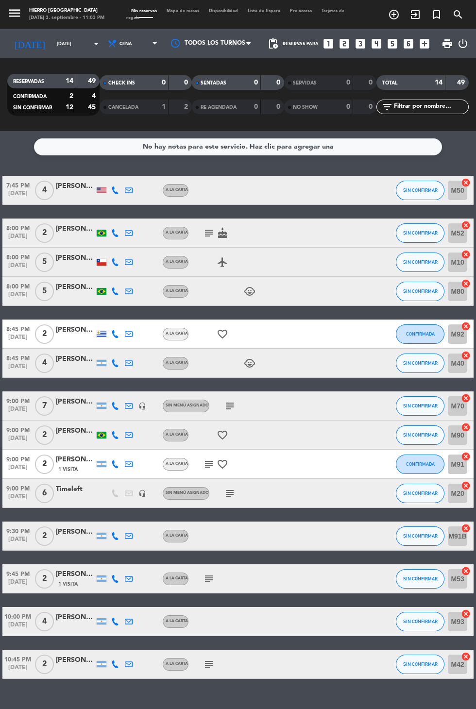
click at [62, 46] on input "[DATE]" at bounding box center [82, 43] width 61 height 15
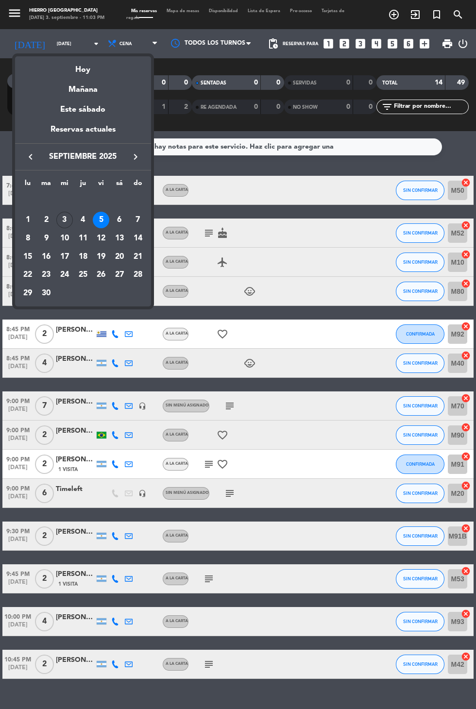
click at [91, 68] on div "Hoy" at bounding box center [83, 66] width 136 height 20
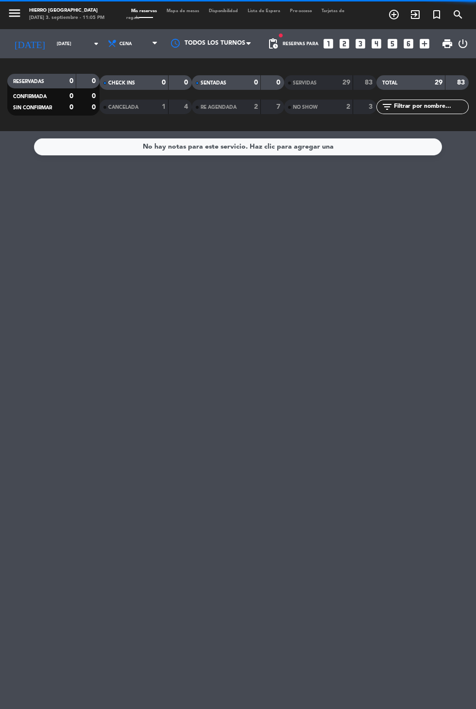
click at [52, 41] on input "[DATE]" at bounding box center [82, 43] width 61 height 15
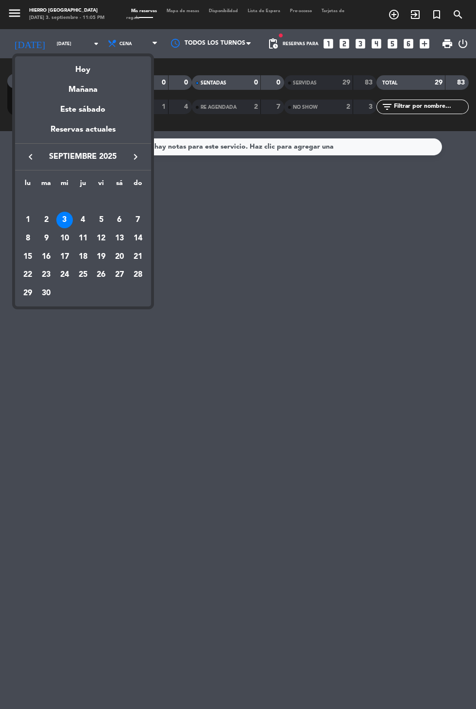
click at [82, 219] on div "4" at bounding box center [83, 220] width 17 height 17
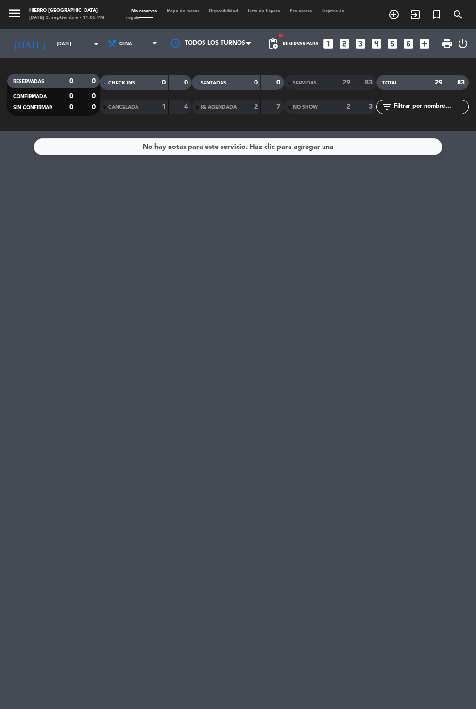
type input "[DEMOGRAPHIC_DATA][DATE]"
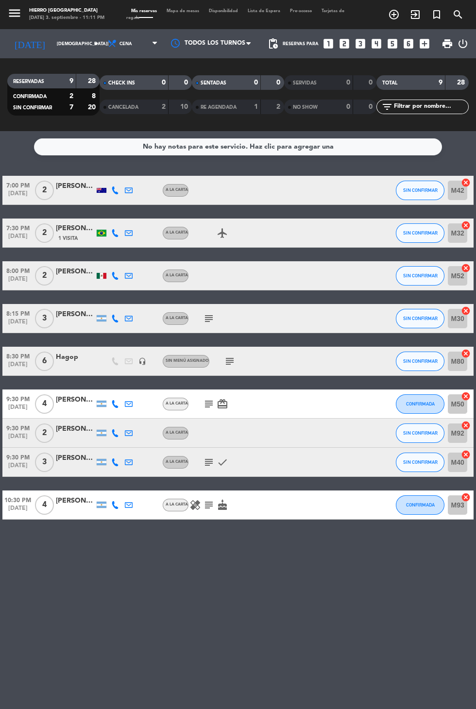
click at [52, 43] on input "[DEMOGRAPHIC_DATA][DATE]" at bounding box center [82, 43] width 61 height 15
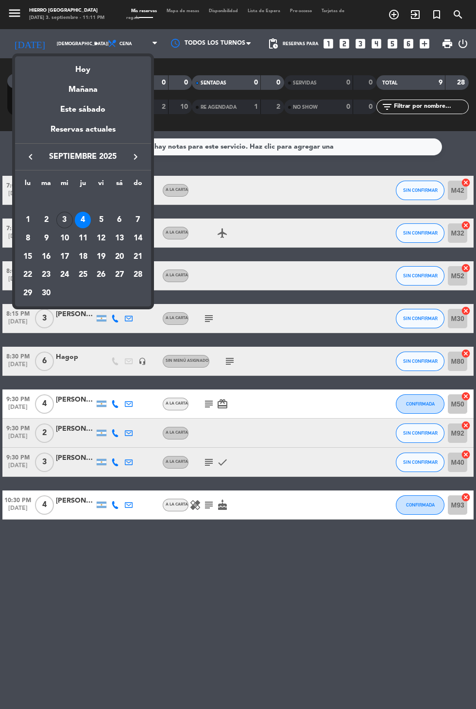
click at [117, 48] on div at bounding box center [238, 354] width 476 height 709
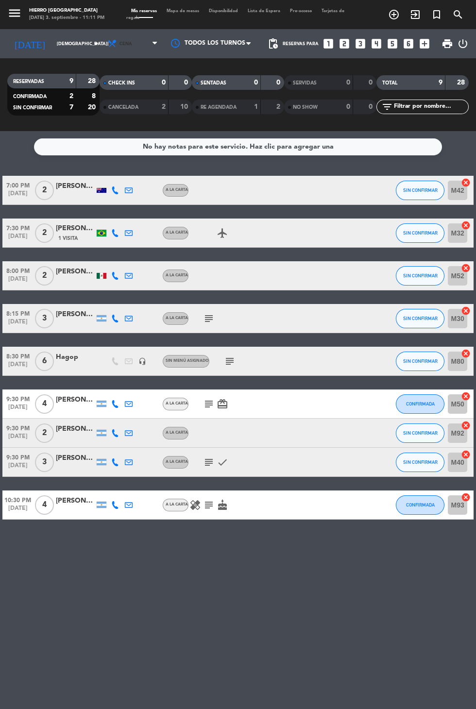
click at [119, 46] on span "Cena" at bounding box center [125, 43] width 13 height 5
click at [92, 81] on div "menu Hierro [GEOGRAPHIC_DATA] [DATE] 3. septiembre - 11:11 PM Mis reservas Mapa…" at bounding box center [238, 65] width 476 height 131
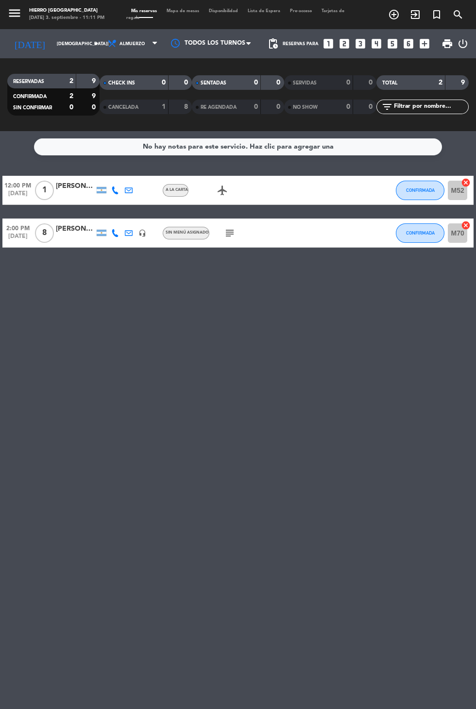
click at [226, 233] on icon "subject" at bounding box center [230, 233] width 12 height 12
click at [119, 43] on span "Almuerzo" at bounding box center [131, 43] width 25 height 5
click at [107, 114] on div "menu Hierro [GEOGRAPHIC_DATA] [DATE] 3. septiembre - 11:11 PM Mis reservas Mapa…" at bounding box center [238, 65] width 476 height 131
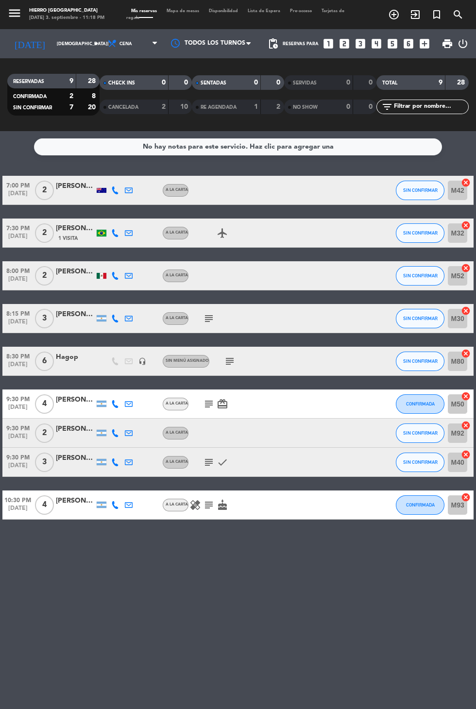
click at [209, 408] on icon "subject" at bounding box center [209, 404] width 12 height 12
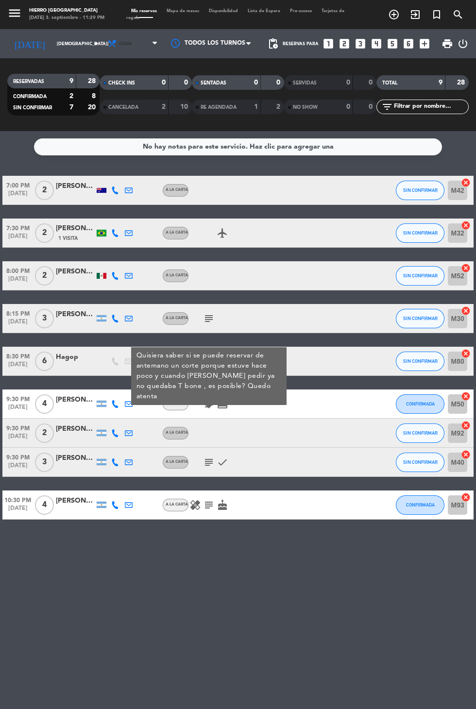
click at [107, 43] on icon at bounding box center [112, 44] width 10 height 10
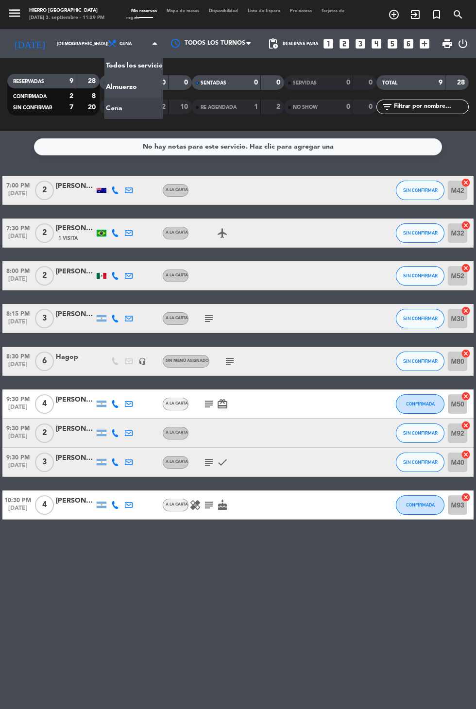
click at [110, 85] on div "menu Hierro [GEOGRAPHIC_DATA] [DATE] 3. septiembre - 11:29 PM Mis reservas Mapa…" at bounding box center [238, 65] width 476 height 131
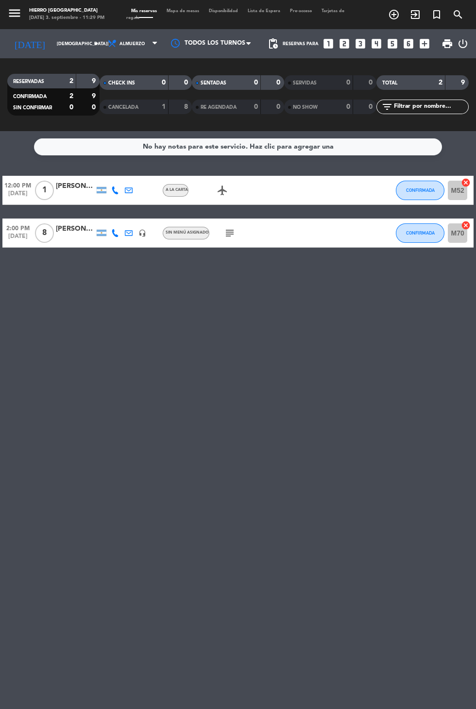
click at [227, 231] on icon "subject" at bounding box center [230, 233] width 12 height 12
click at [107, 43] on icon at bounding box center [112, 44] width 10 height 10
click at [101, 108] on div "menu Hierro [GEOGRAPHIC_DATA] [DATE] 3. septiembre - 11:30 PM Mis reservas Mapa…" at bounding box center [238, 65] width 476 height 131
